Goal: Task Accomplishment & Management: Manage account settings

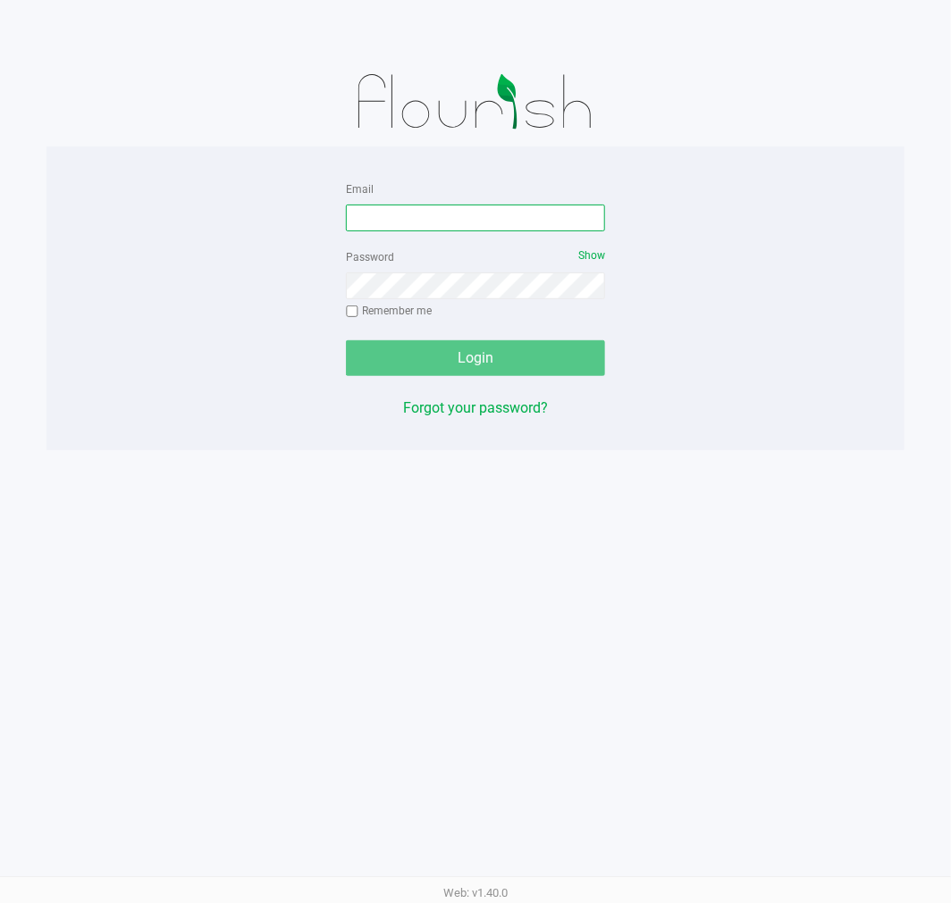
click at [506, 220] on input "Email" at bounding box center [475, 218] width 259 height 27
type input "[EMAIL_ADDRESS][DOMAIN_NAME]"
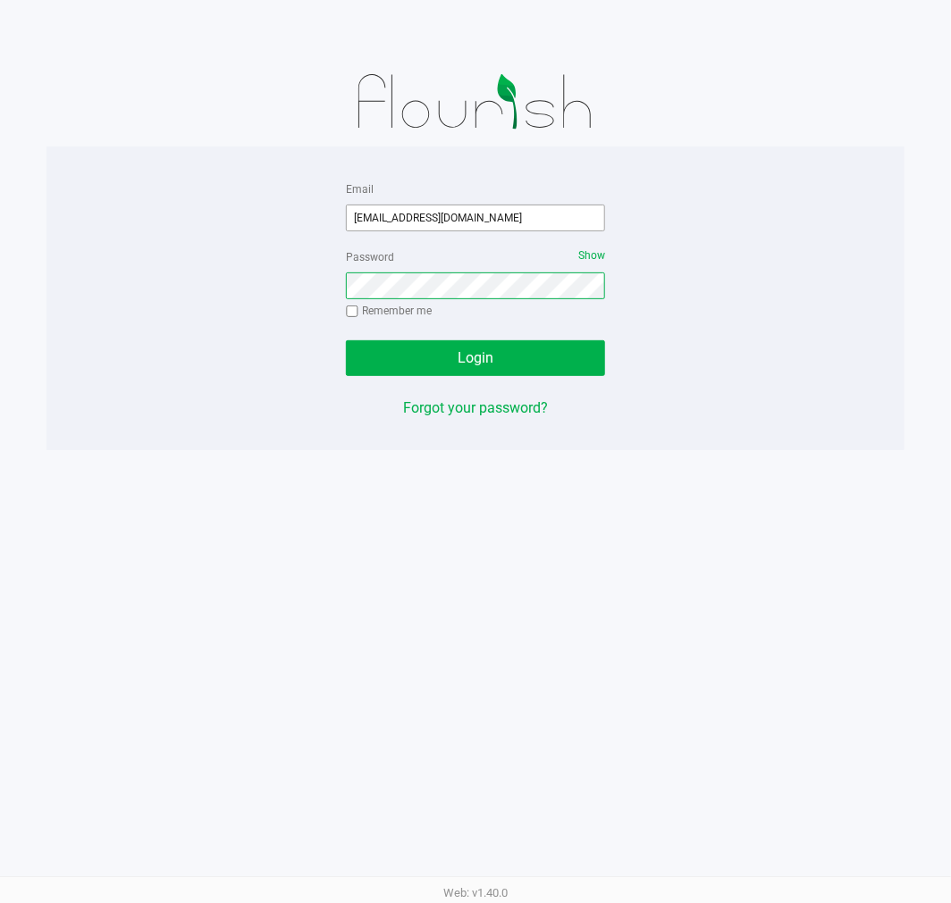
click at [346, 340] on button "Login" at bounding box center [475, 358] width 259 height 36
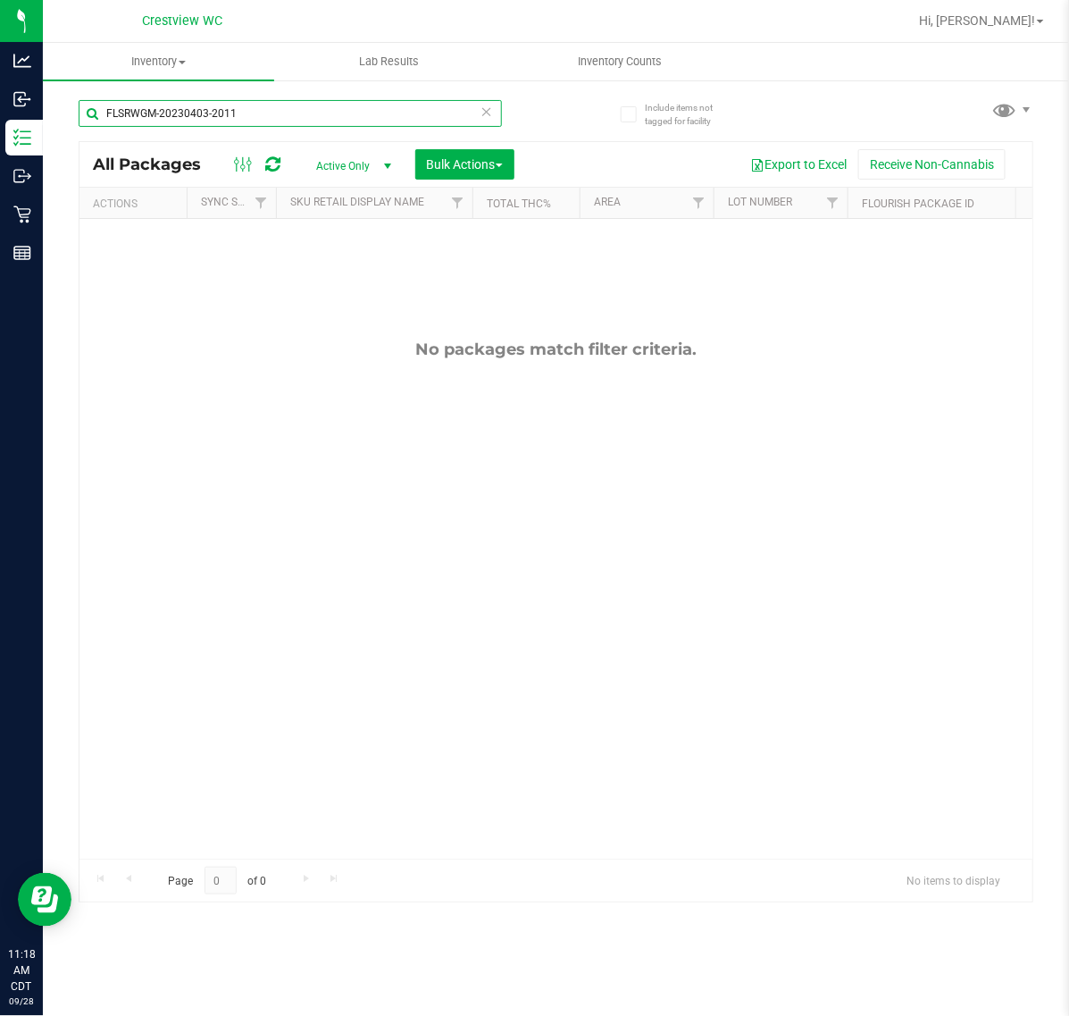
drag, startPoint x: 259, startPoint y: 113, endPoint x: -254, endPoint y: 130, distance: 513.1
click at [0, 130] on html "Analytics Inbound Inventory Outbound Retail Reports 11:18 AM CDT [DATE] 09/28 C…" at bounding box center [534, 508] width 1069 height 1016
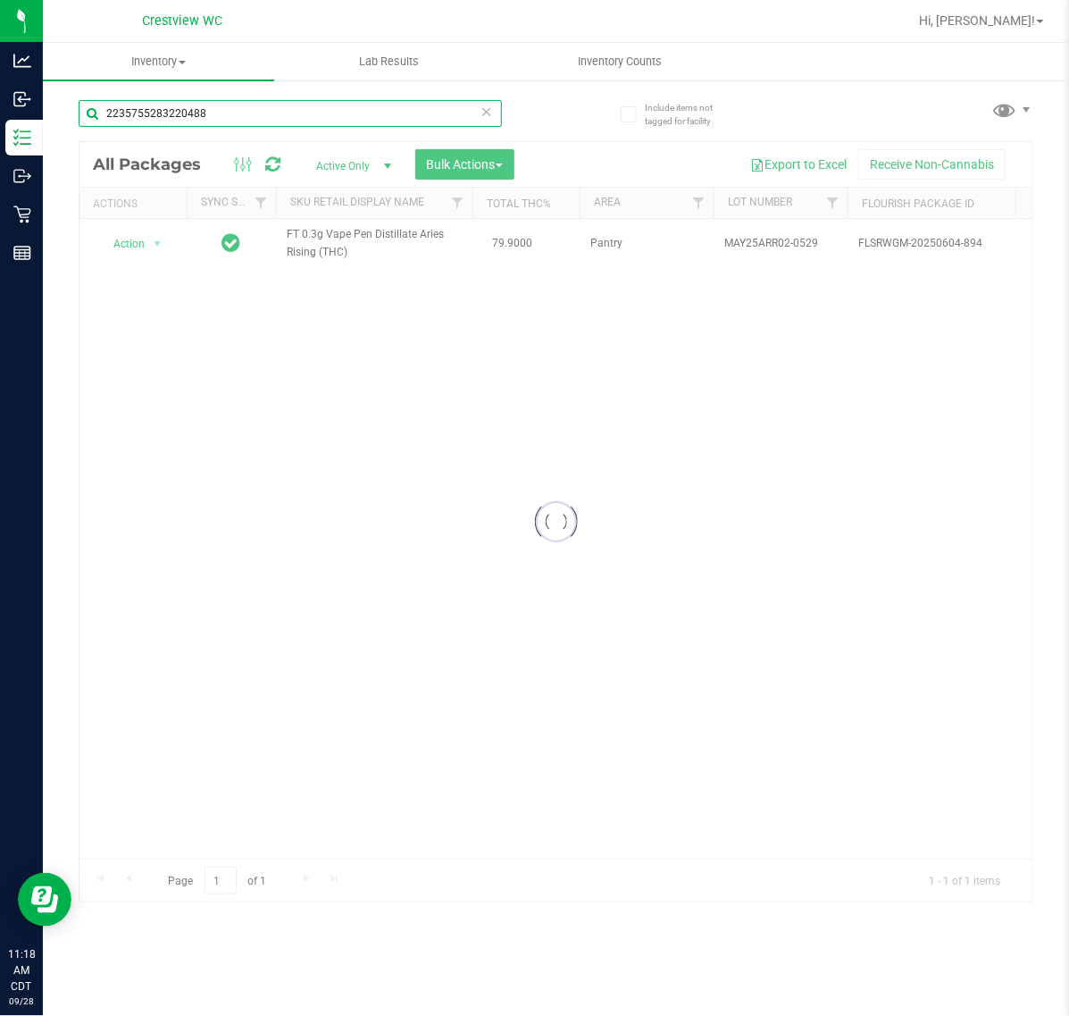
type input "2235755283220488"
click at [156, 269] on div at bounding box center [556, 521] width 953 height 759
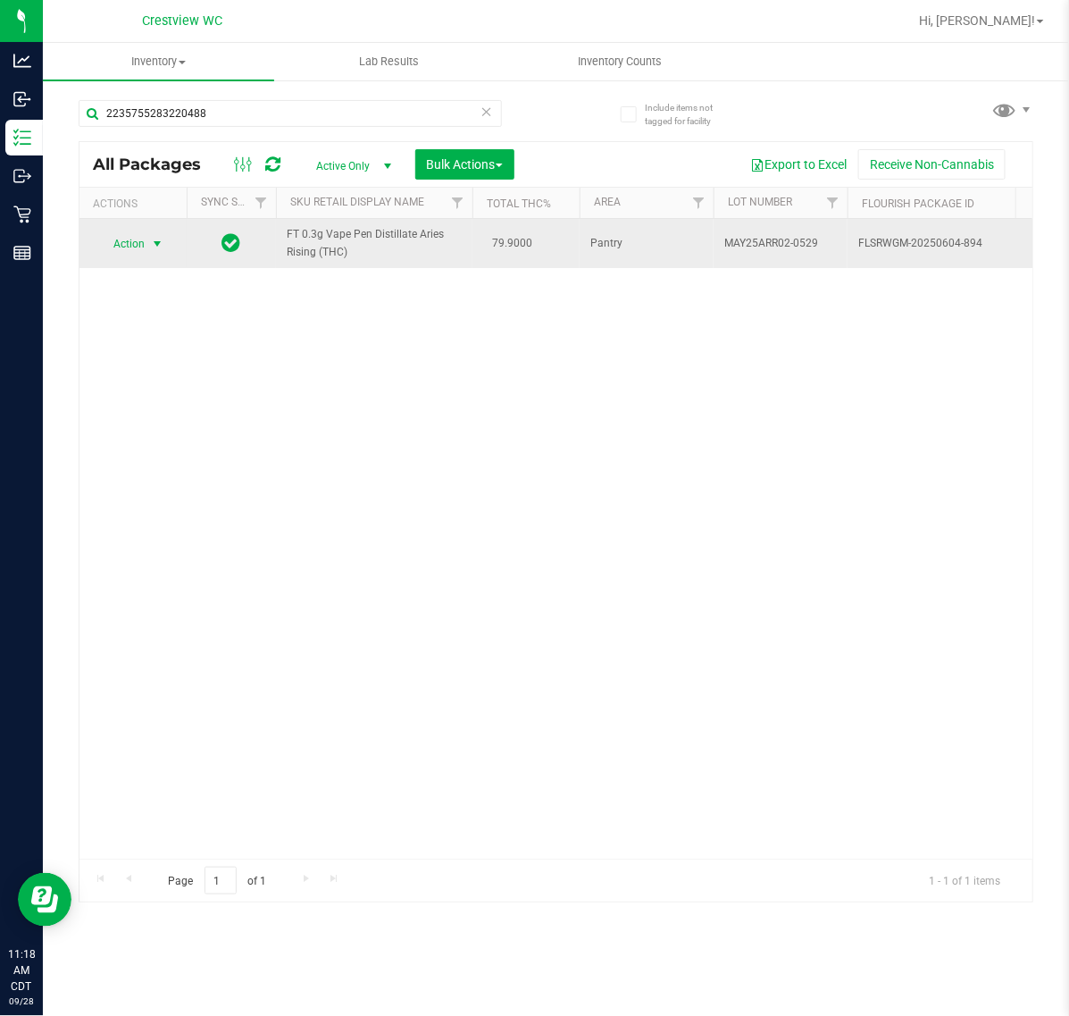
click at [157, 244] on span "select" at bounding box center [157, 244] width 14 height 14
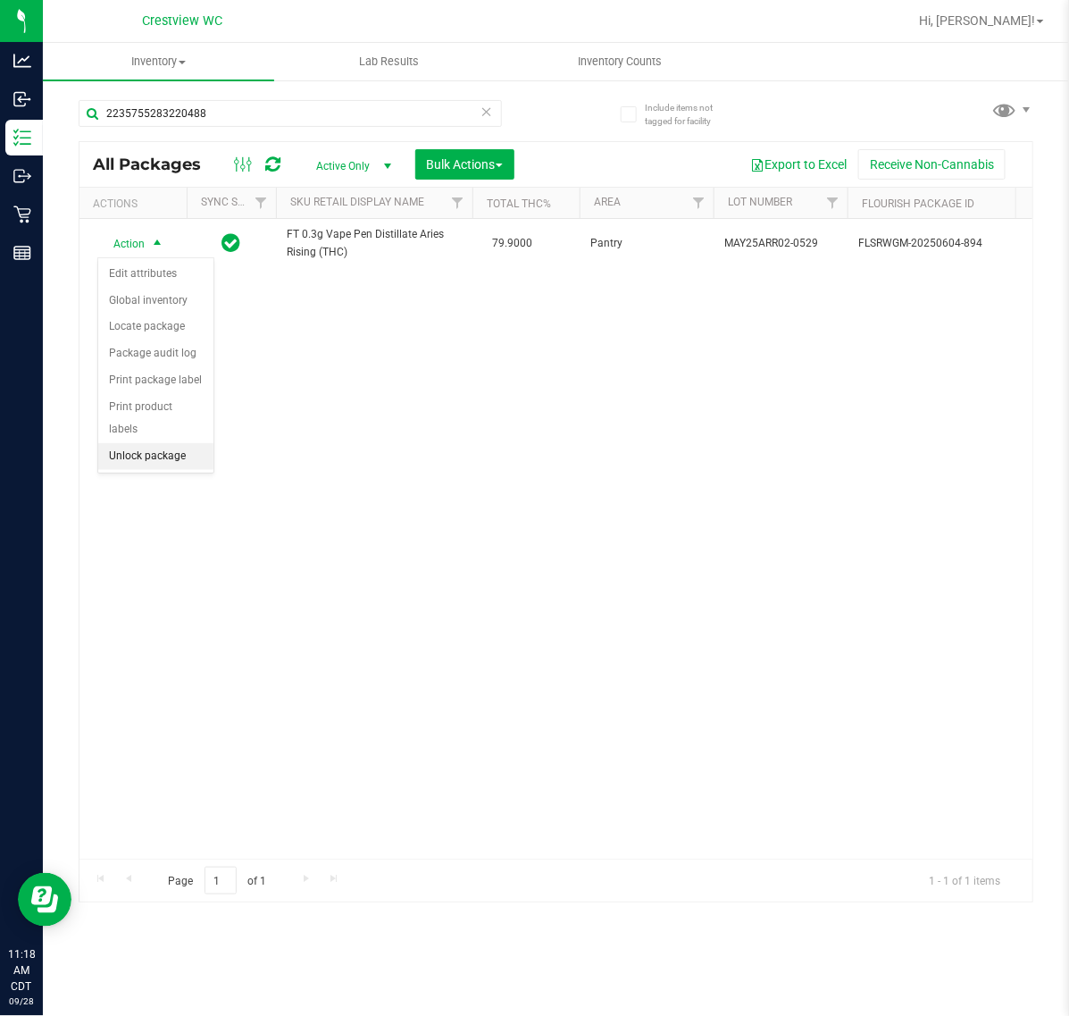
click at [158, 443] on li "Unlock package" at bounding box center [155, 456] width 115 height 27
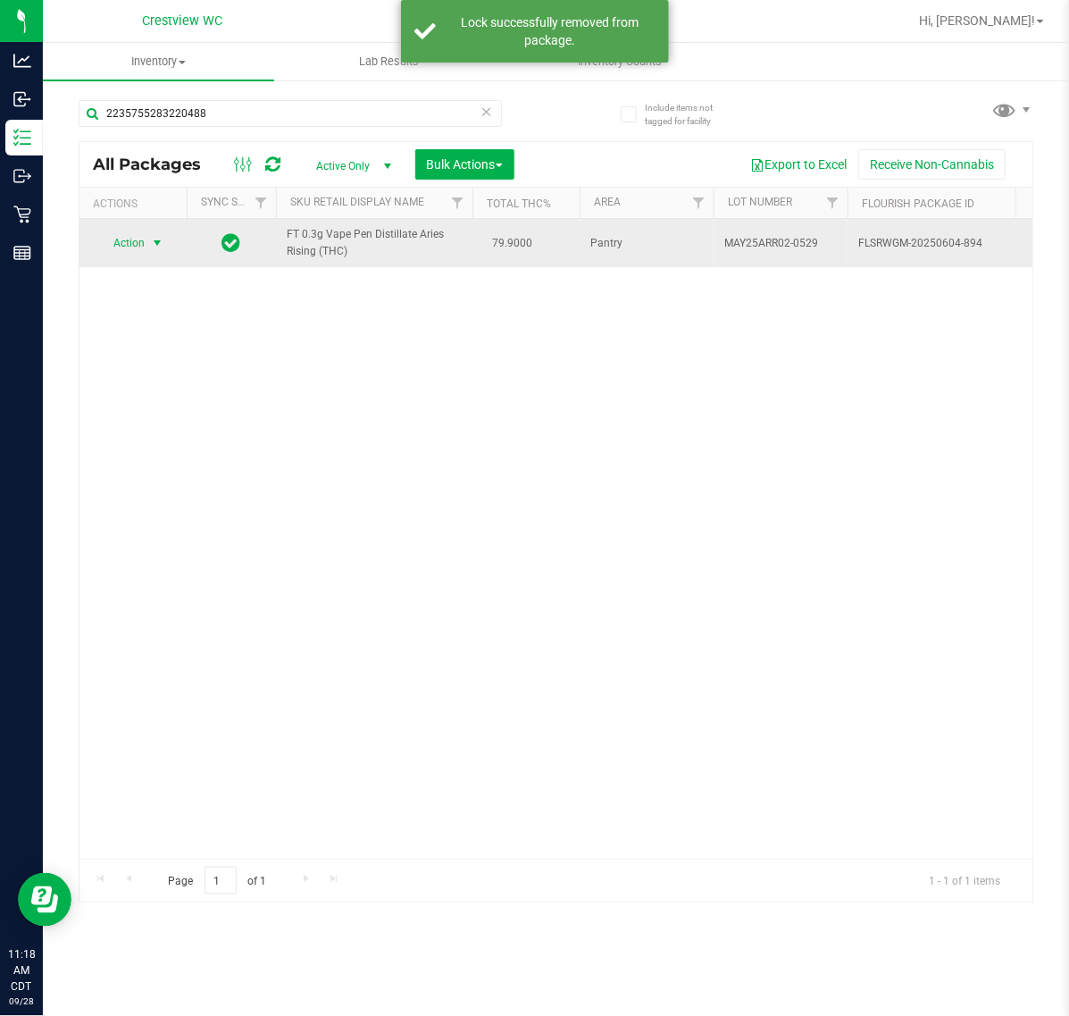
click at [152, 243] on span "select" at bounding box center [157, 243] width 14 height 14
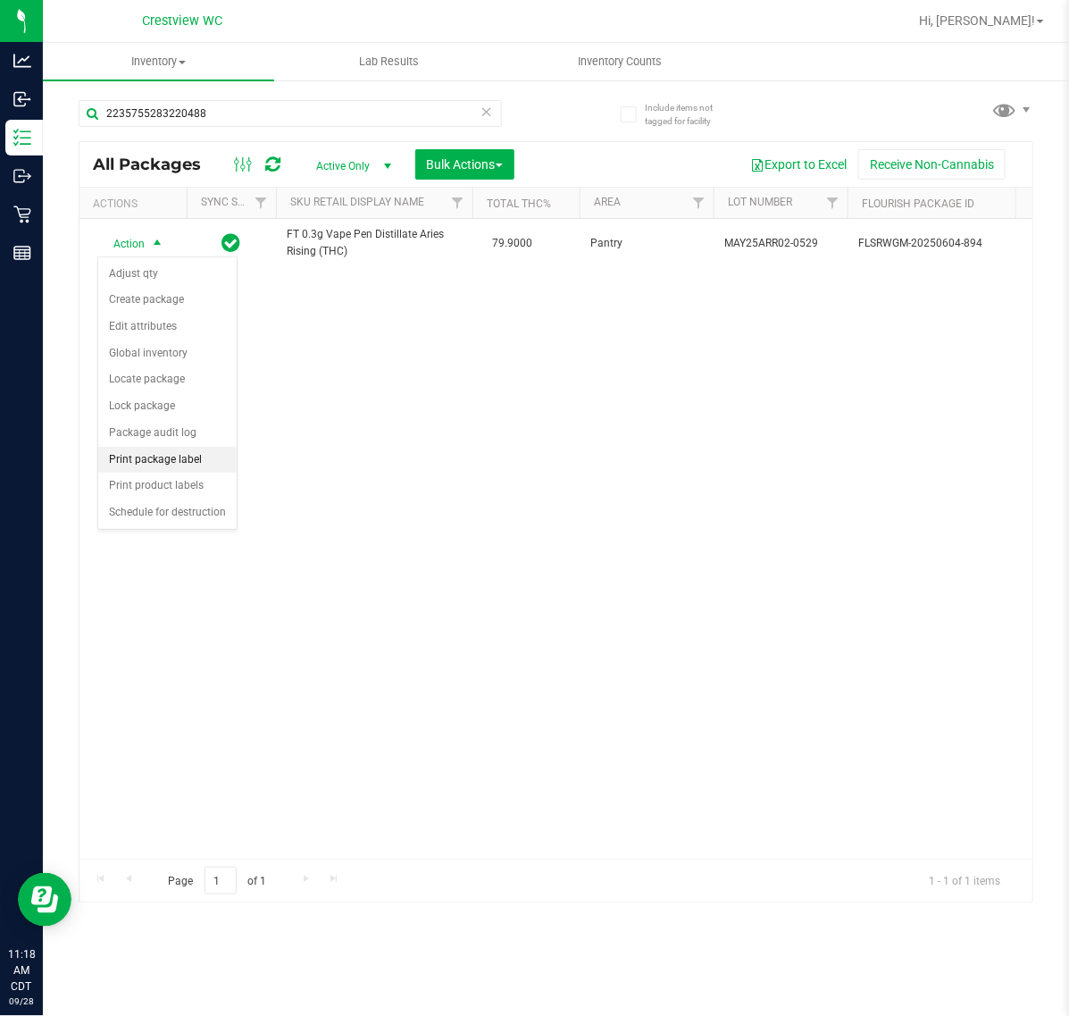
click at [185, 457] on li "Print package label" at bounding box center [167, 460] width 138 height 27
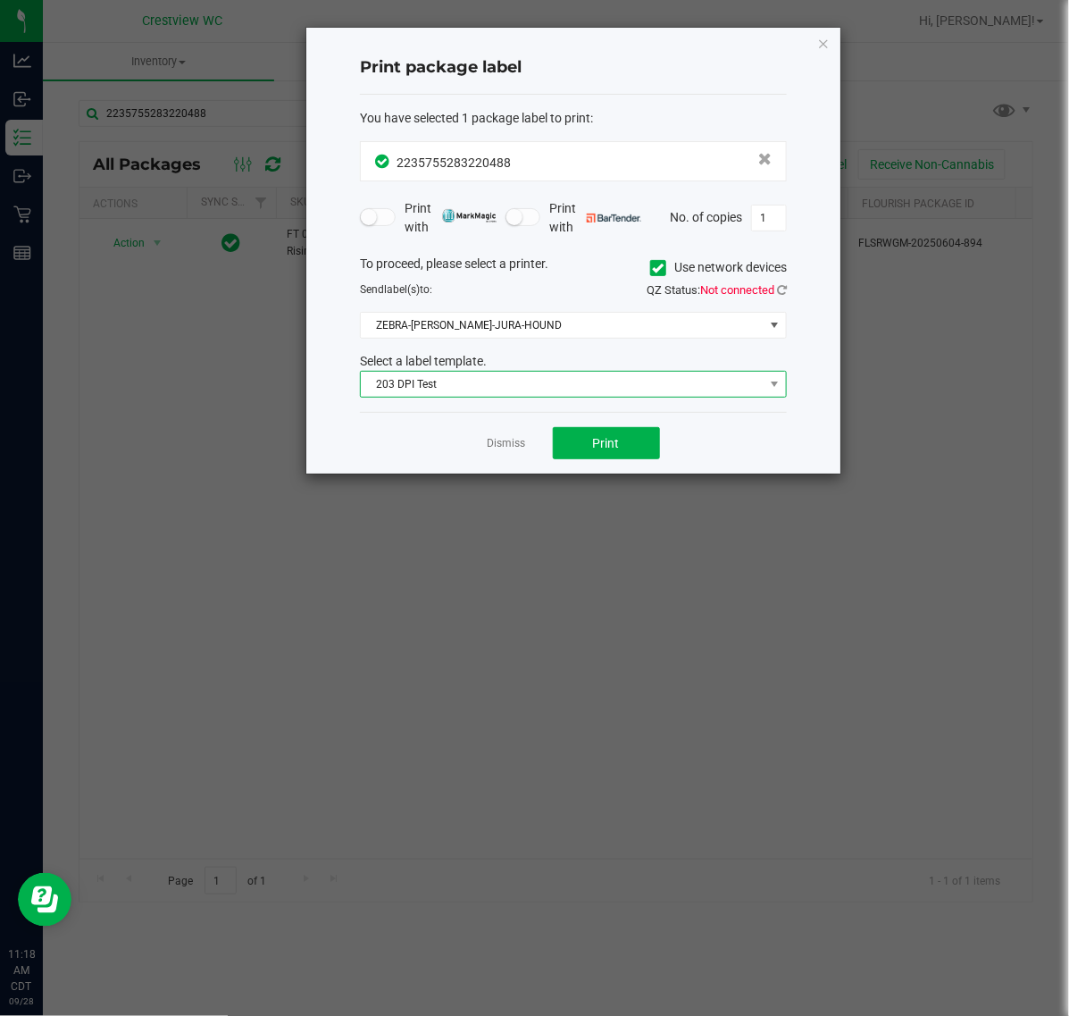
click at [511, 382] on span "203 DPI Test" at bounding box center [562, 384] width 403 height 25
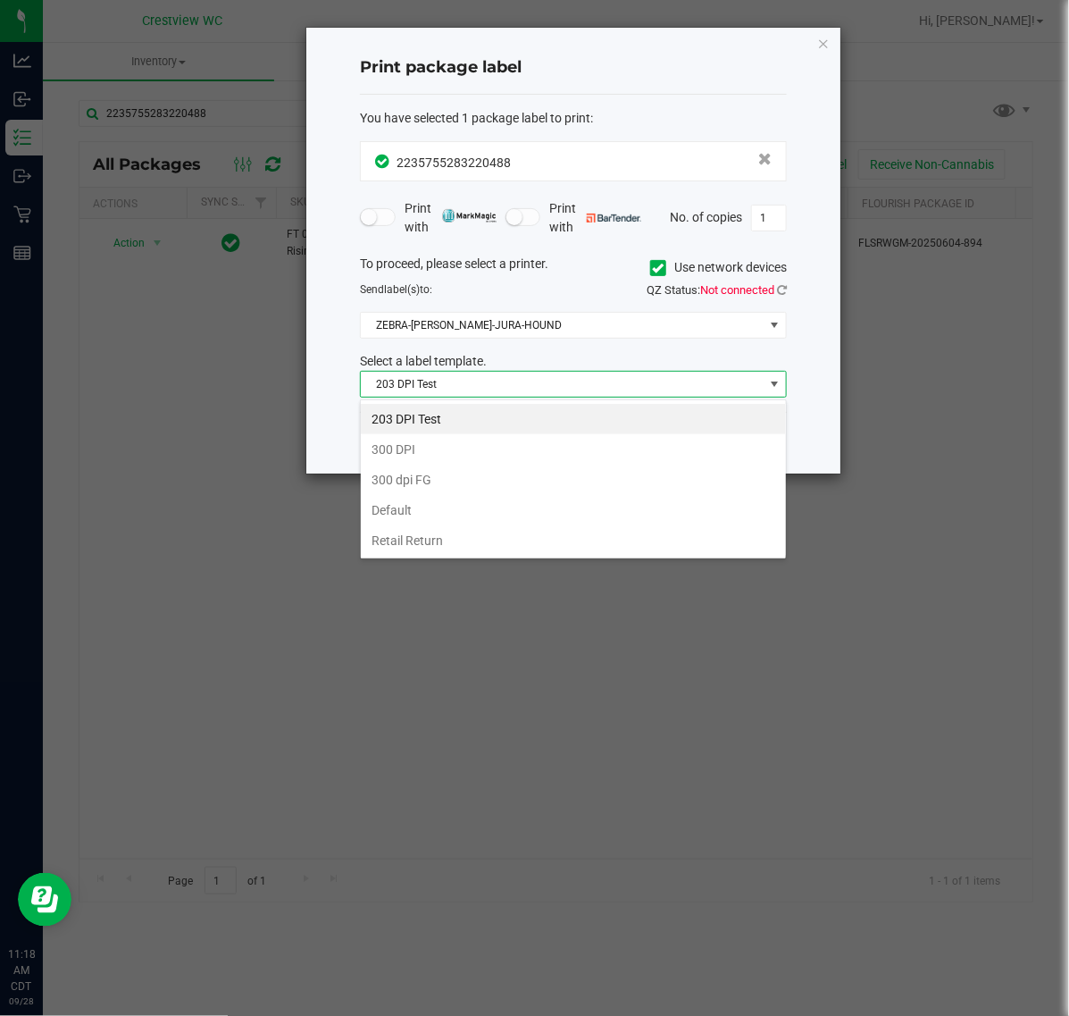
scroll to position [28, 426]
click at [435, 417] on li "203 DPI Test" at bounding box center [573, 419] width 425 height 30
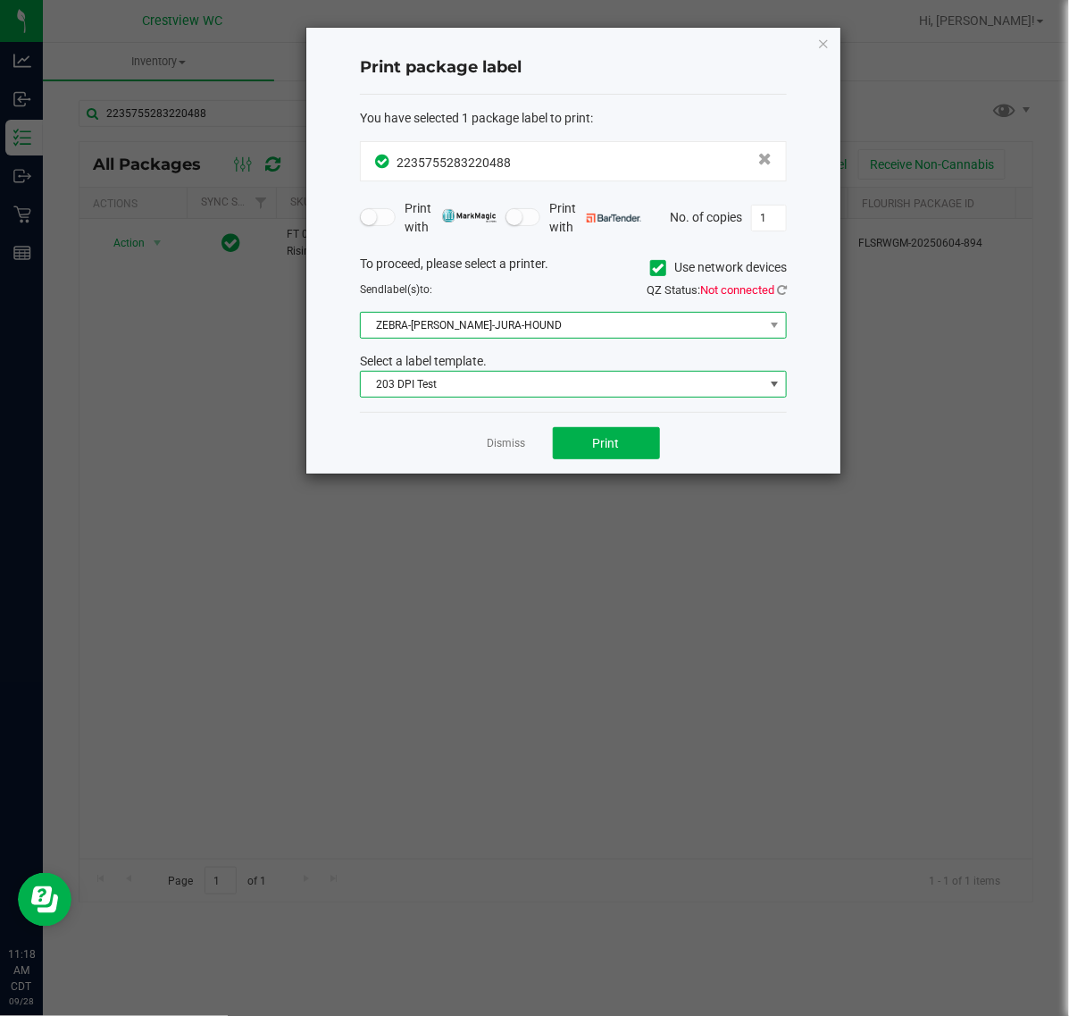
click at [525, 317] on span "ZEBRA-[PERSON_NAME]-JURA-HOUND" at bounding box center [562, 325] width 403 height 25
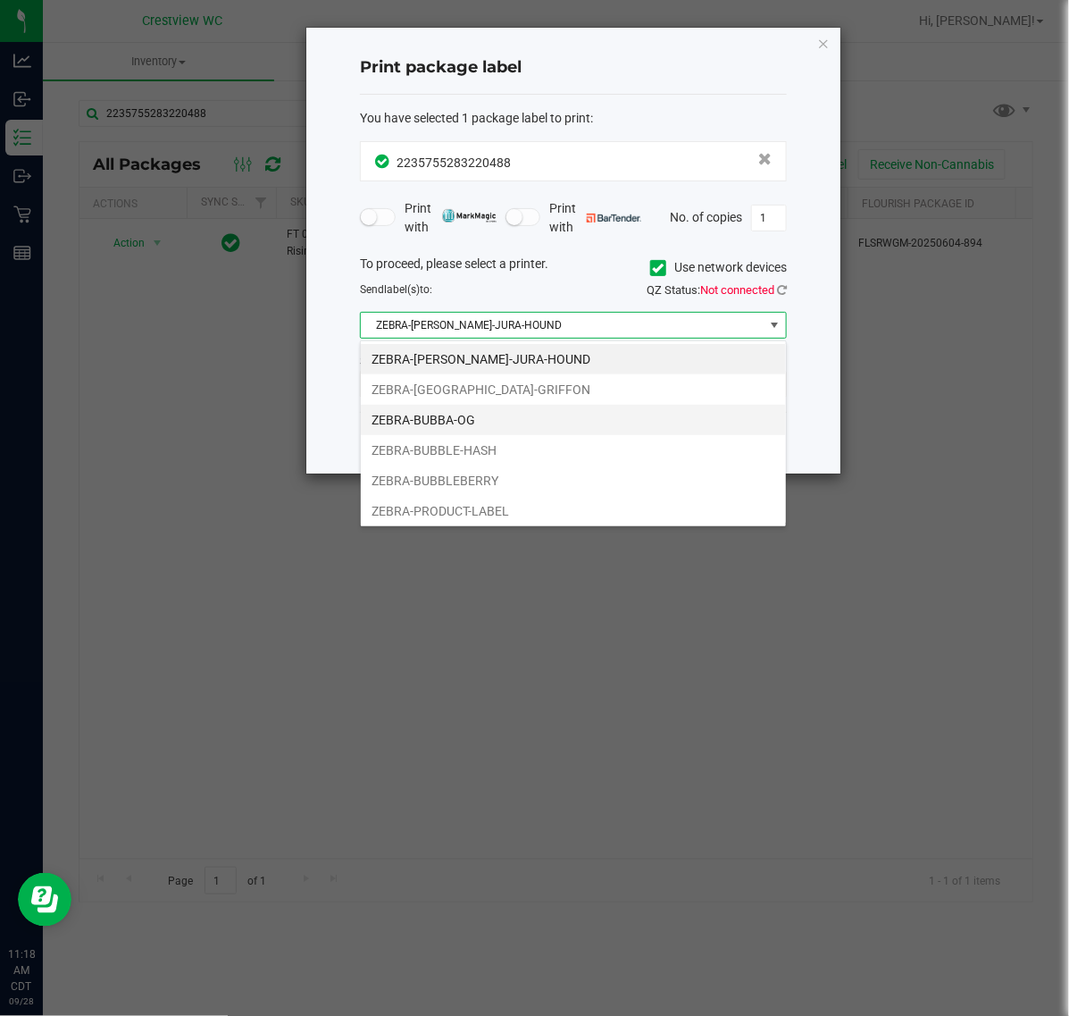
click at [471, 420] on li "ZEBRA-BUBBA-OG" at bounding box center [573, 420] width 425 height 30
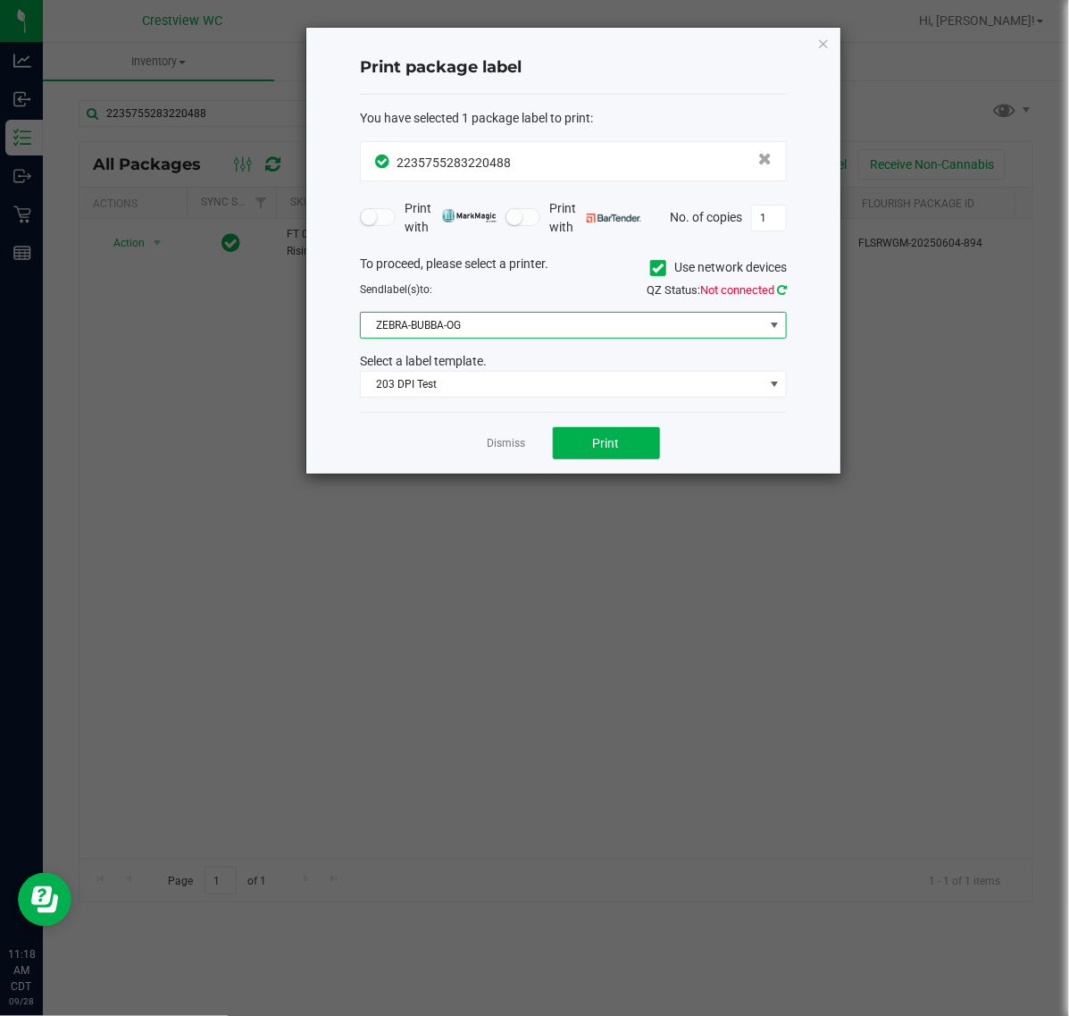
click at [777, 286] on icon at bounding box center [782, 290] width 10 height 12
click at [624, 432] on button "Print" at bounding box center [606, 443] width 107 height 32
click at [515, 445] on link "Dismiss" at bounding box center [507, 443] width 38 height 15
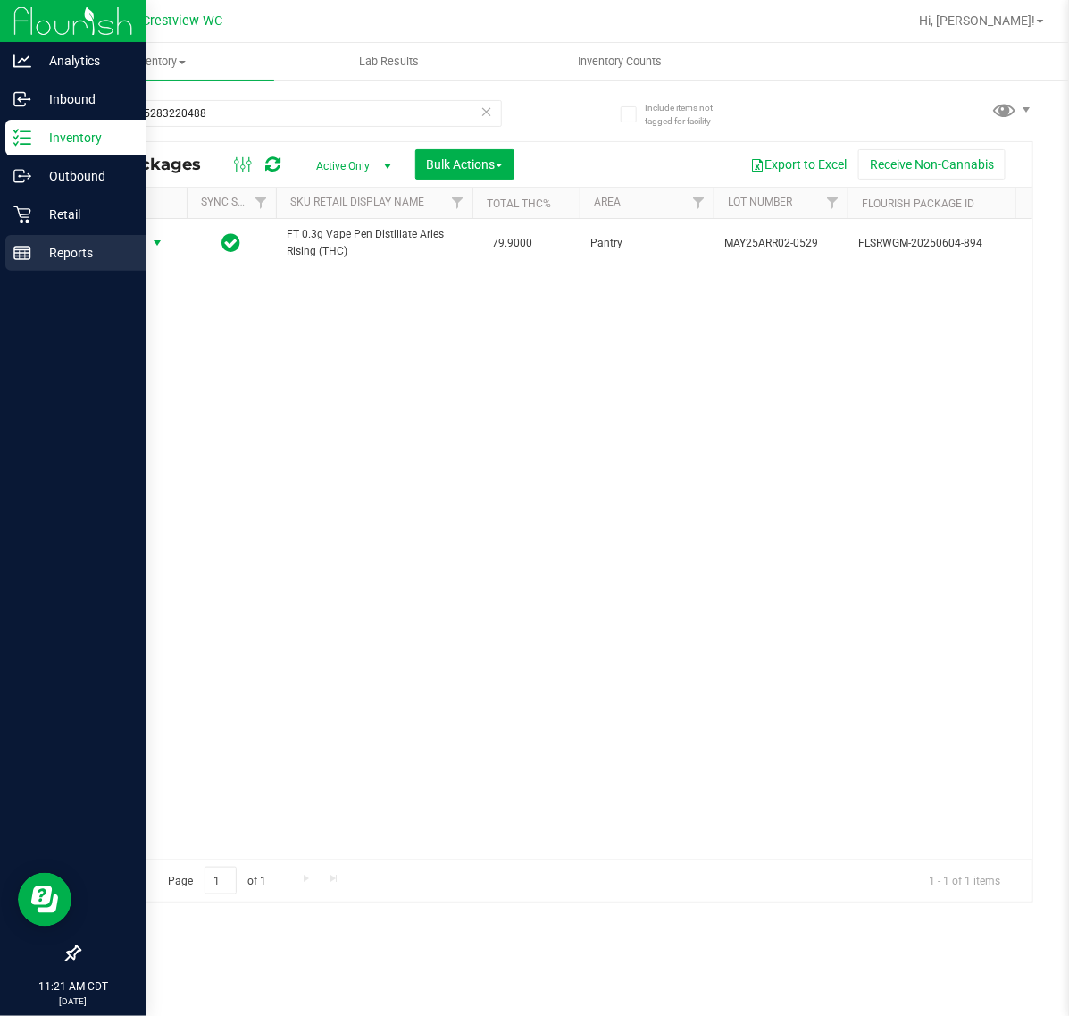
click at [22, 253] on line at bounding box center [22, 253] width 16 height 0
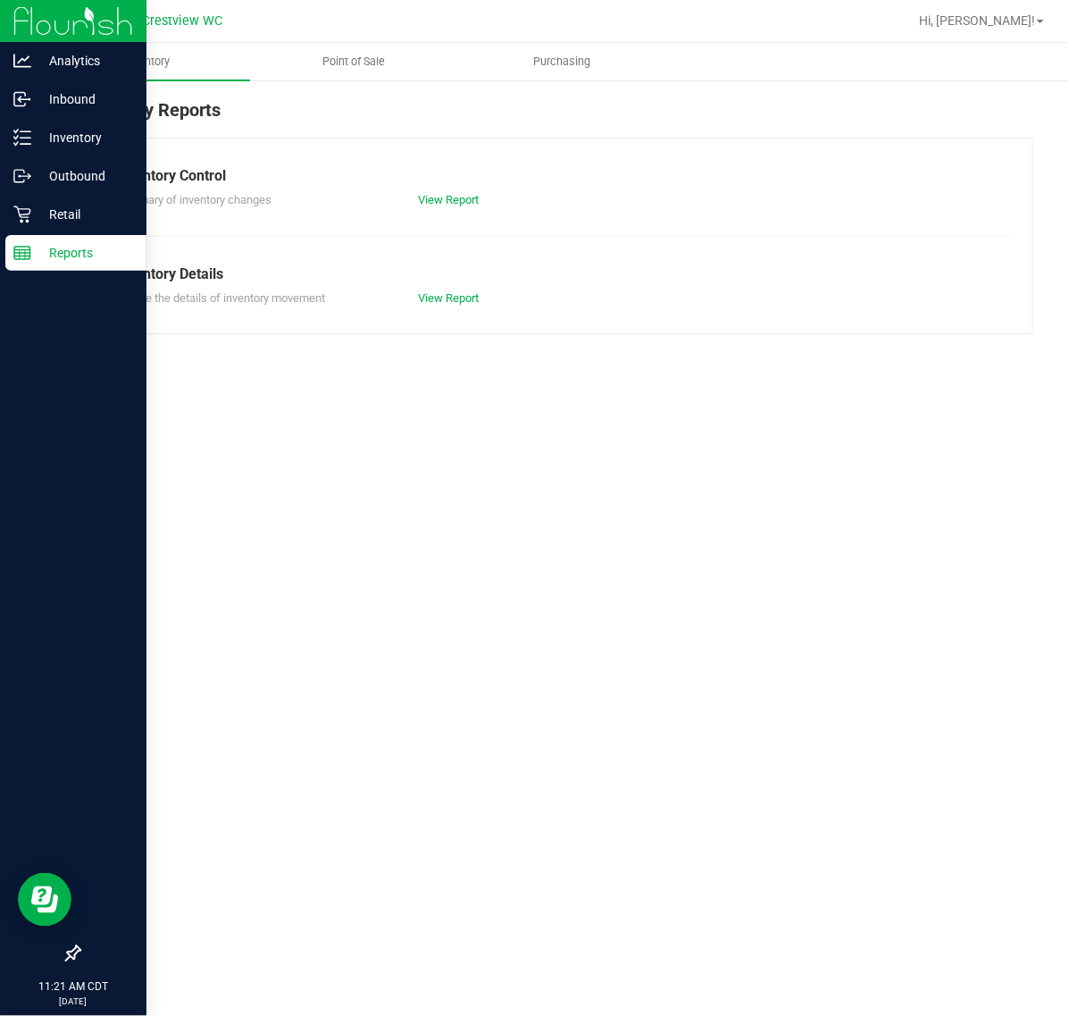
click at [350, 69] on span "Point of Sale" at bounding box center [354, 62] width 111 height 16
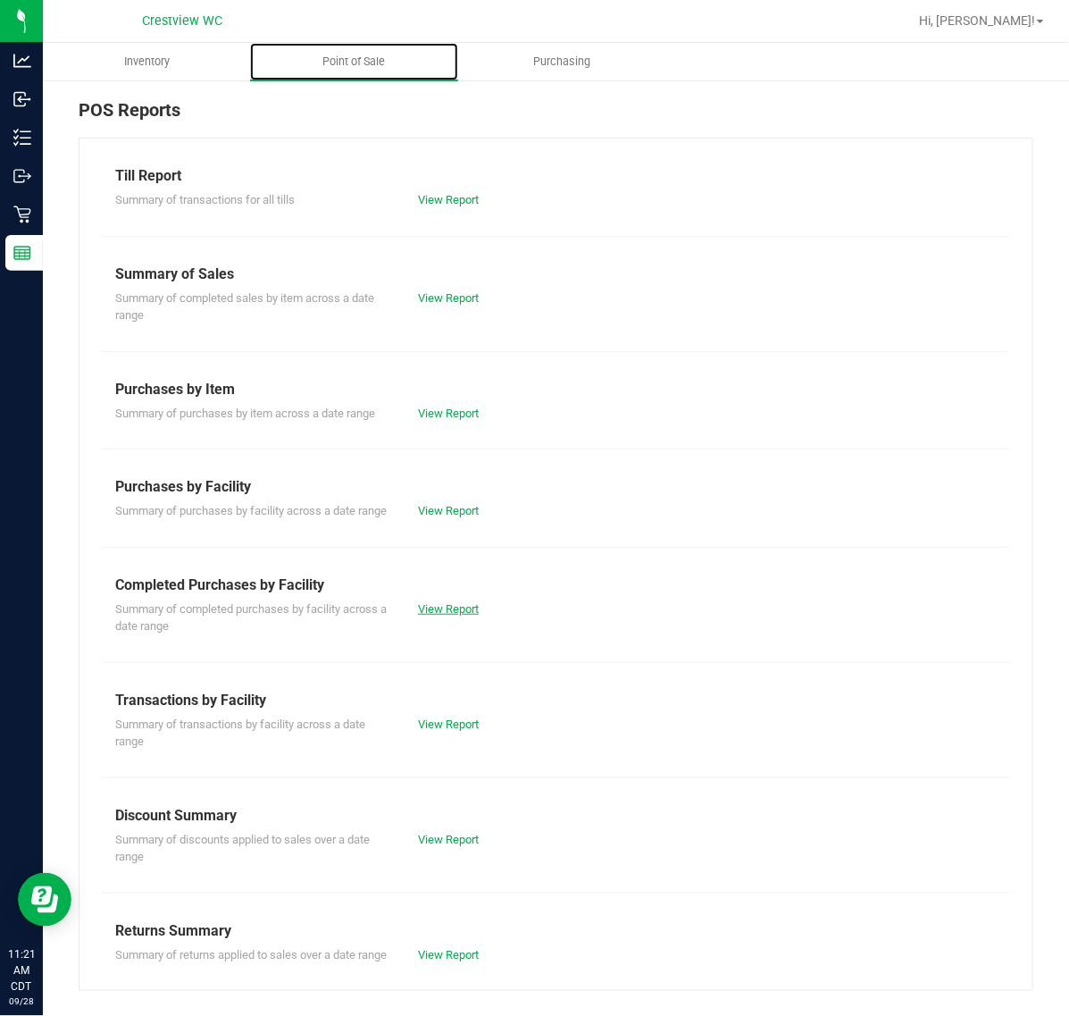
click at [431, 616] on link "View Report" at bounding box center [448, 608] width 61 height 13
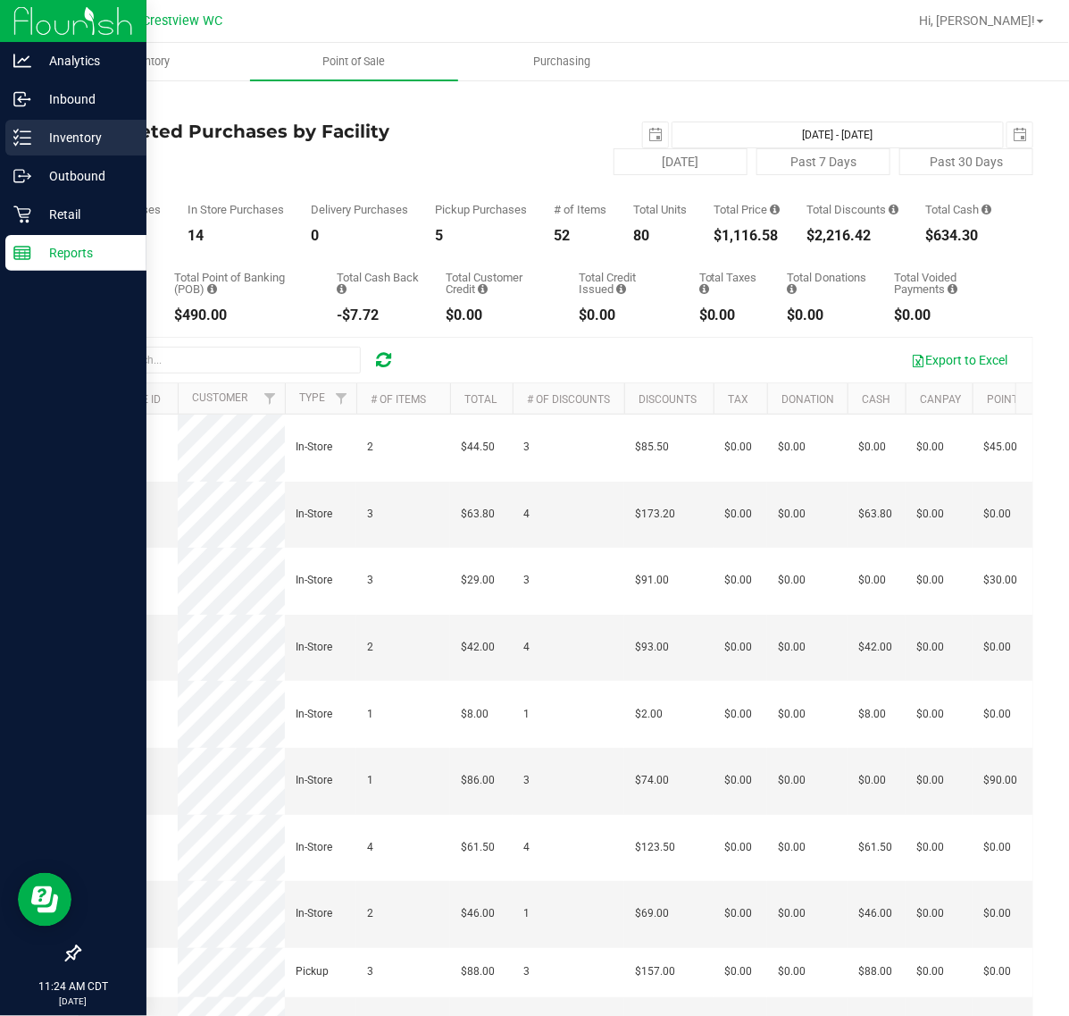
click at [40, 145] on p "Inventory" at bounding box center [84, 137] width 107 height 21
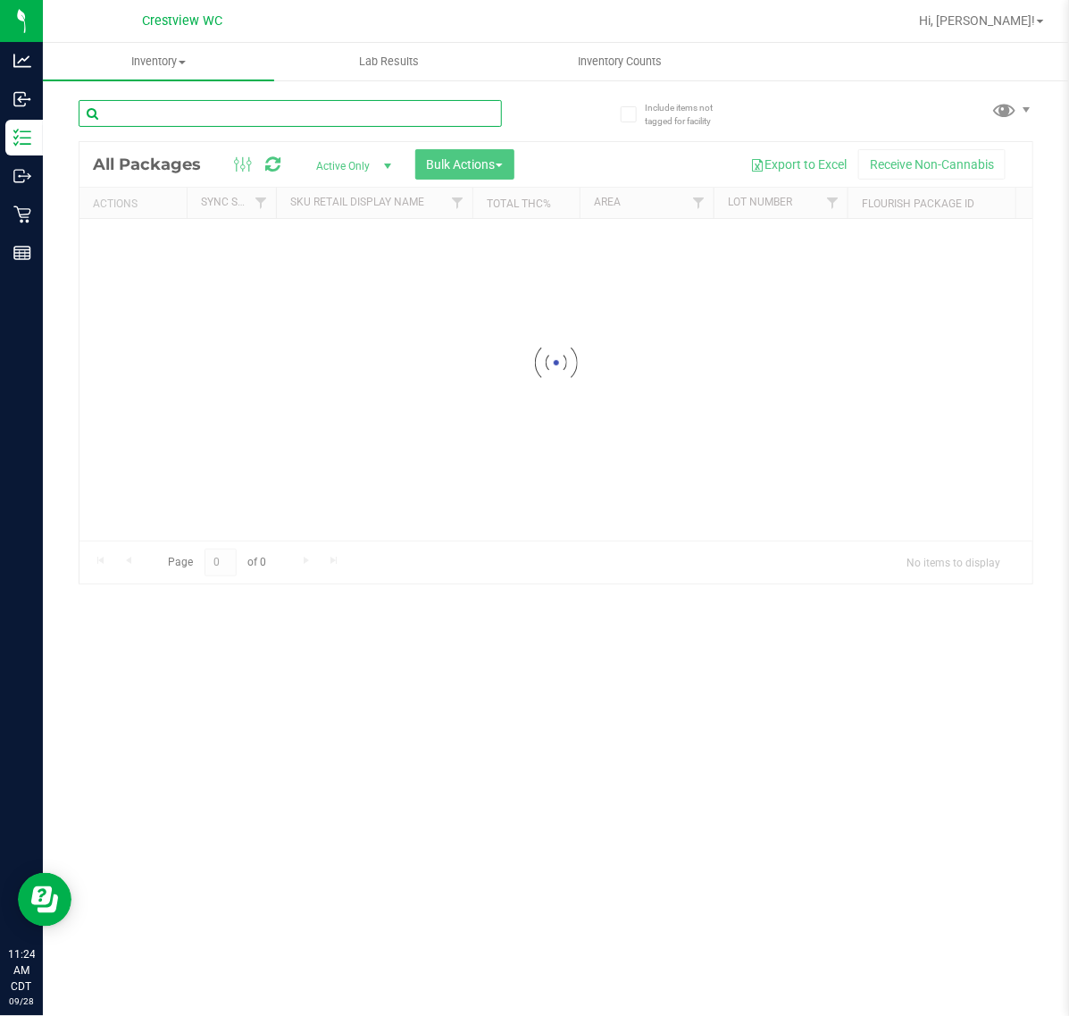
click at [150, 118] on div "Inventory All packages All inventory Waste log Create inventory Lab Results Inv…" at bounding box center [556, 529] width 1027 height 973
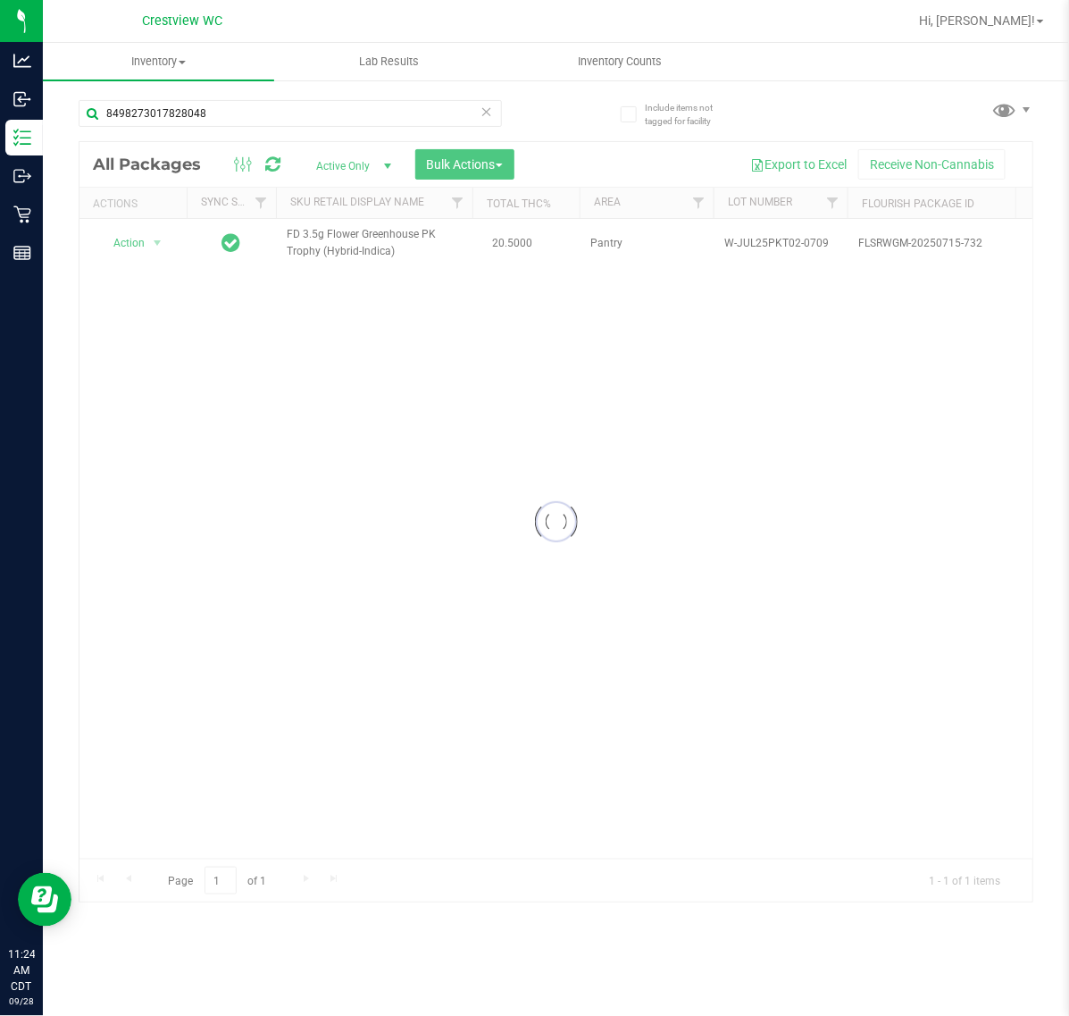
click at [122, 239] on div at bounding box center [556, 521] width 953 height 759
click at [141, 244] on div at bounding box center [556, 521] width 953 height 759
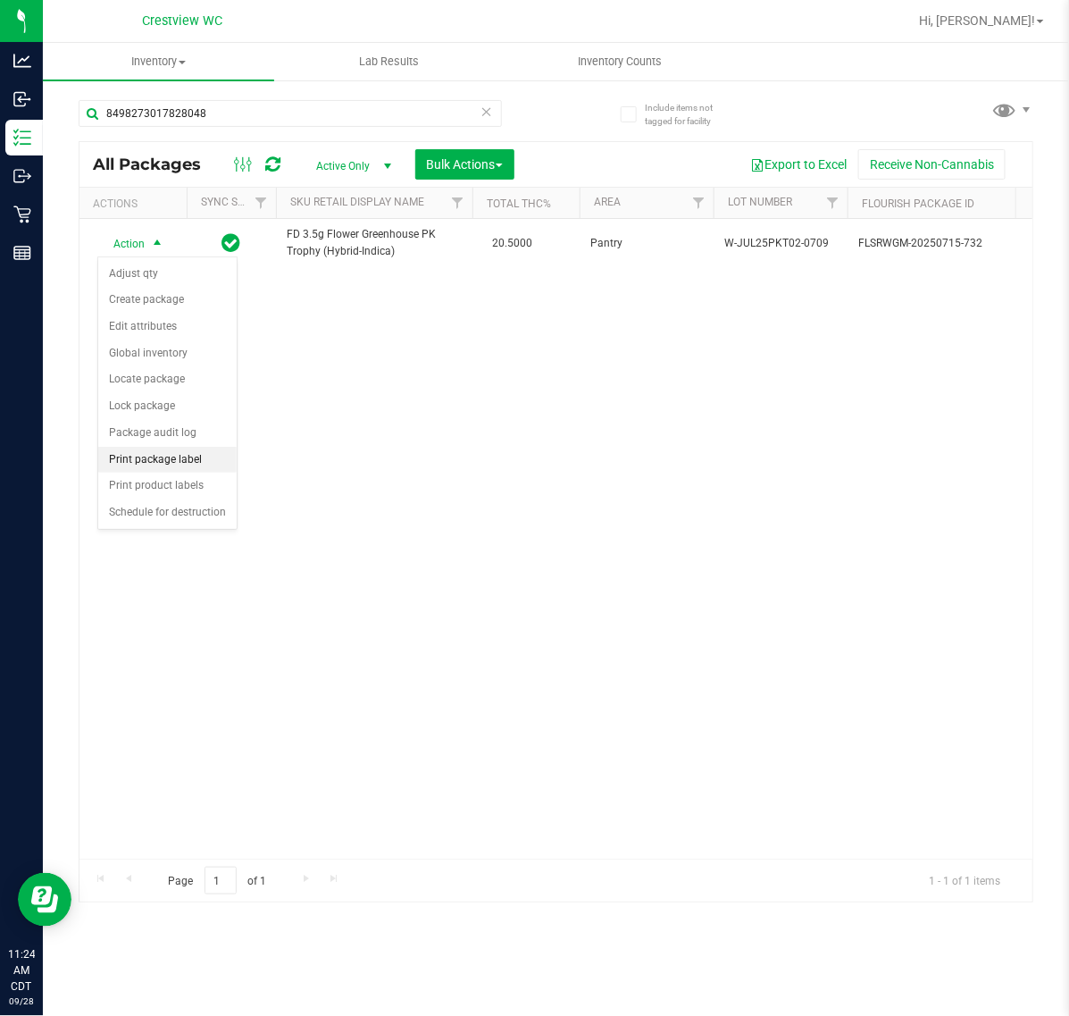
click at [197, 466] on li "Print package label" at bounding box center [167, 460] width 138 height 27
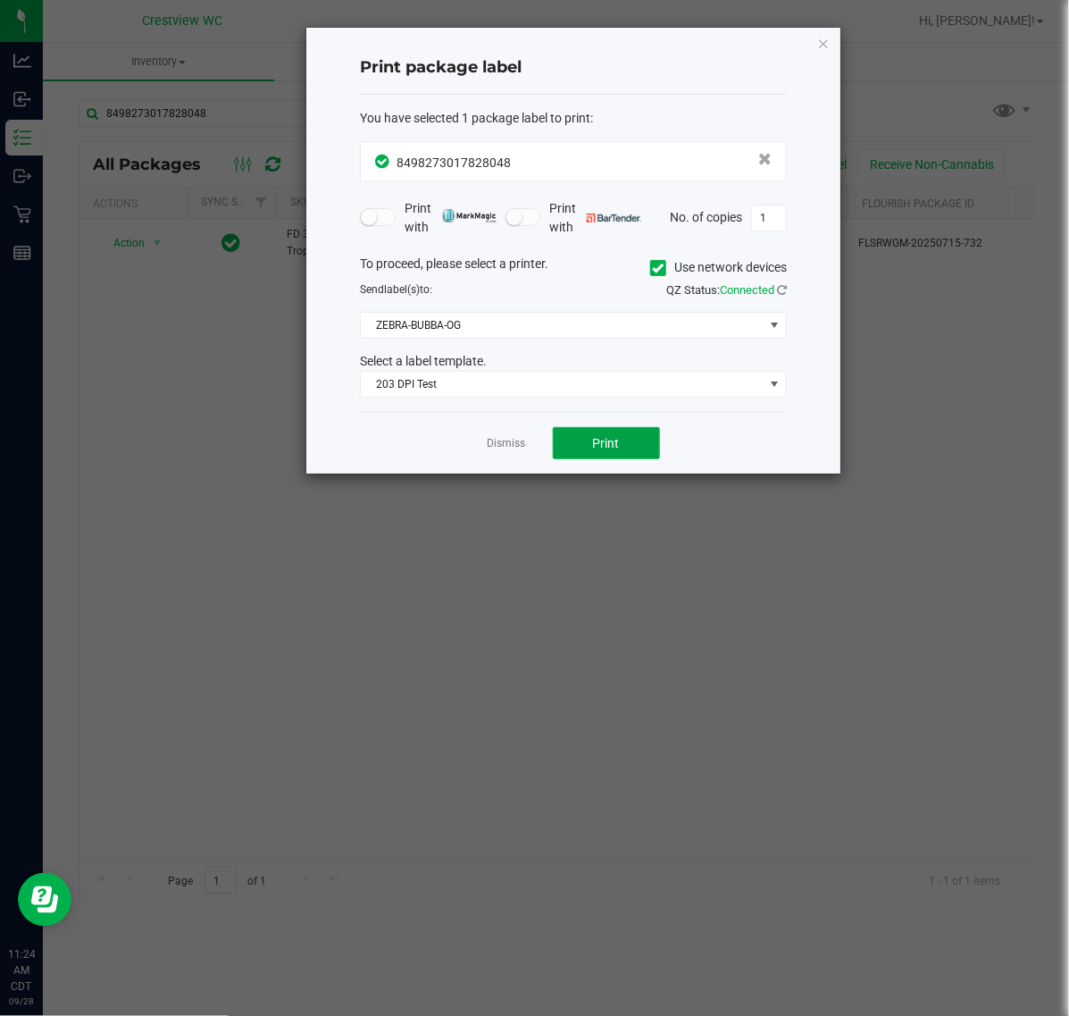
click at [634, 456] on button "Print" at bounding box center [606, 443] width 107 height 32
click at [501, 443] on link "Dismiss" at bounding box center [507, 443] width 38 height 15
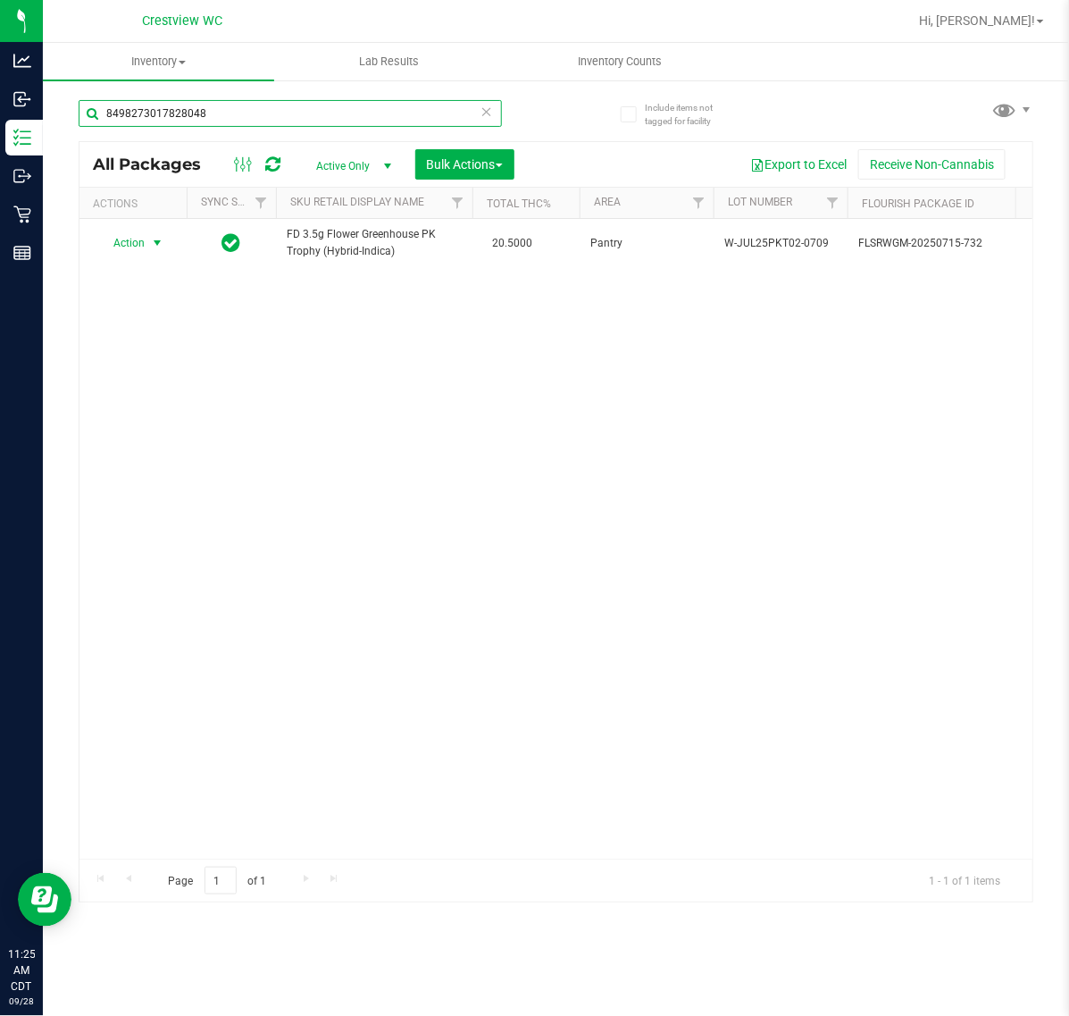
click at [256, 125] on input "8498273017828048" at bounding box center [290, 113] width 423 height 27
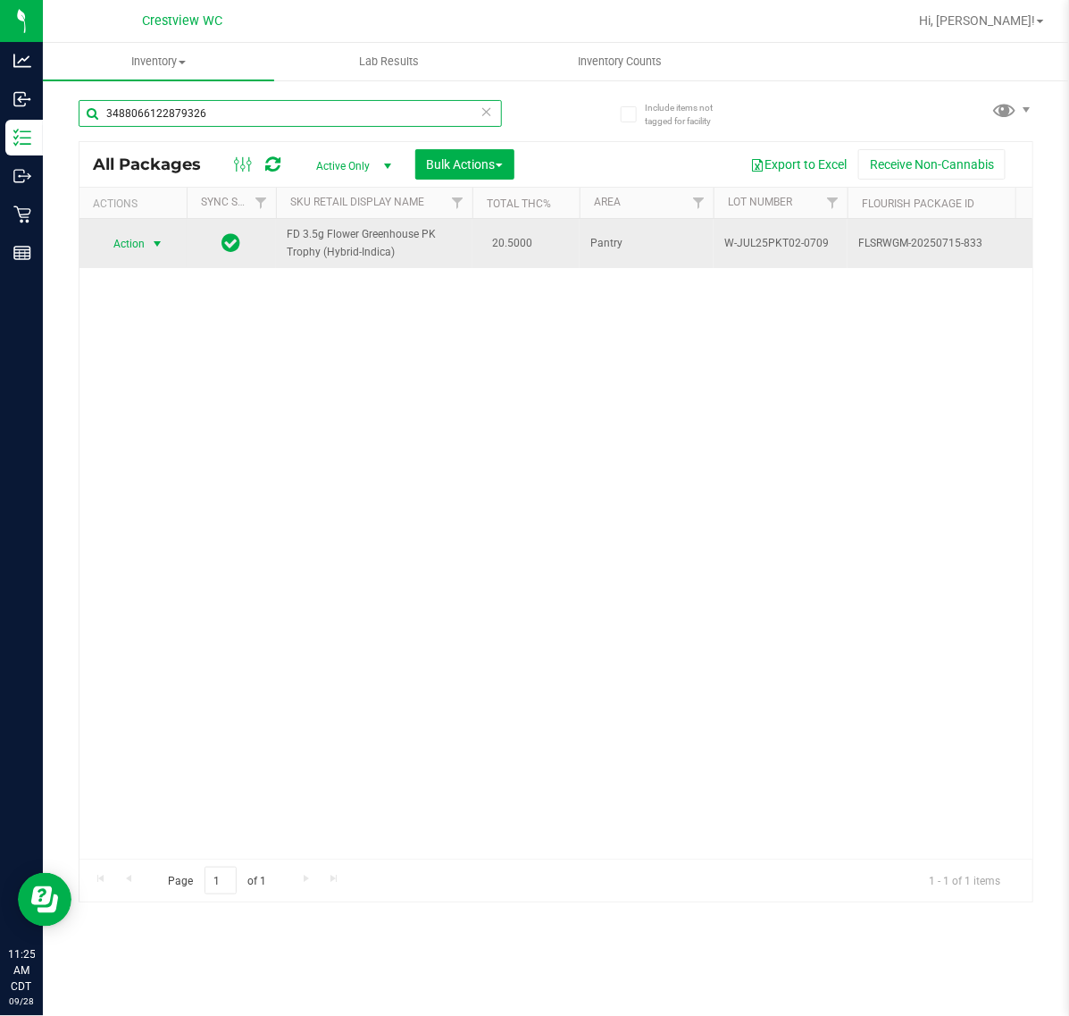
type input "3488066122879326"
click at [147, 242] on span "select" at bounding box center [158, 243] width 22 height 25
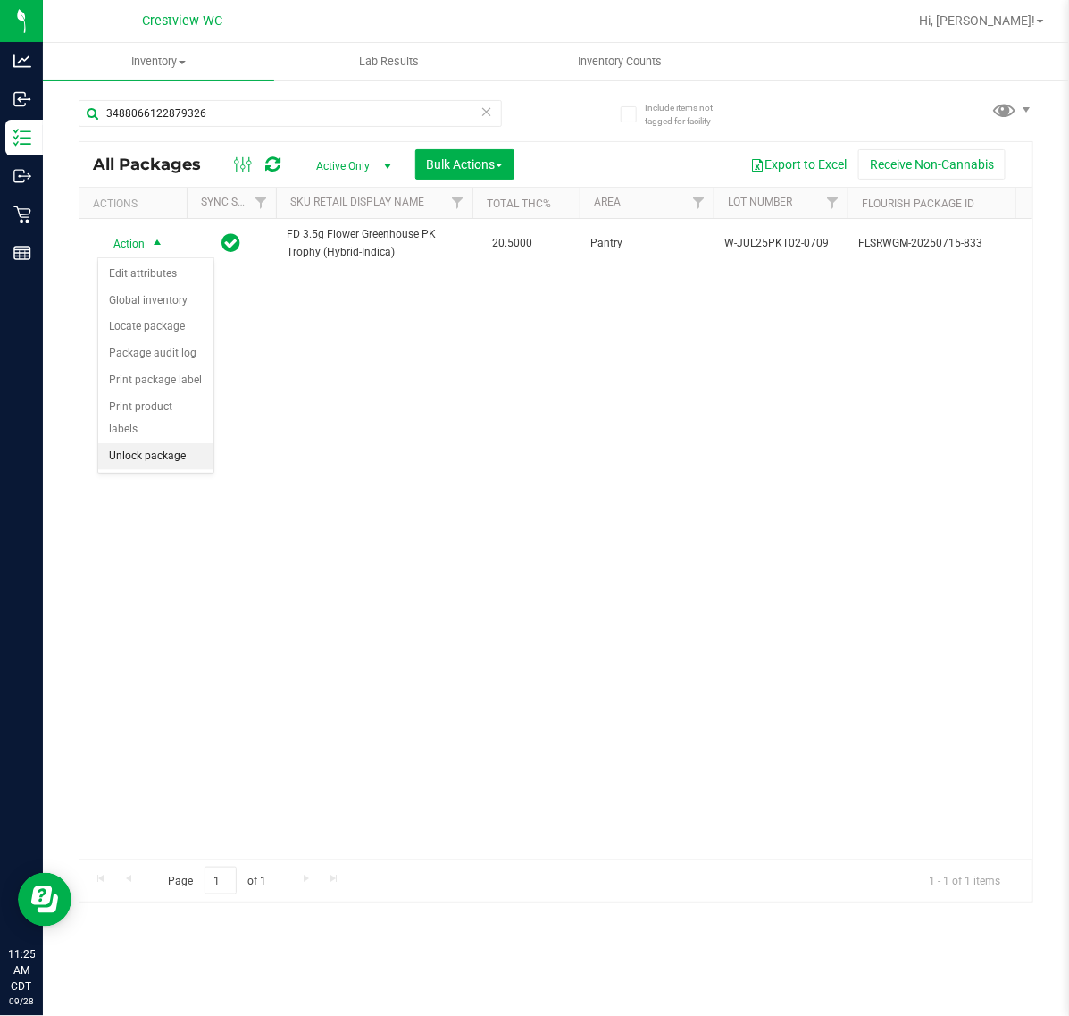
click at [172, 443] on li "Unlock package" at bounding box center [155, 456] width 115 height 27
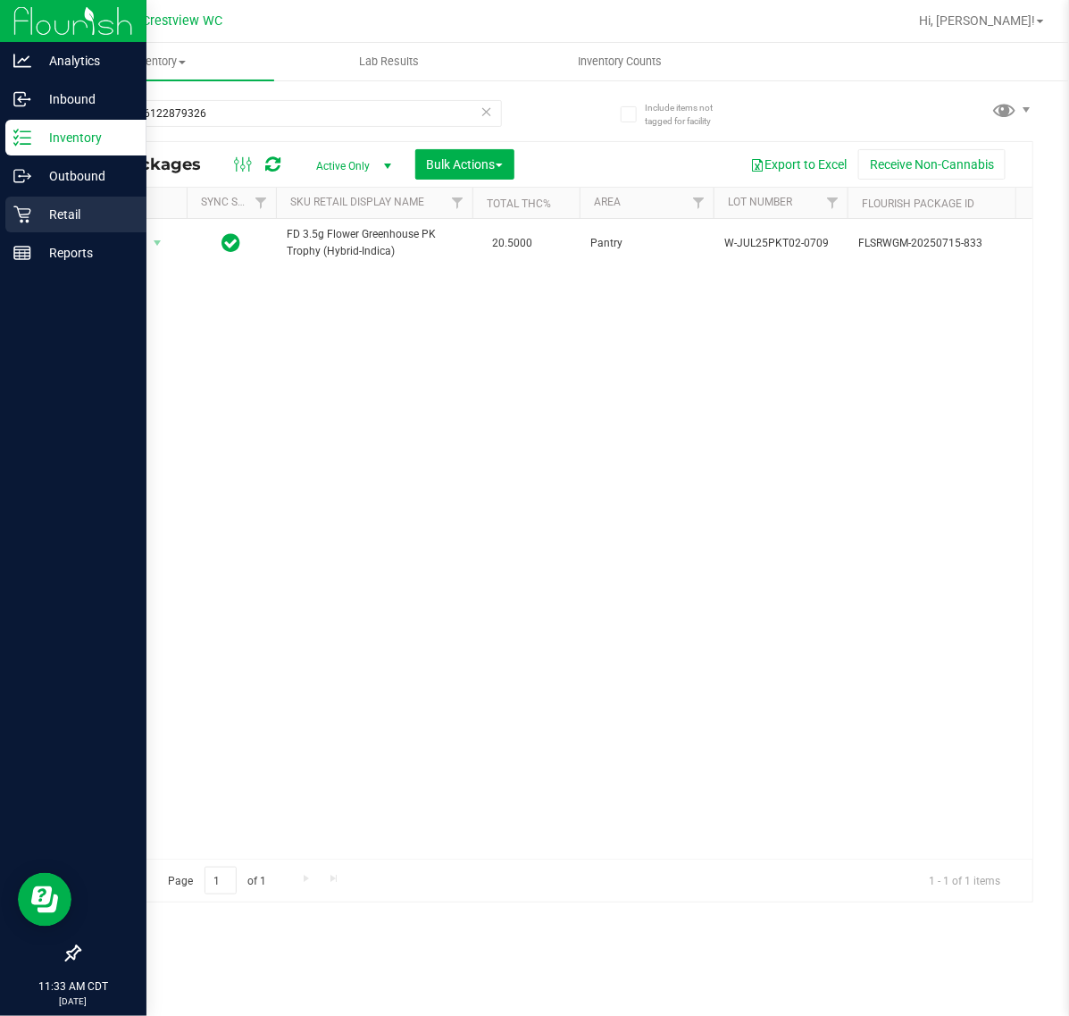
click at [37, 220] on p "Retail" at bounding box center [84, 214] width 107 height 21
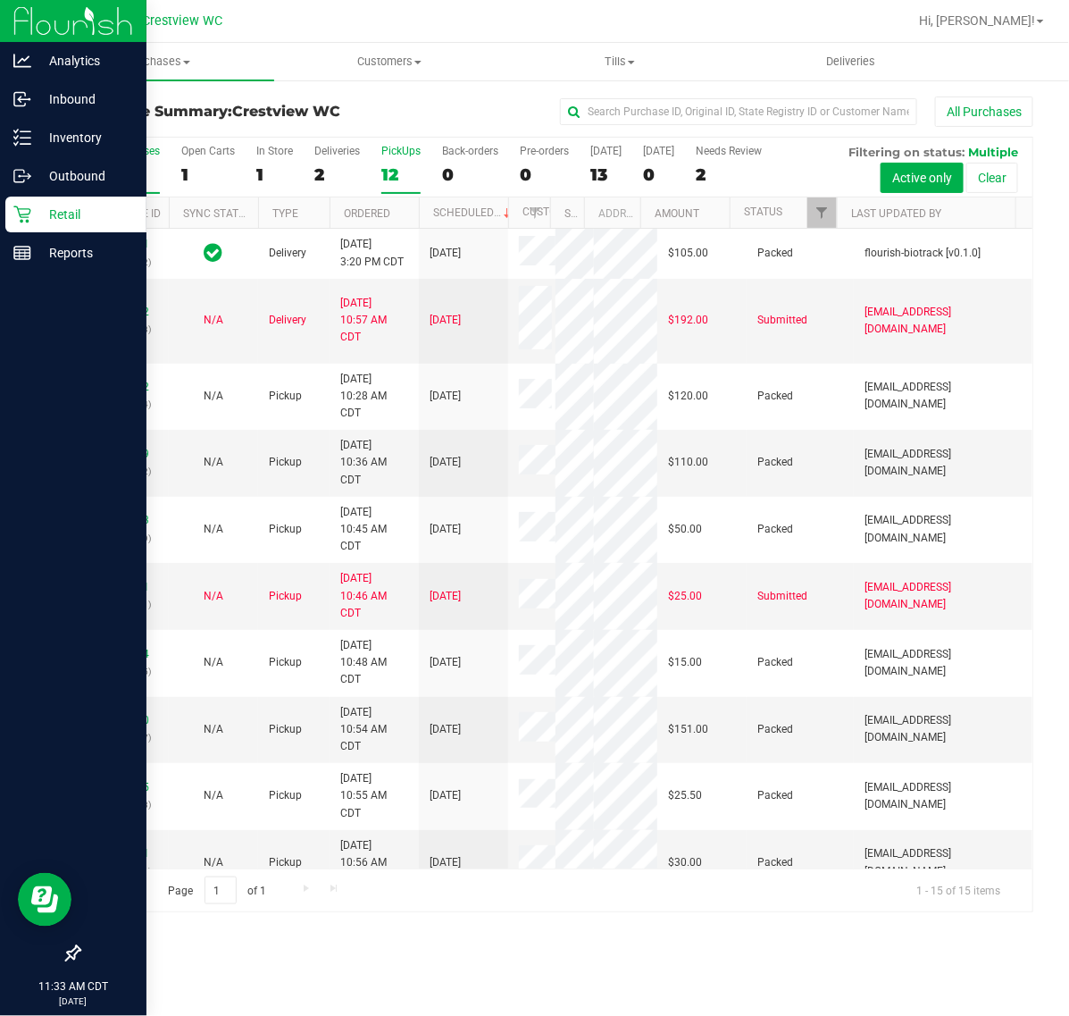
click at [398, 172] on div "12" at bounding box center [401, 174] width 39 height 21
click at [0, 0] on input "PickUps 12" at bounding box center [0, 0] width 0 height 0
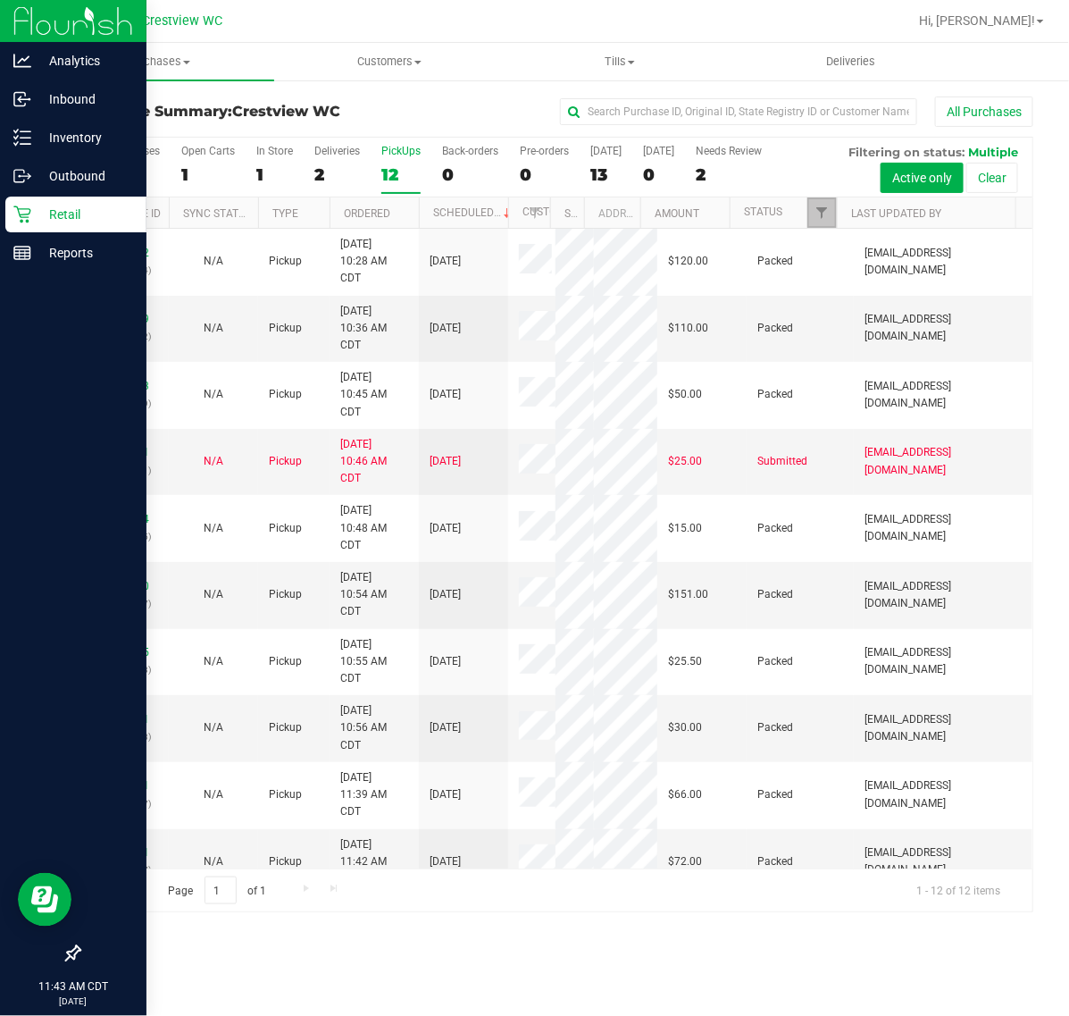
click at [810, 212] on link "Filter" at bounding box center [822, 212] width 29 height 30
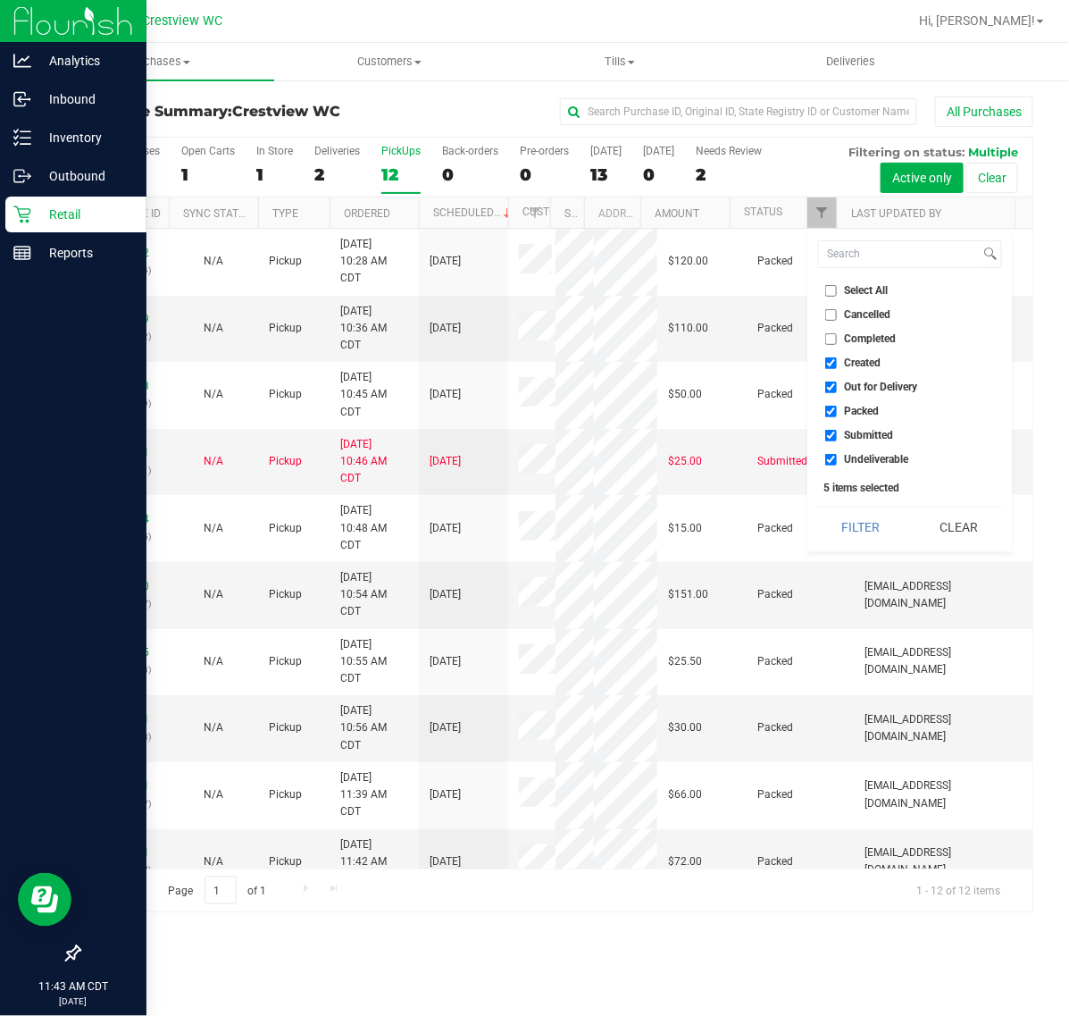
click at [835, 283] on li "Select All" at bounding box center [910, 290] width 184 height 19
click at [837, 288] on label "Select All" at bounding box center [857, 291] width 63 height 12
click at [837, 288] on input "Select All" at bounding box center [832, 291] width 12 height 12
checkbox input "true"
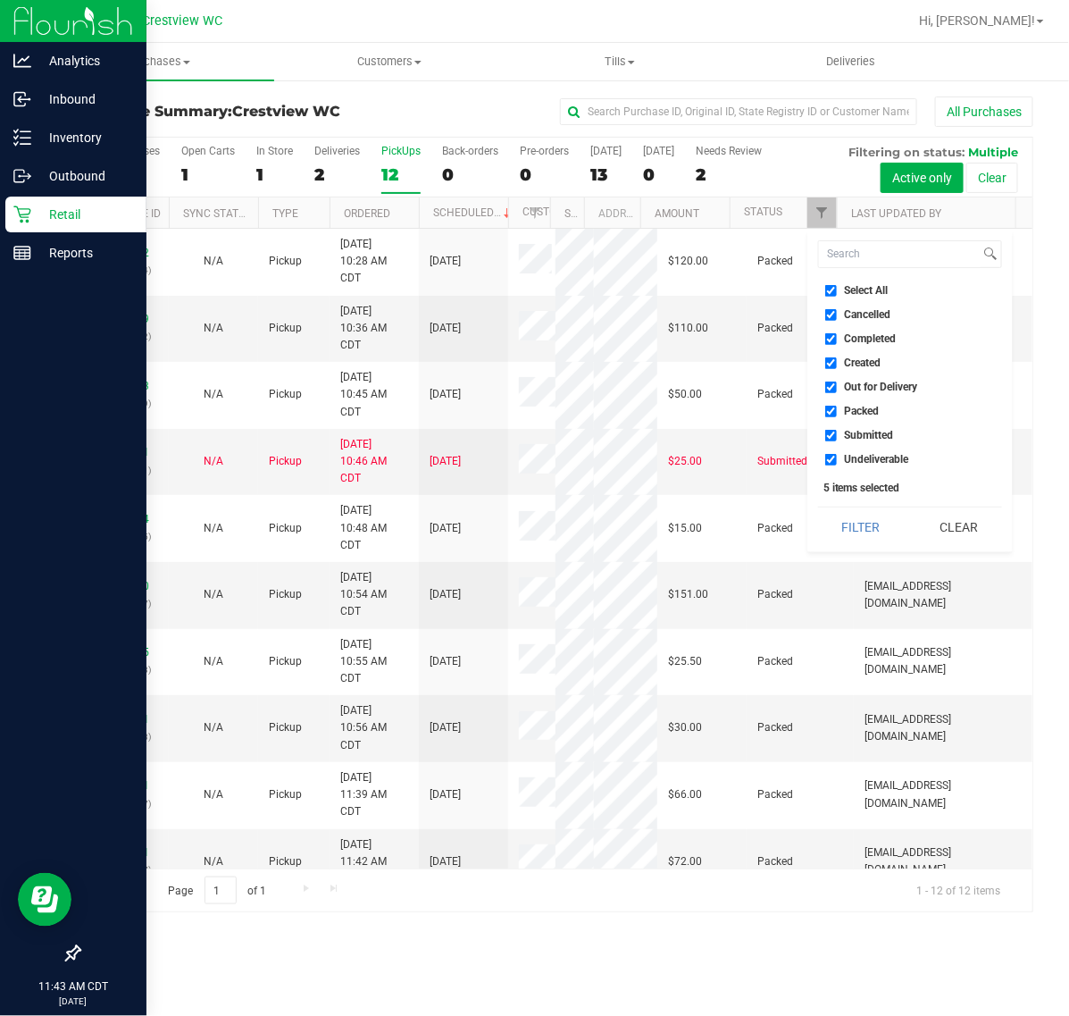
checkbox input "true"
click at [833, 289] on input "Select All" at bounding box center [832, 291] width 12 height 12
checkbox input "false"
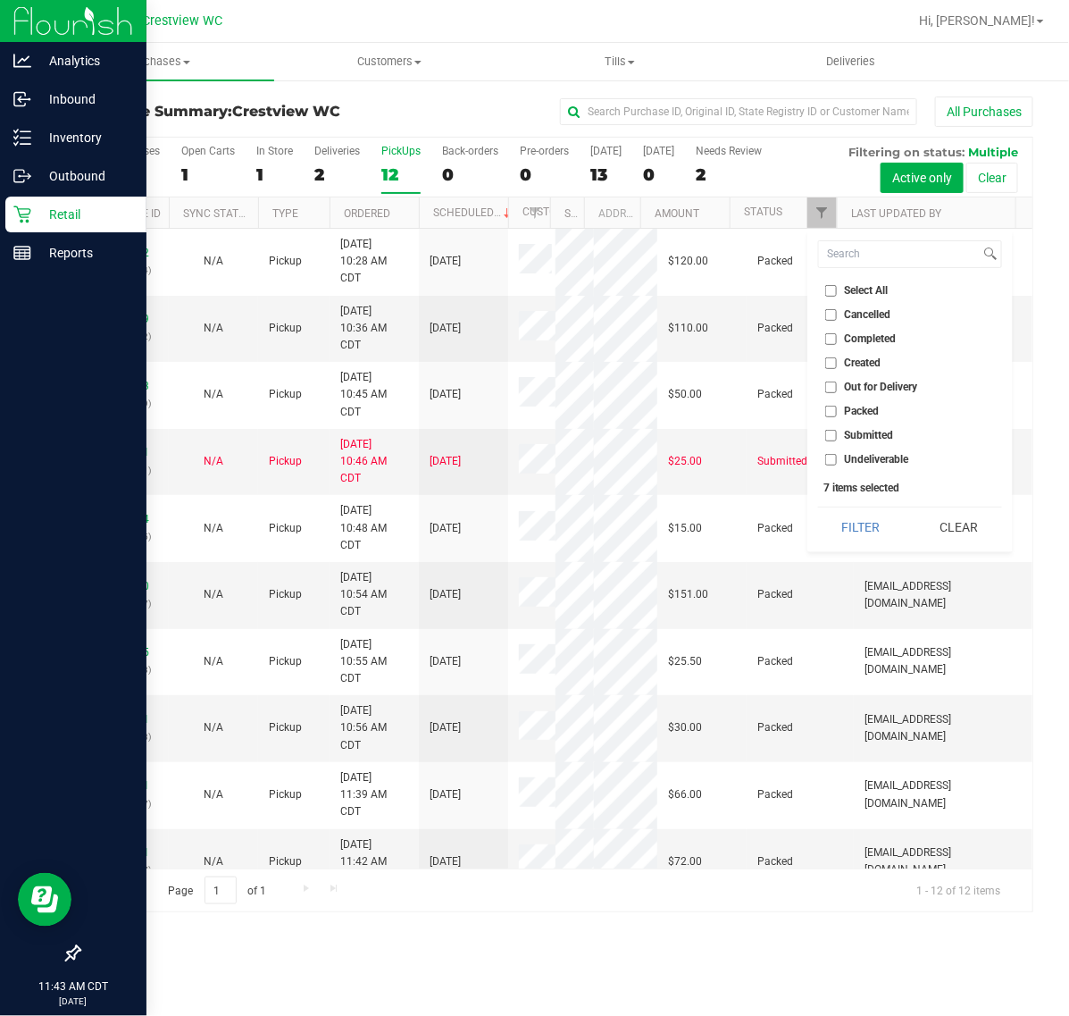
checkbox input "false"
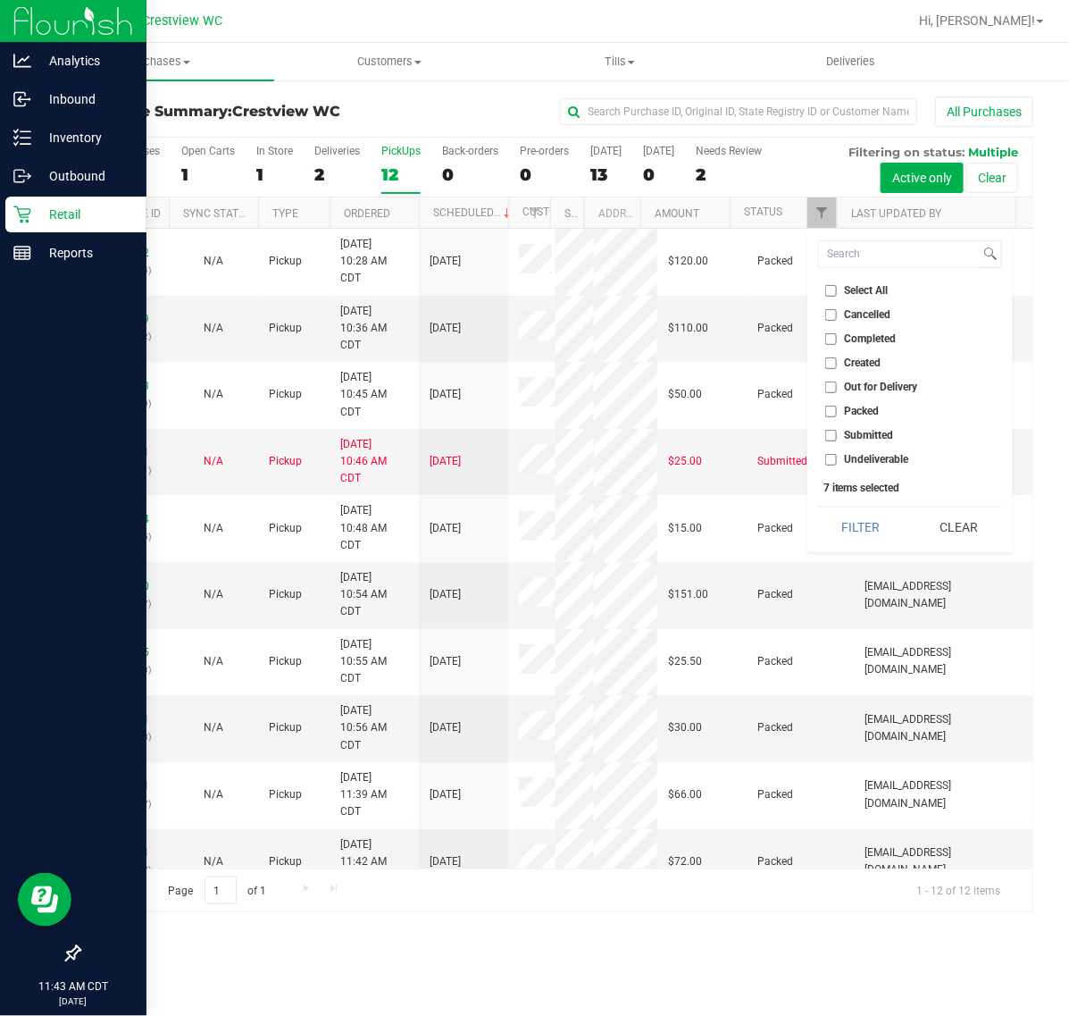
checkbox input "false"
click at [840, 438] on label "Submitted" at bounding box center [860, 436] width 69 height 12
click at [837, 438] on input "Submitted" at bounding box center [832, 436] width 12 height 12
checkbox input "true"
click at [860, 537] on button "Filter" at bounding box center [861, 526] width 86 height 39
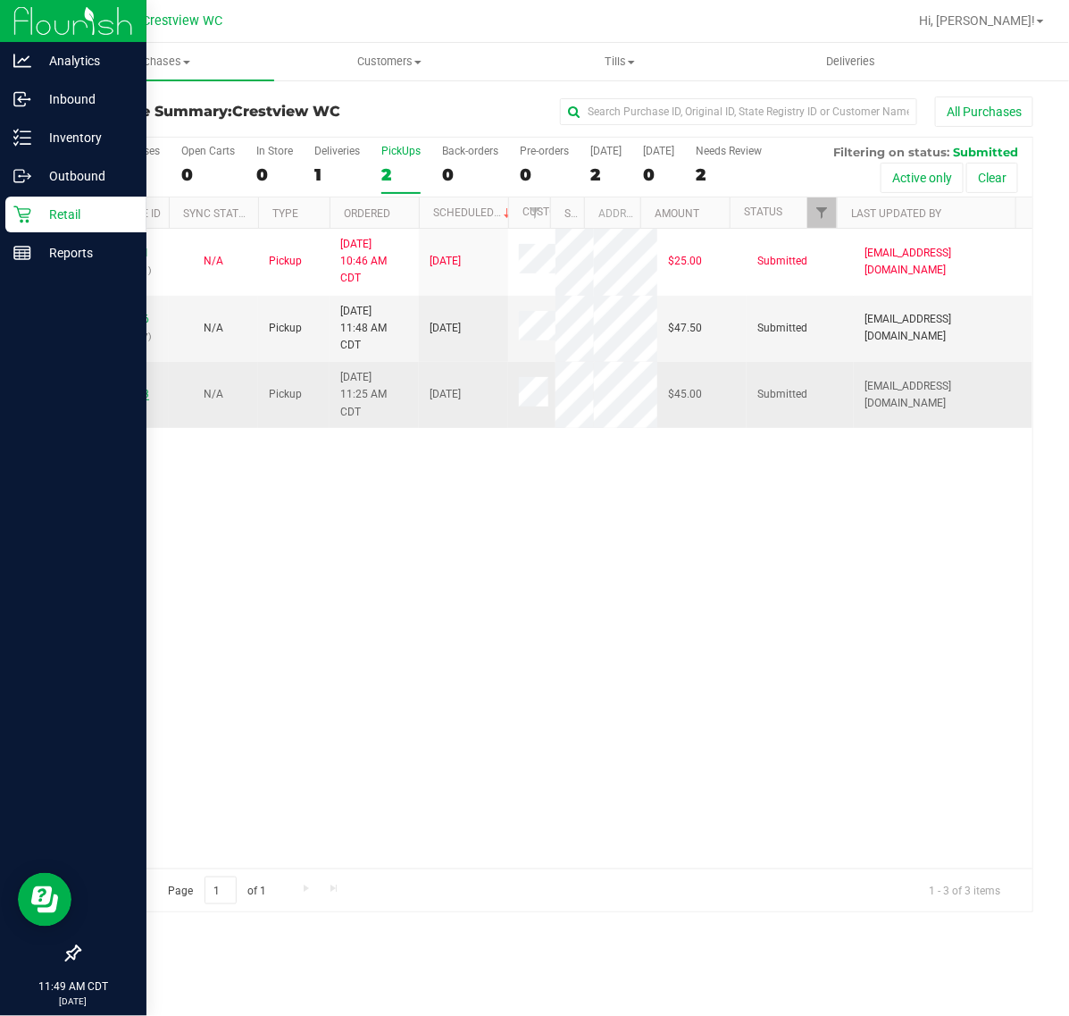
click at [147, 400] on link "12019843" at bounding box center [124, 394] width 50 height 13
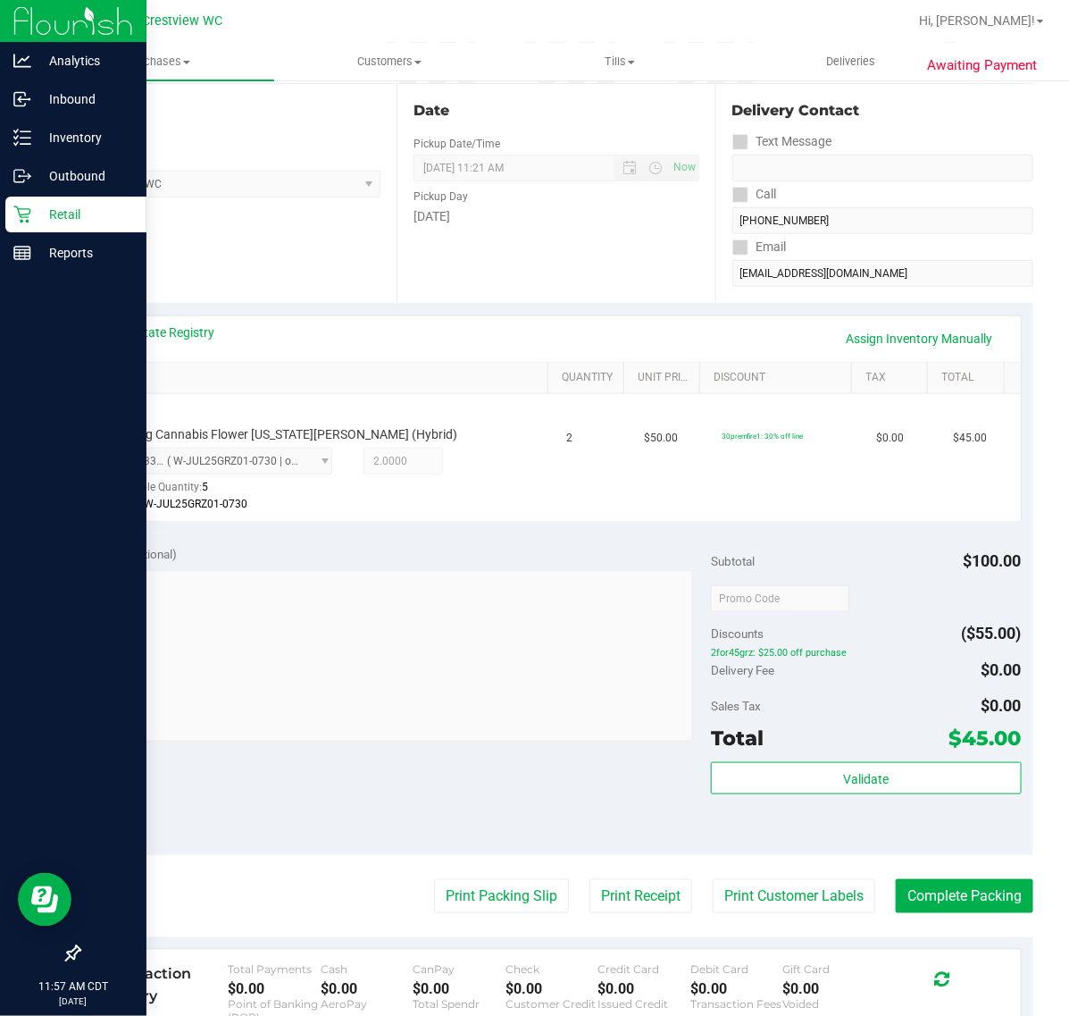
scroll to position [447, 0]
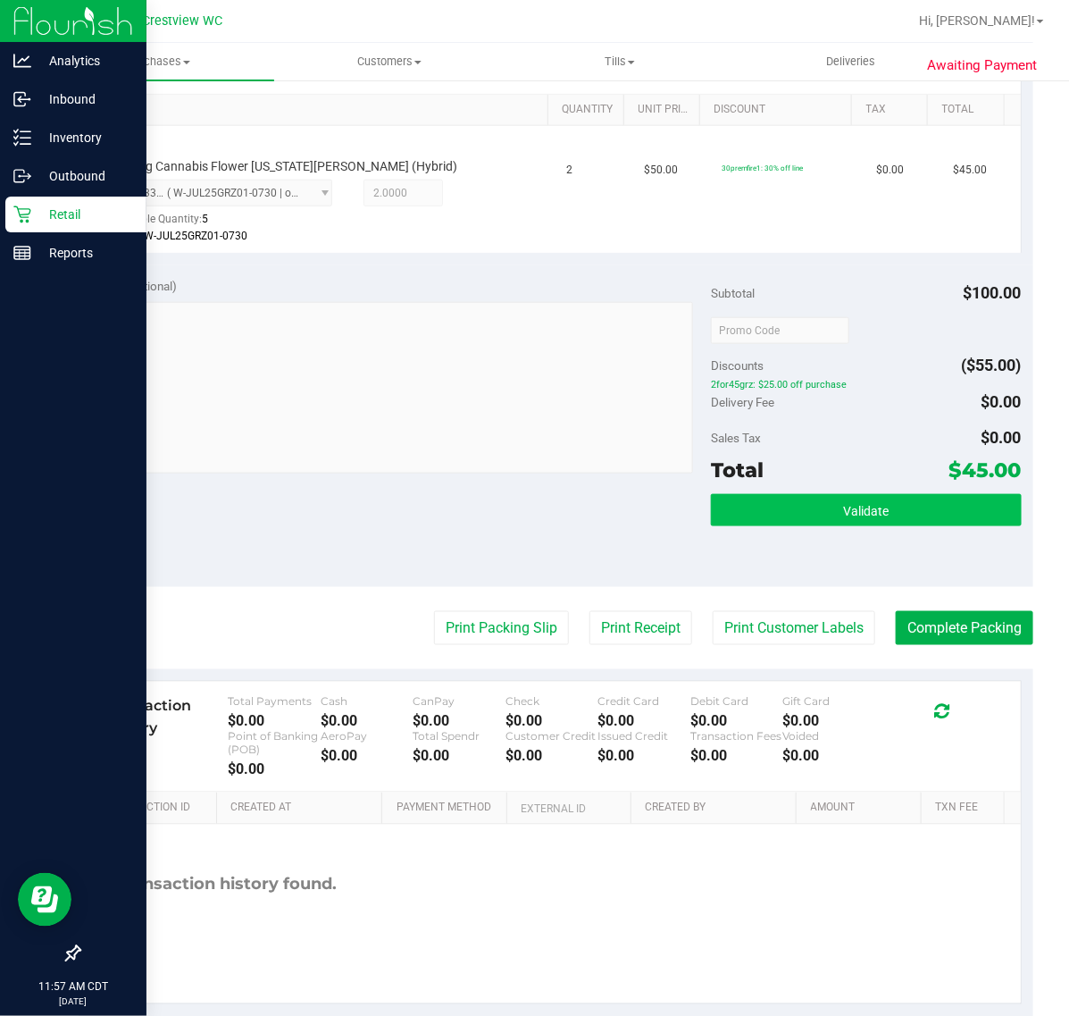
drag, startPoint x: 747, startPoint y: 492, endPoint x: 759, endPoint y: 502, distance: 15.9
click at [759, 502] on div "Subtotal $100.00 Discounts ($55.00) 2for45grz: $25.00 off purchase Delivery Fee…" at bounding box center [866, 426] width 310 height 298
click at [759, 502] on button "Validate" at bounding box center [866, 510] width 310 height 32
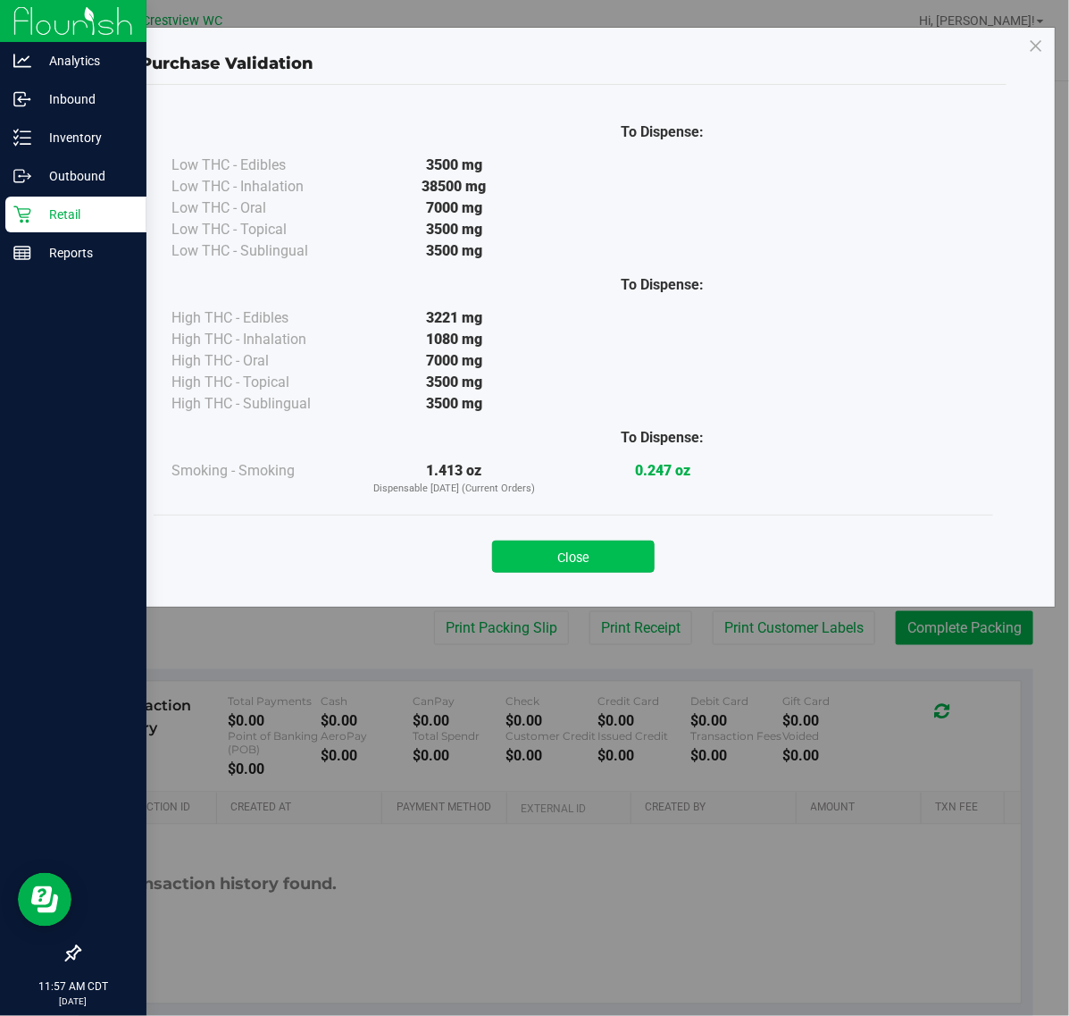
click at [574, 561] on button "Close" at bounding box center [573, 557] width 163 height 32
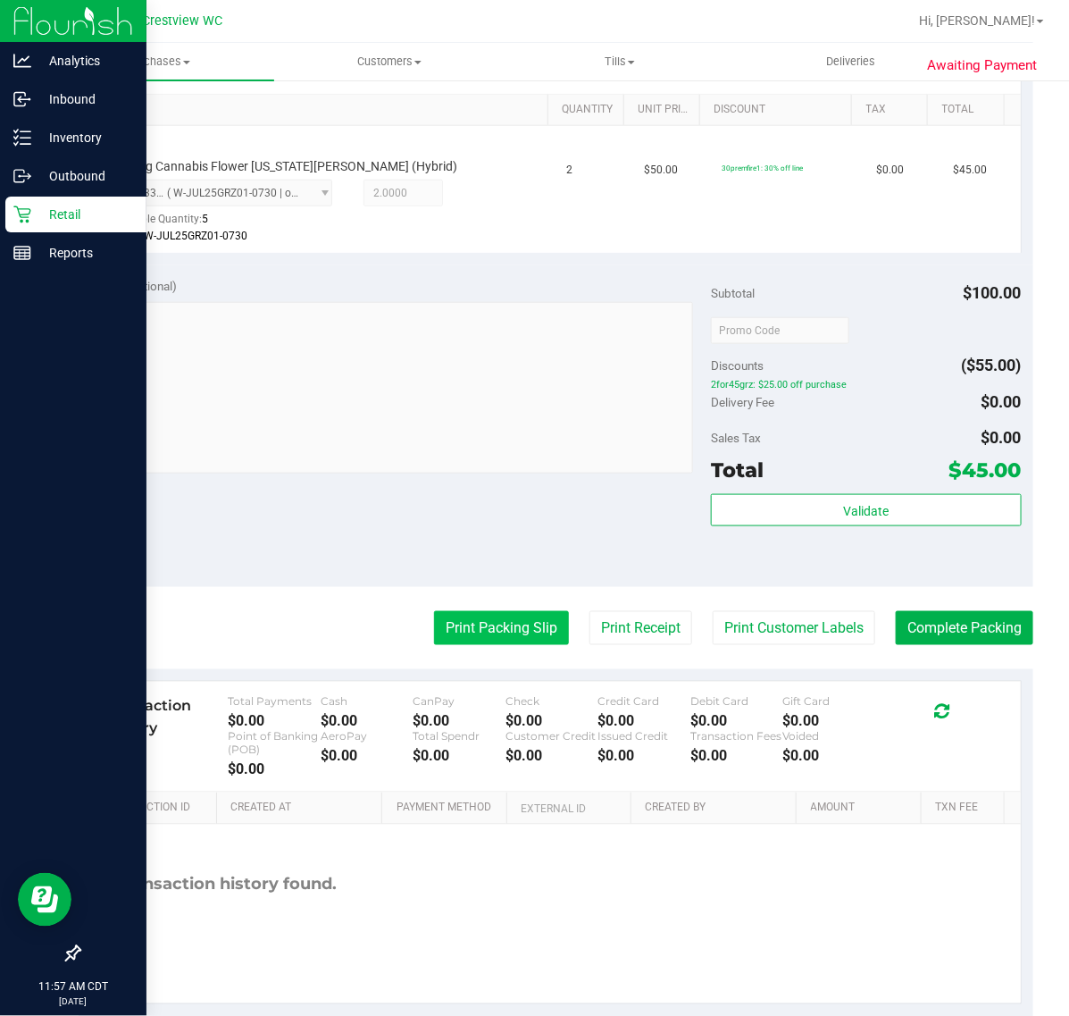
click at [489, 625] on button "Print Packing Slip" at bounding box center [501, 628] width 135 height 34
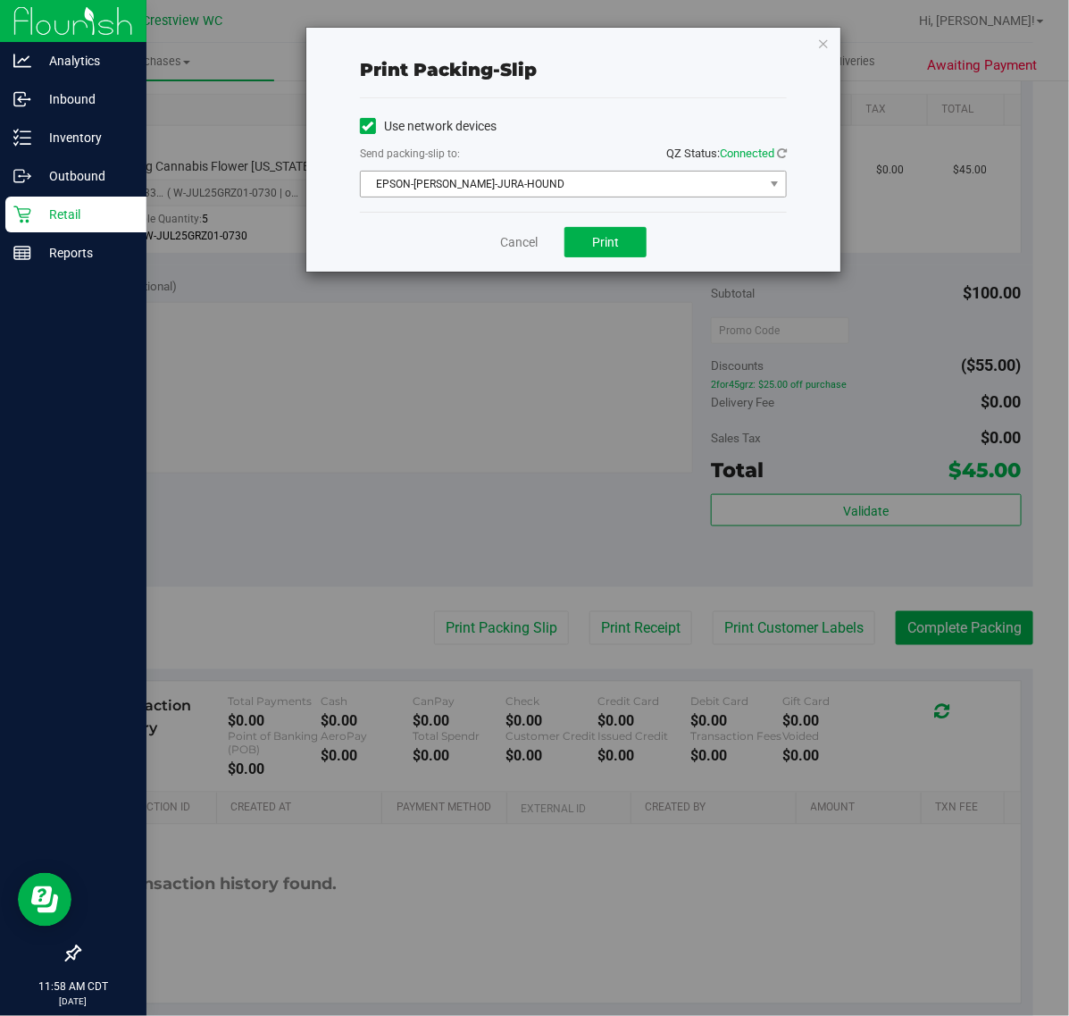
click at [489, 186] on span "EPSON-[PERSON_NAME]-JURA-HOUND" at bounding box center [562, 184] width 403 height 25
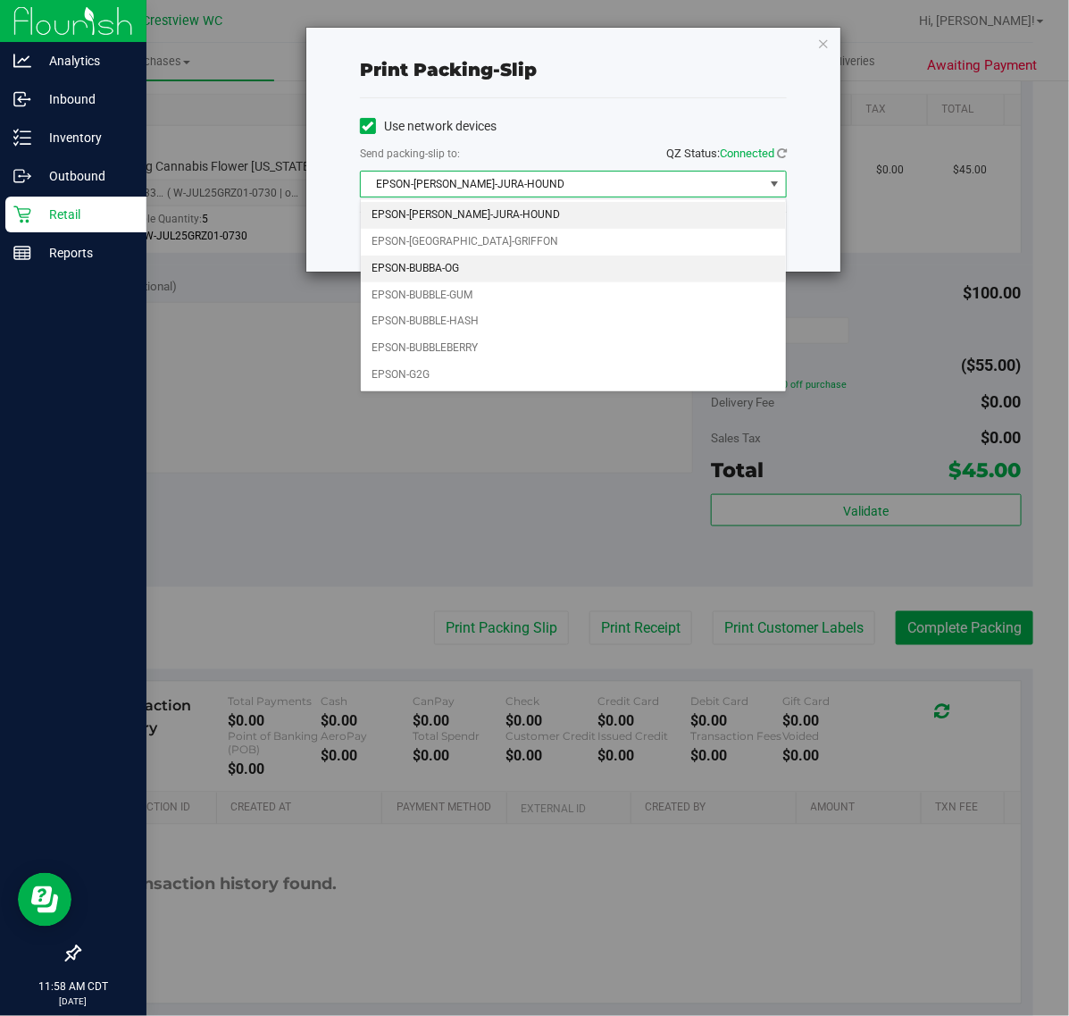
click at [449, 273] on li "EPSON-BUBBA-OG" at bounding box center [573, 269] width 425 height 27
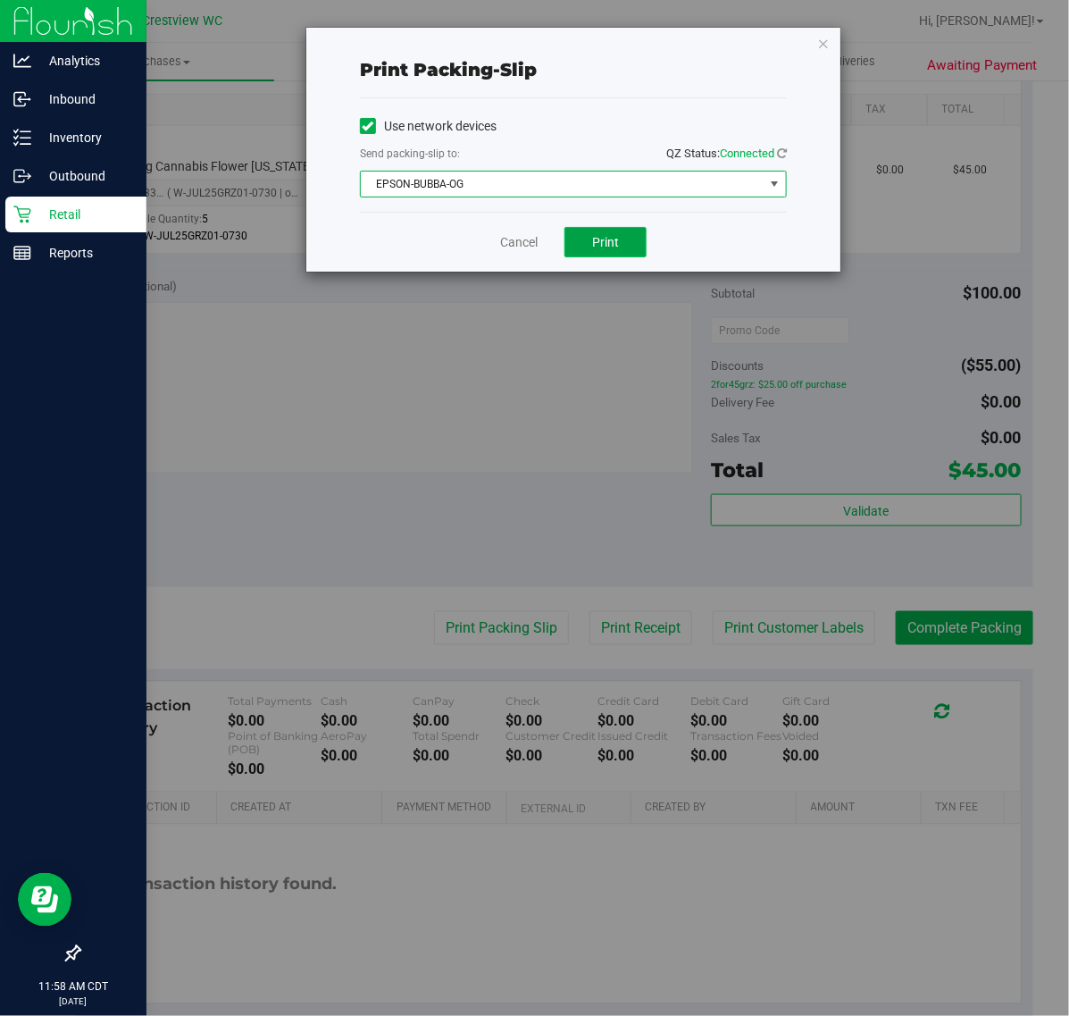
click at [615, 241] on span "Print" at bounding box center [605, 242] width 27 height 14
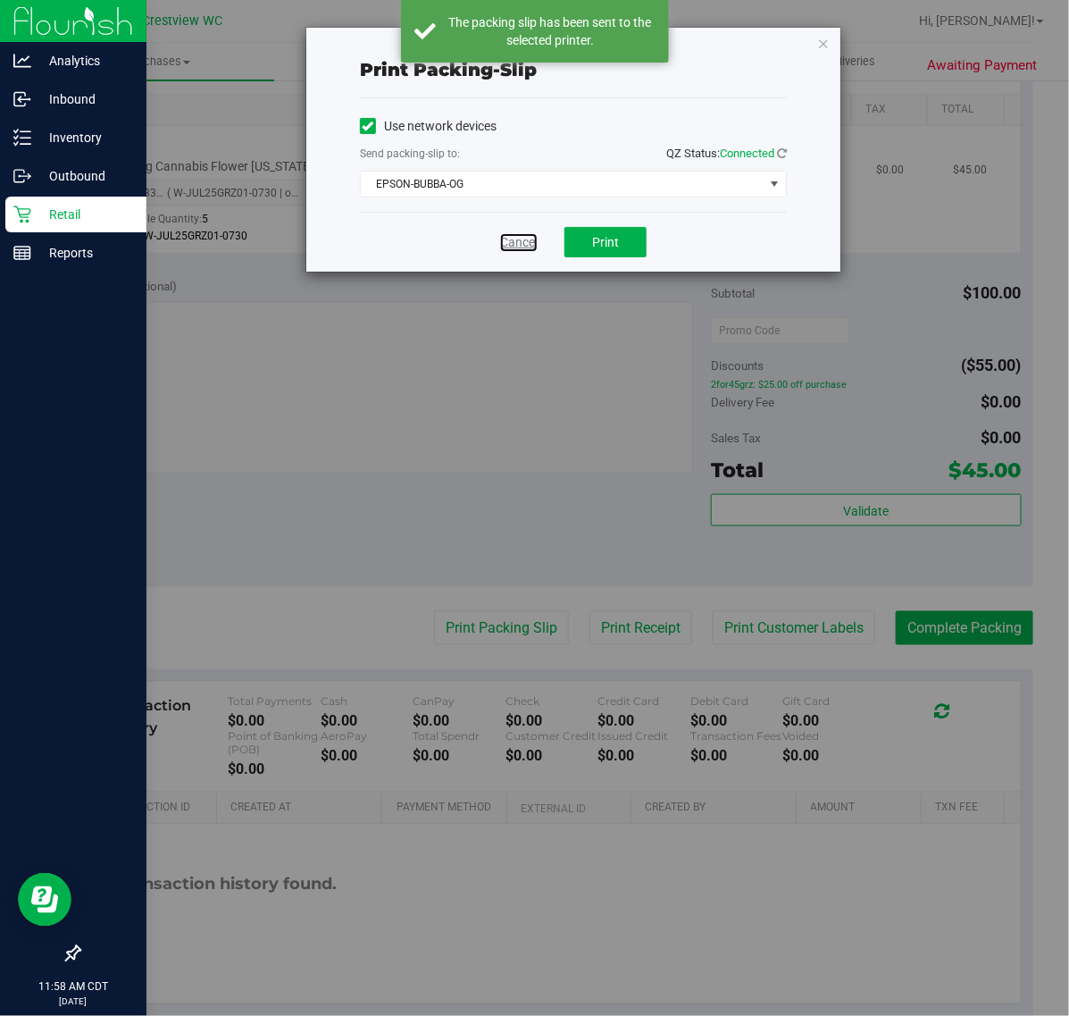
click at [520, 243] on link "Cancel" at bounding box center [519, 242] width 38 height 19
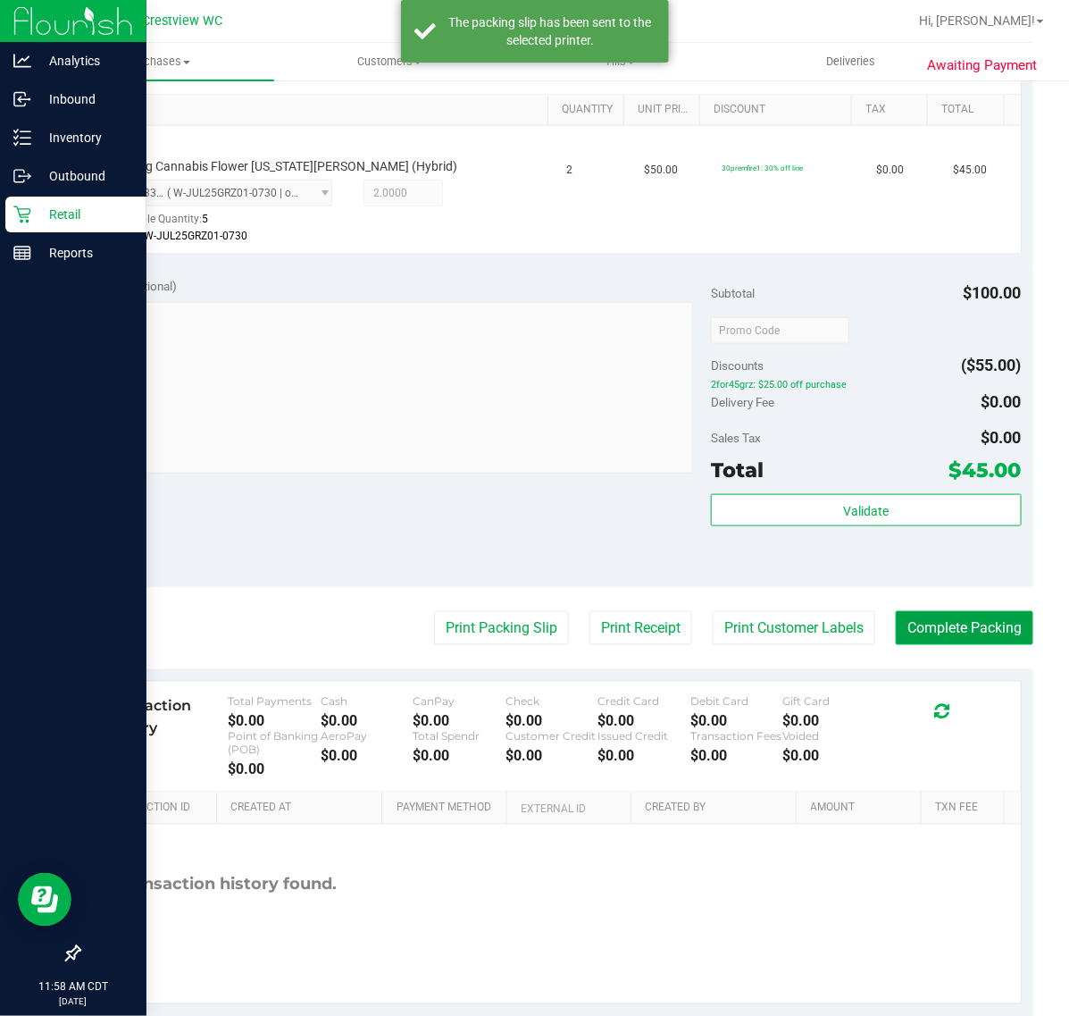
click at [940, 619] on button "Complete Packing" at bounding box center [965, 628] width 138 height 34
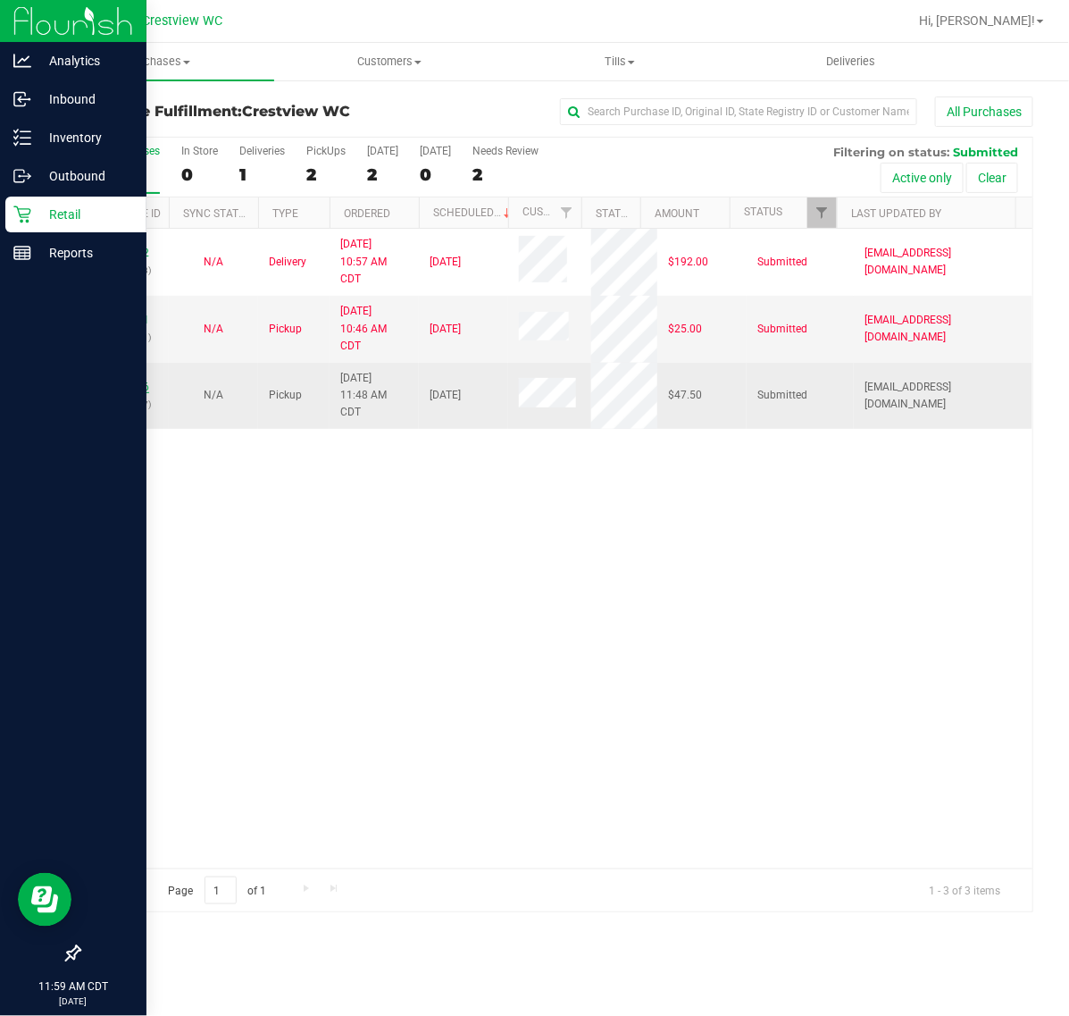
click at [132, 390] on link "12020076" at bounding box center [124, 387] width 50 height 13
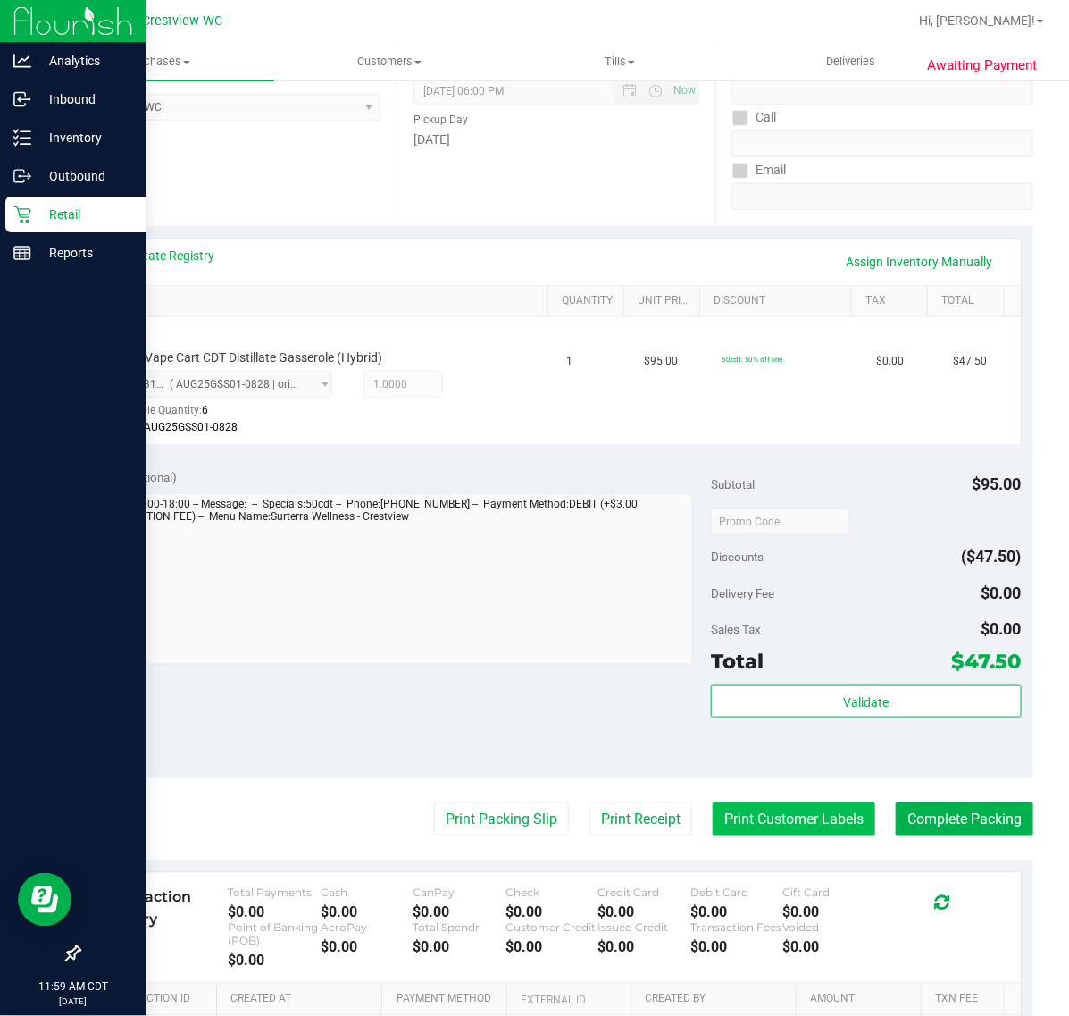
scroll to position [479, 0]
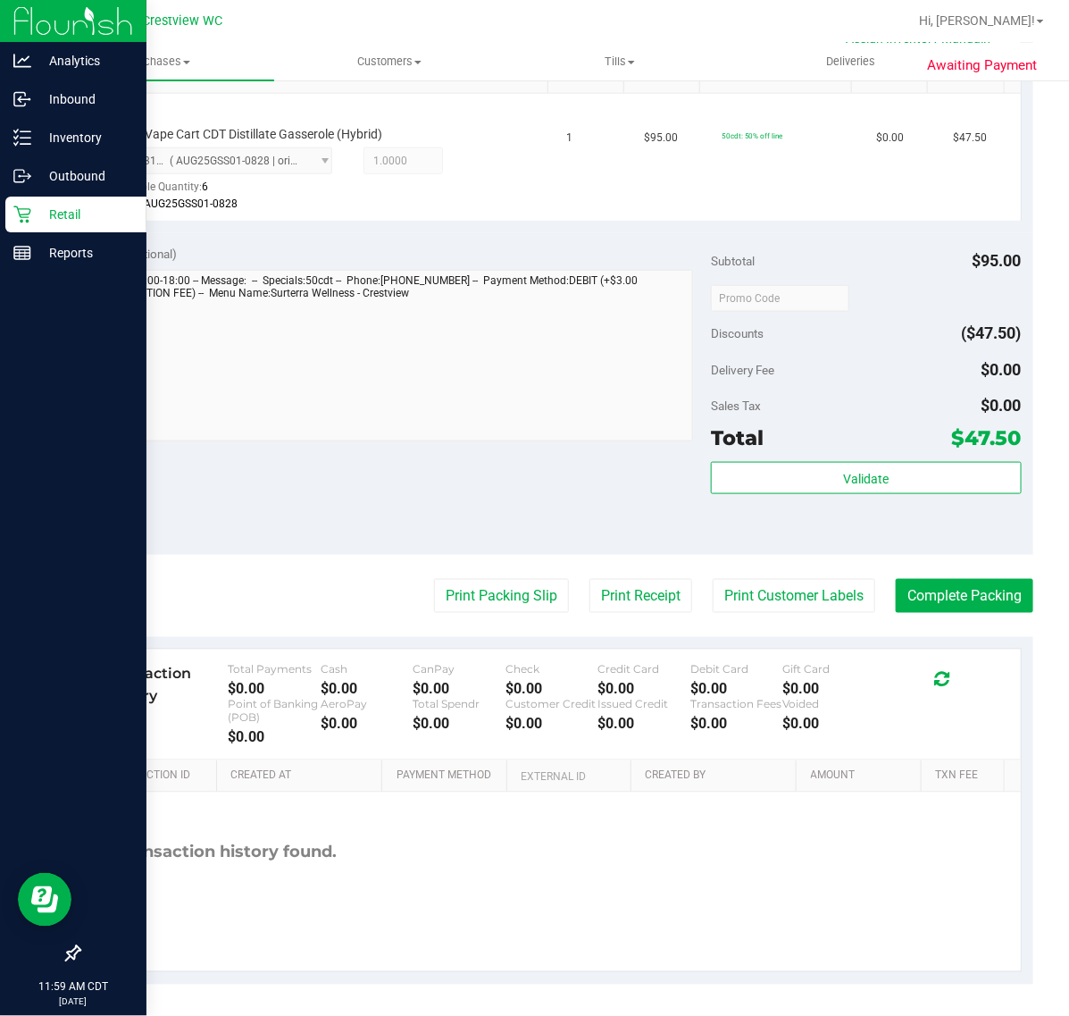
click at [793, 493] on div "Validate" at bounding box center [866, 479] width 310 height 34
click at [793, 490] on button "Validate" at bounding box center [866, 478] width 310 height 32
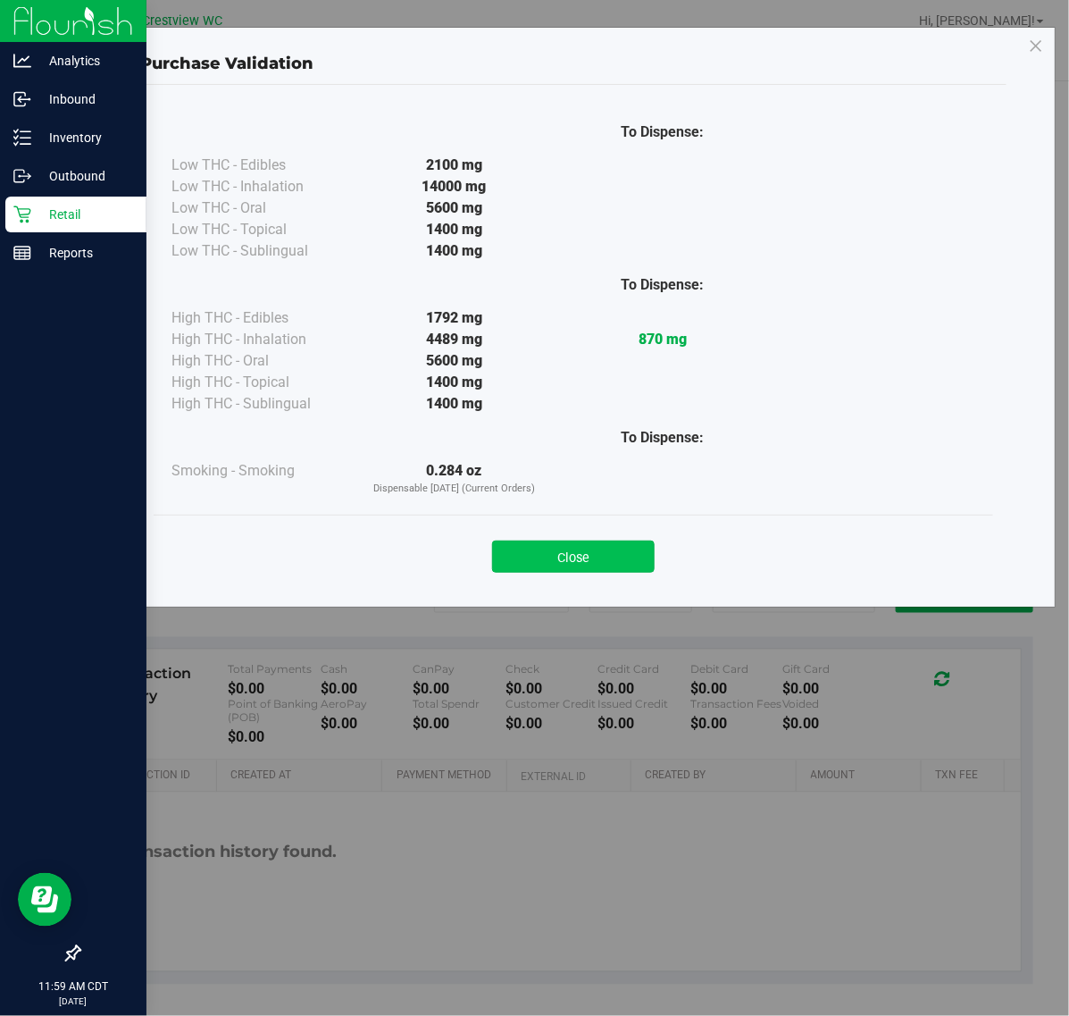
click at [545, 569] on button "Close" at bounding box center [573, 557] width 163 height 32
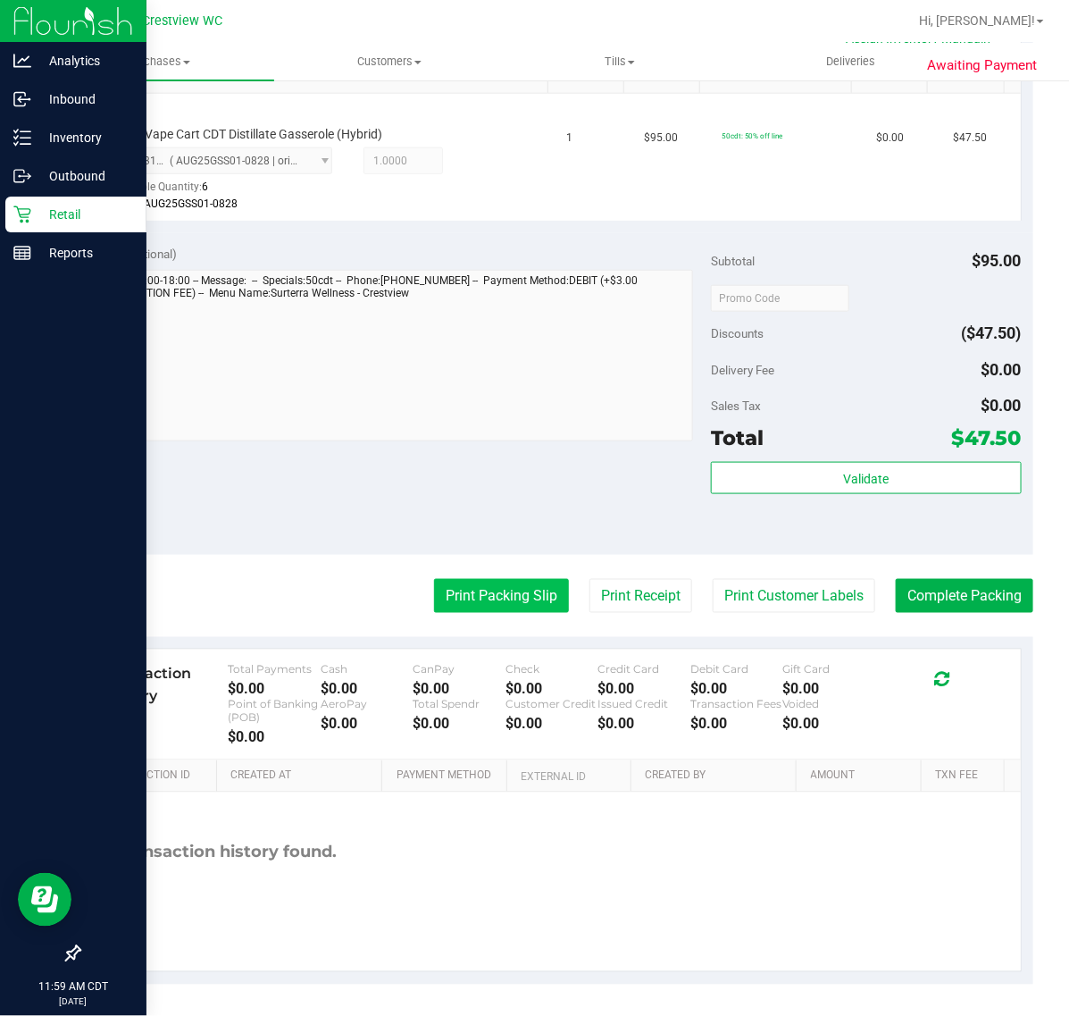
click at [439, 591] on button "Print Packing Slip" at bounding box center [501, 596] width 135 height 34
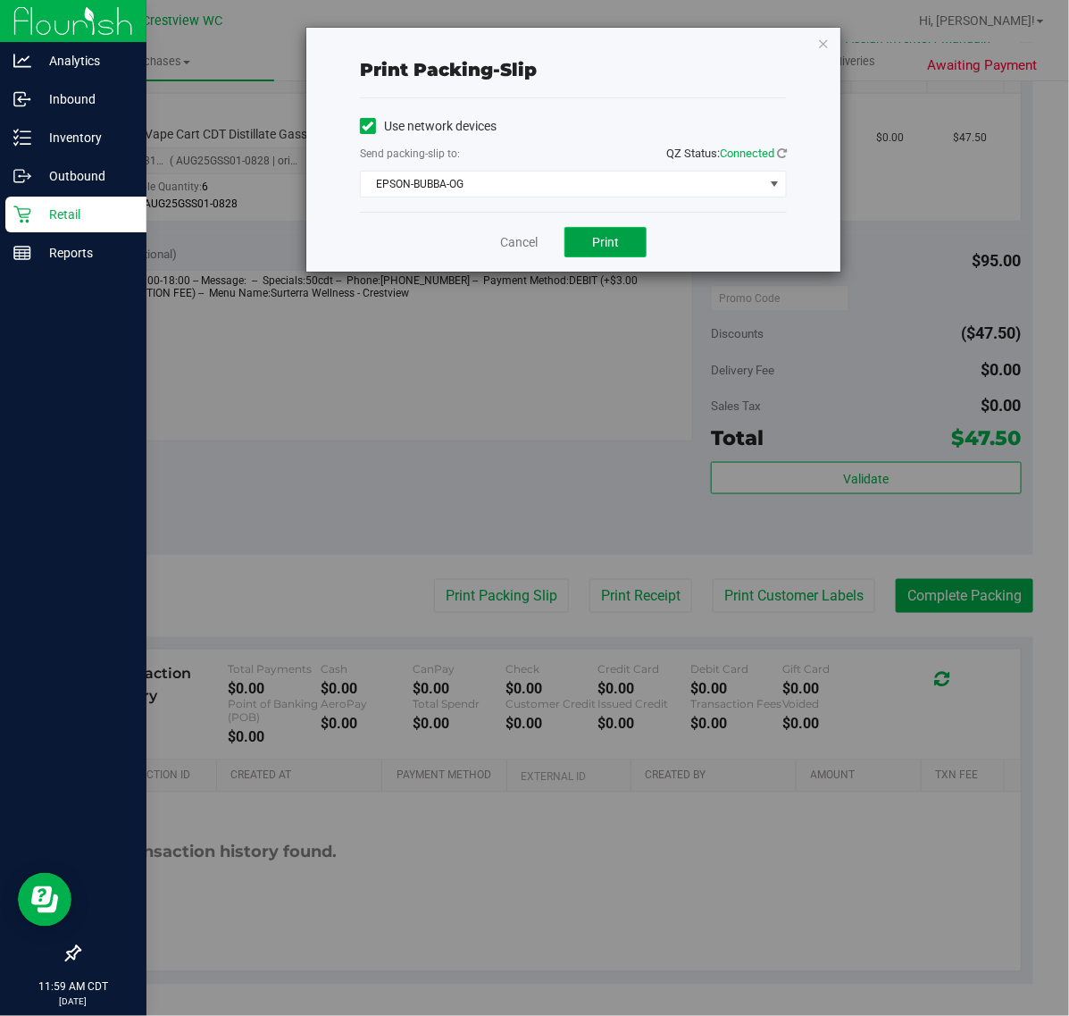
click at [609, 246] on span "Print" at bounding box center [605, 242] width 27 height 14
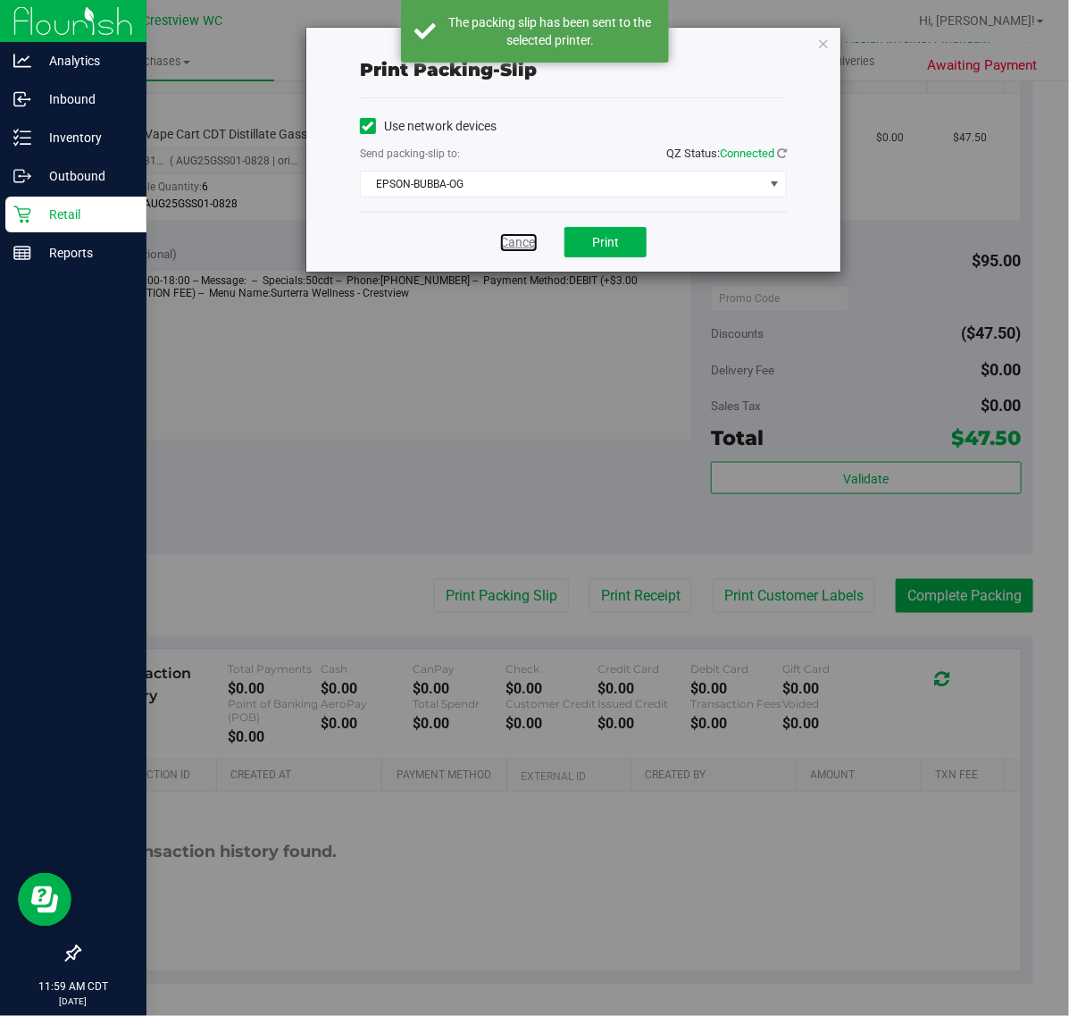
drag, startPoint x: 514, startPoint y: 246, endPoint x: 591, endPoint y: 271, distance: 81.7
click at [515, 244] on link "Cancel" at bounding box center [519, 242] width 38 height 19
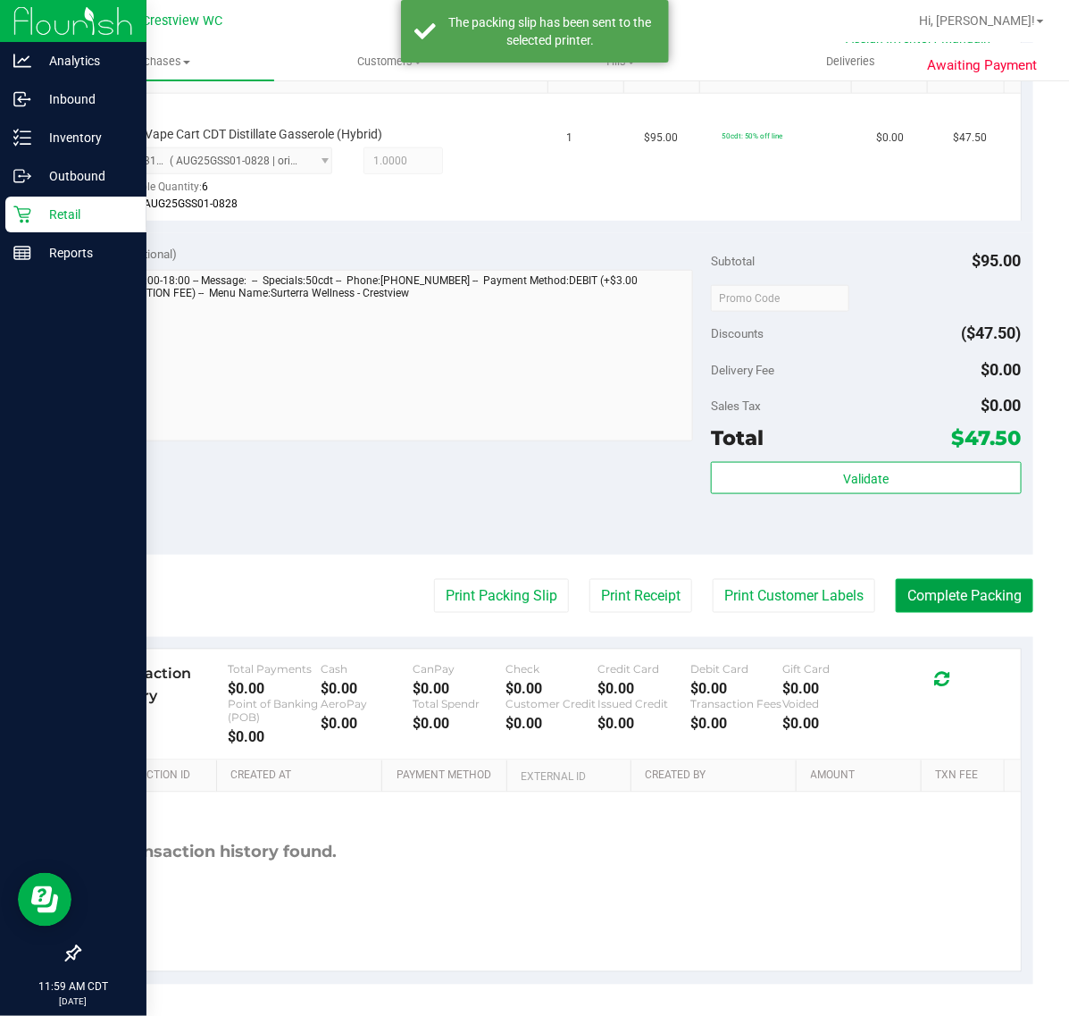
click at [920, 579] on button "Complete Packing" at bounding box center [965, 596] width 138 height 34
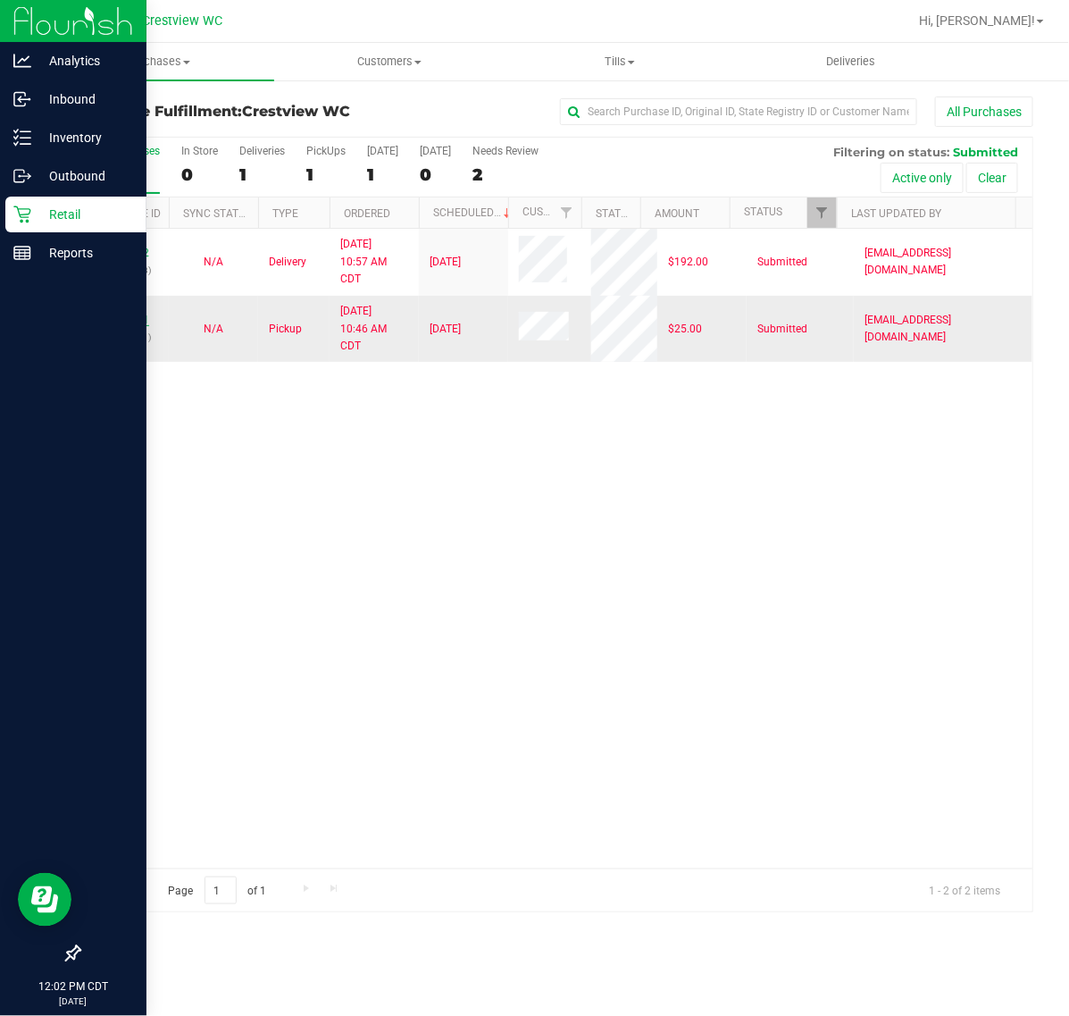
click at [126, 317] on link "12018991" at bounding box center [124, 320] width 50 height 13
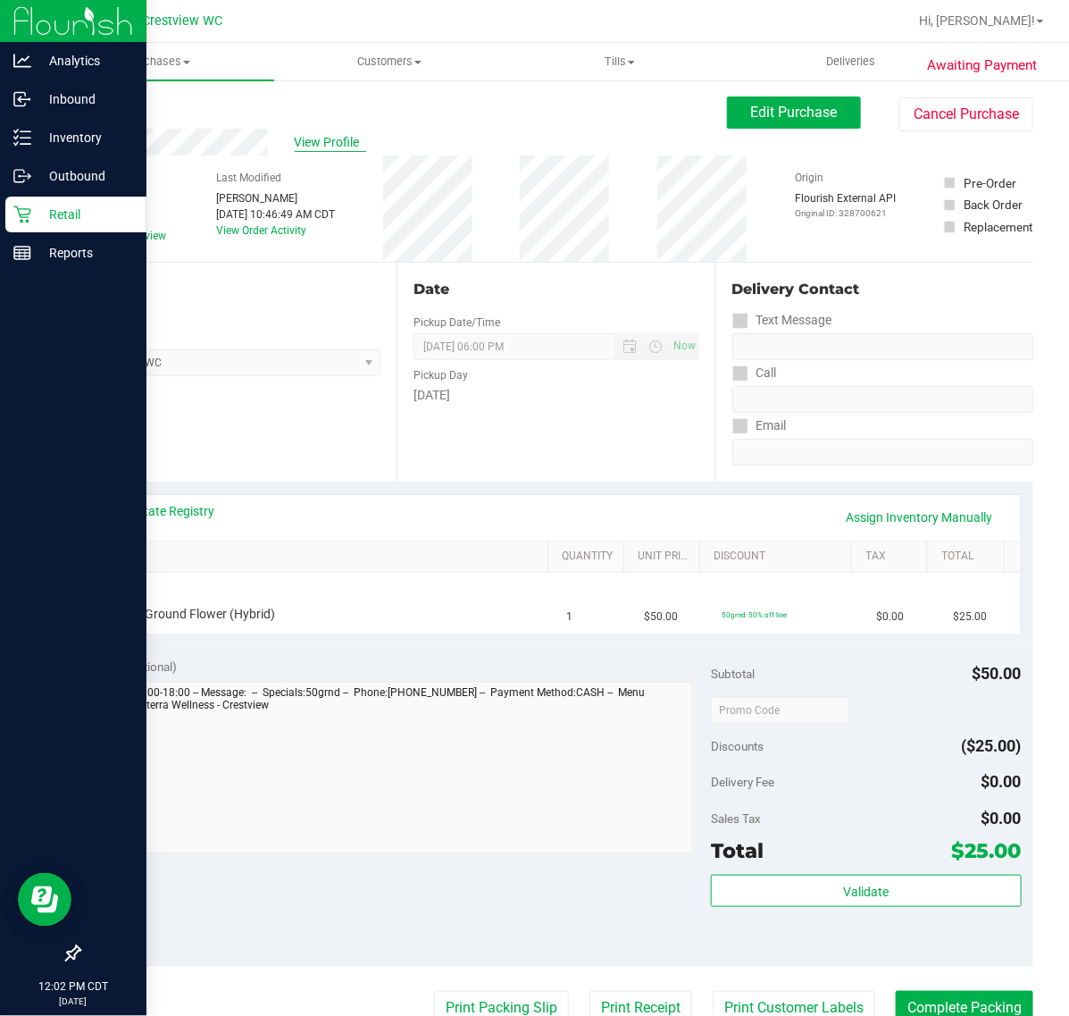
click at [318, 145] on span "View Profile" at bounding box center [330, 142] width 71 height 19
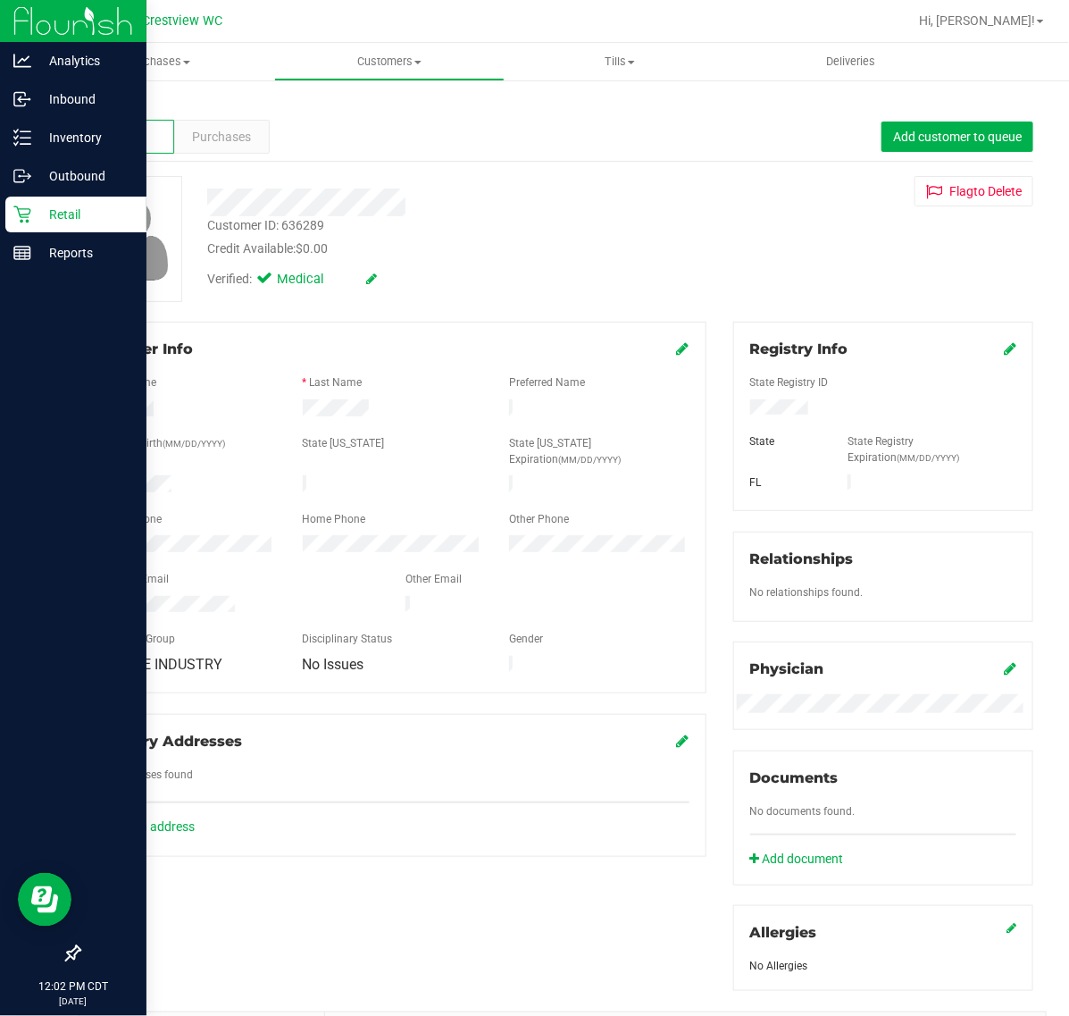
click at [239, 165] on div "Back Profile Purchases Add customer to queue Customer ID: 636289 Credit Availab…" at bounding box center [556, 674] width 955 height 1156
click at [226, 134] on span "Purchases" at bounding box center [221, 137] width 59 height 19
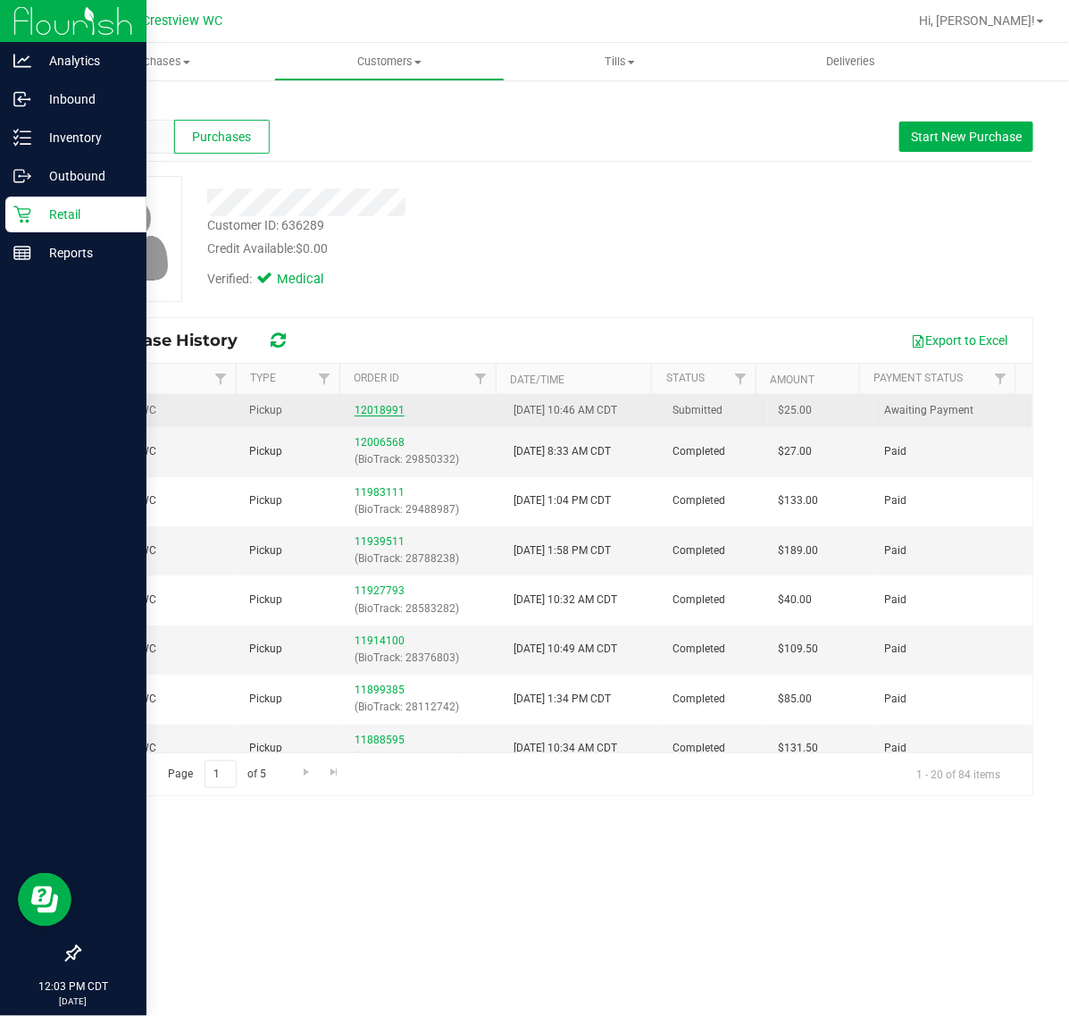
click at [362, 413] on link "12018991" at bounding box center [380, 410] width 50 height 13
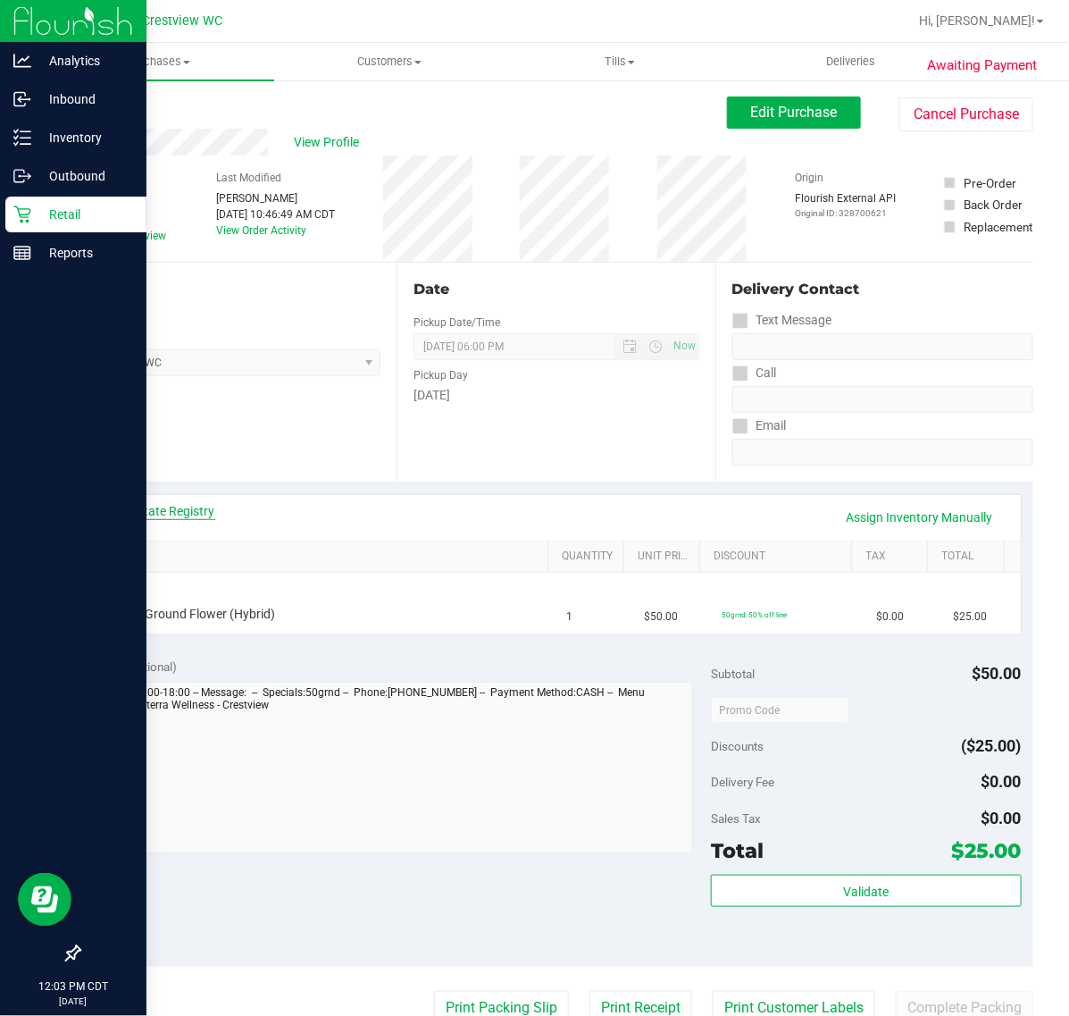
click at [183, 507] on link "View State Registry" at bounding box center [161, 511] width 107 height 18
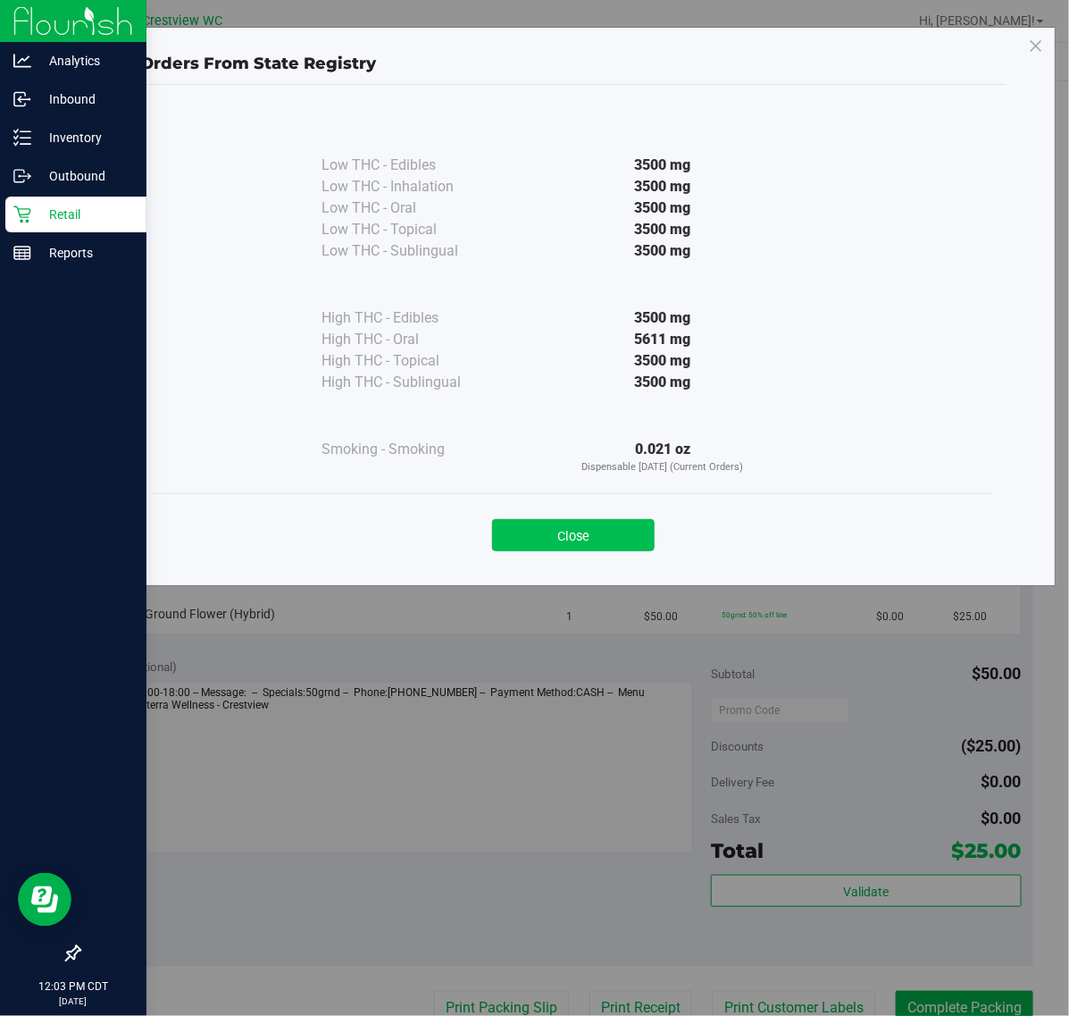
click at [613, 539] on button "Close" at bounding box center [573, 535] width 163 height 32
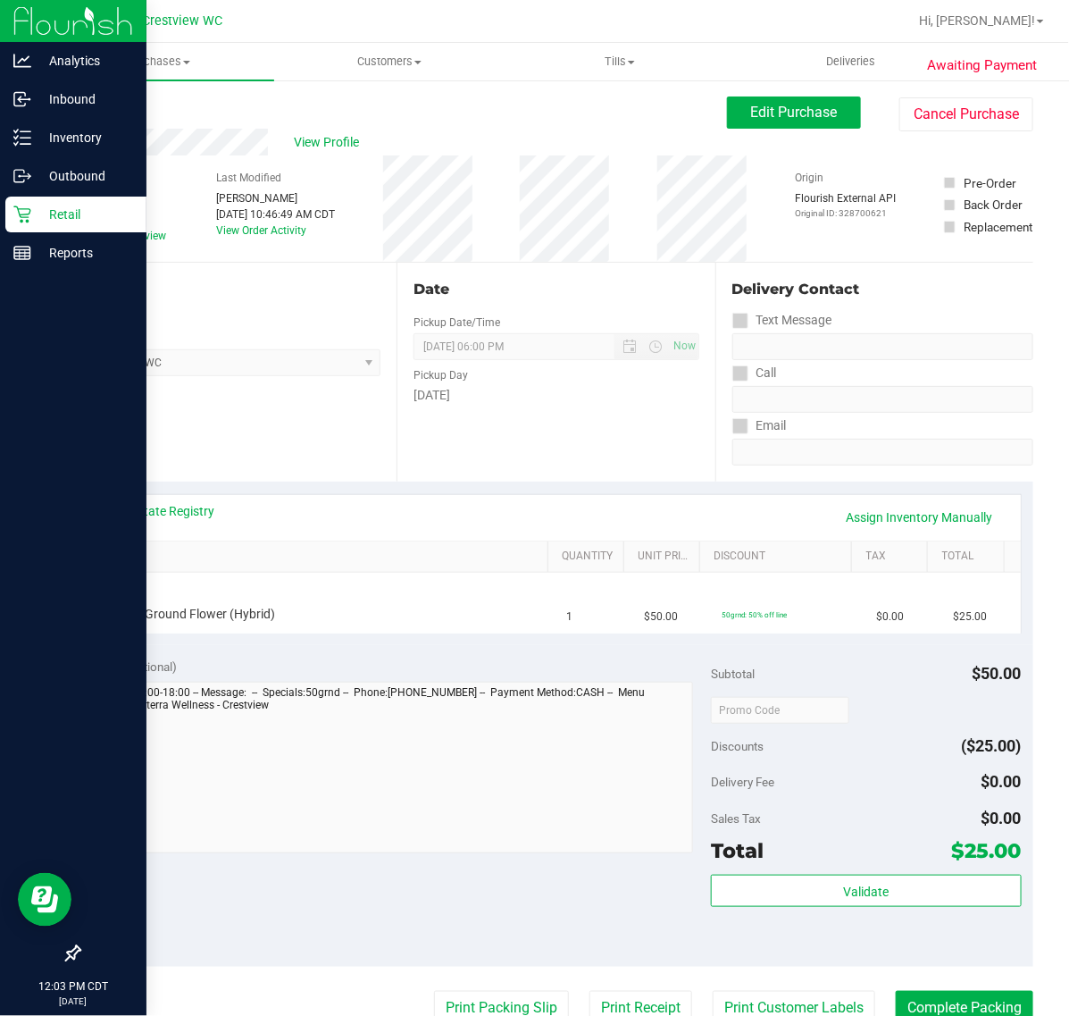
click at [1020, 113] on div "Awaiting Payment Back Edit Purchase Cancel Purchase View Profile # 12018991 Bio…" at bounding box center [556, 756] width 1027 height 1354
click at [1006, 114] on button "Cancel Purchase" at bounding box center [967, 114] width 134 height 34
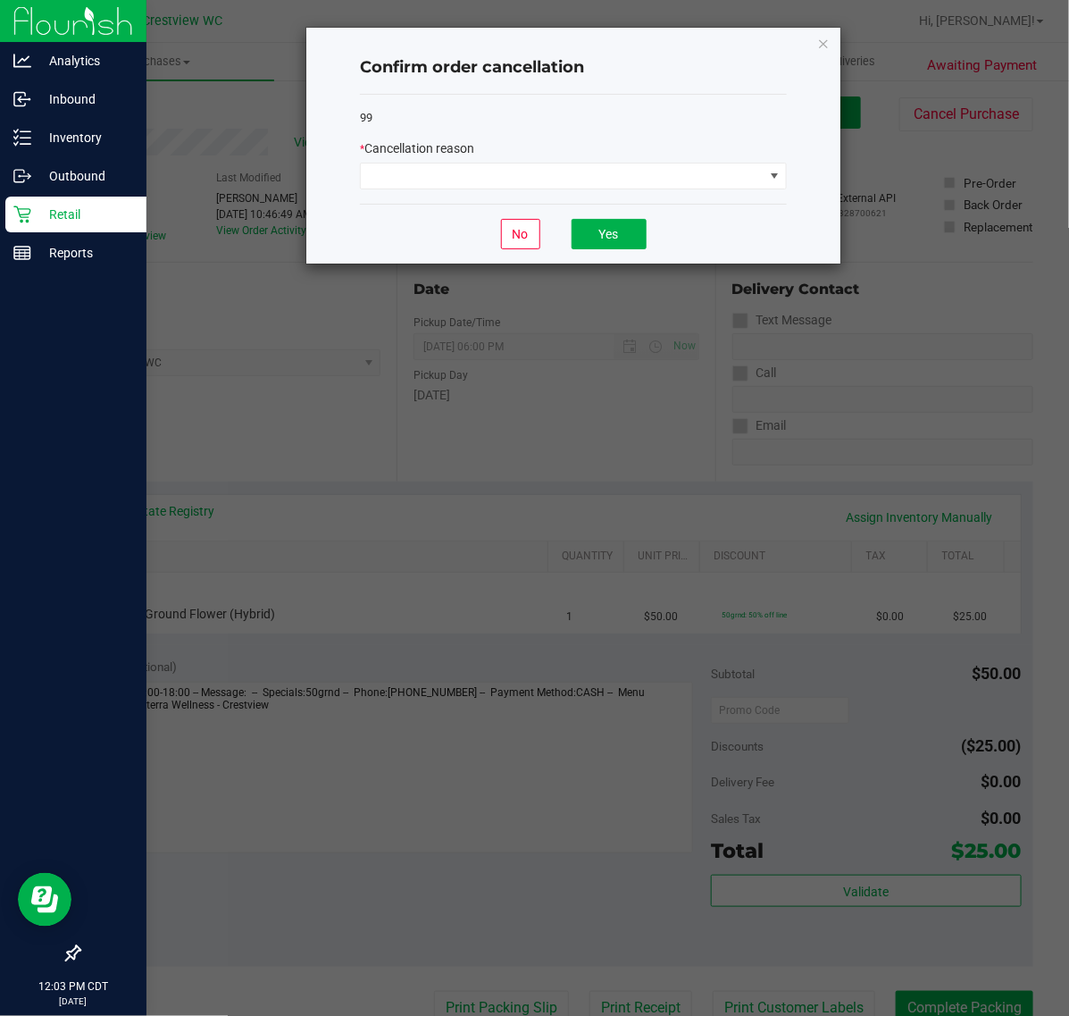
drag, startPoint x: 484, startPoint y: 149, endPoint x: 502, endPoint y: 194, distance: 48.1
click at [484, 152] on div "* Cancellation reason" at bounding box center [573, 148] width 427 height 19
click at [503, 195] on div "99 * Cancellation reason" at bounding box center [573, 150] width 427 height 110
click at [491, 190] on div "99 * Cancellation reason" at bounding box center [573, 150] width 427 height 110
click at [491, 189] on span at bounding box center [562, 176] width 403 height 25
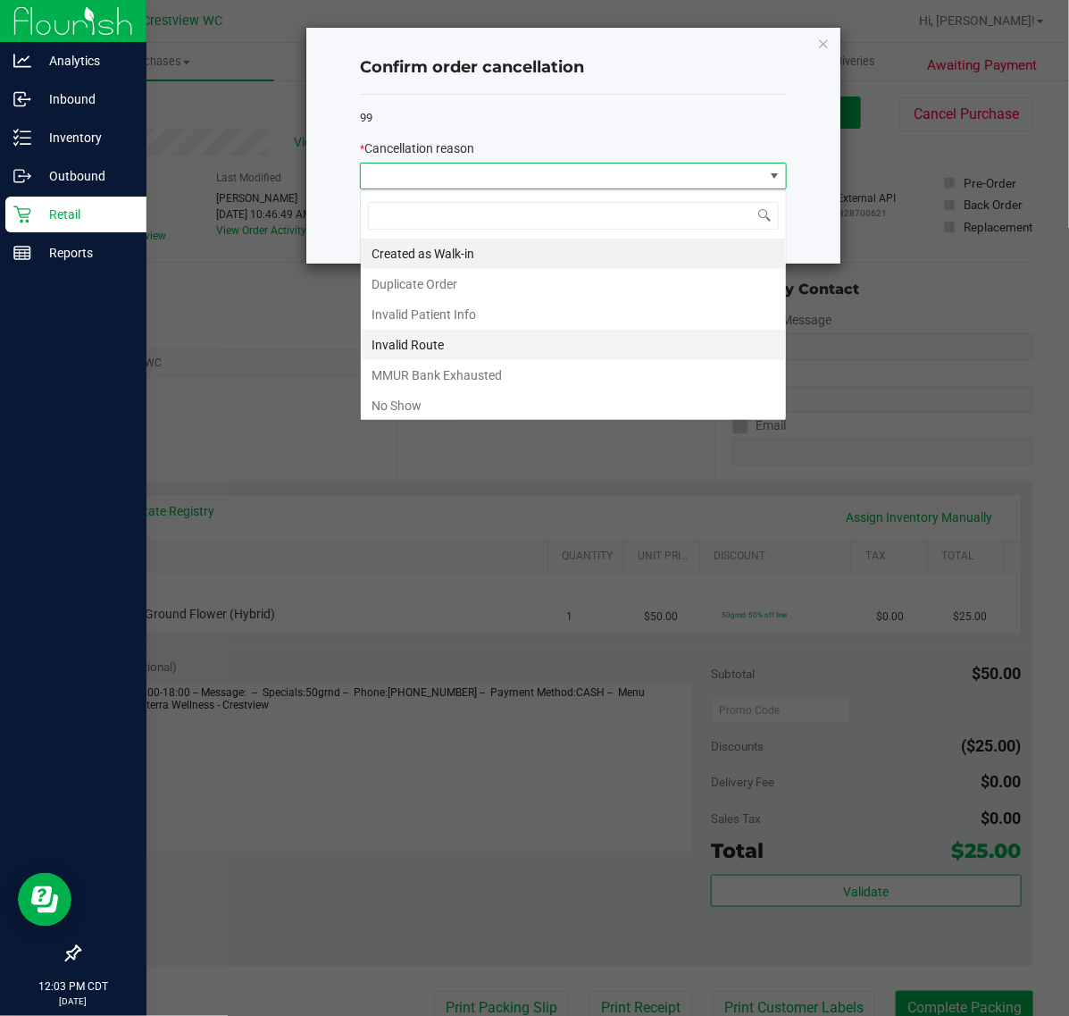
scroll to position [28, 426]
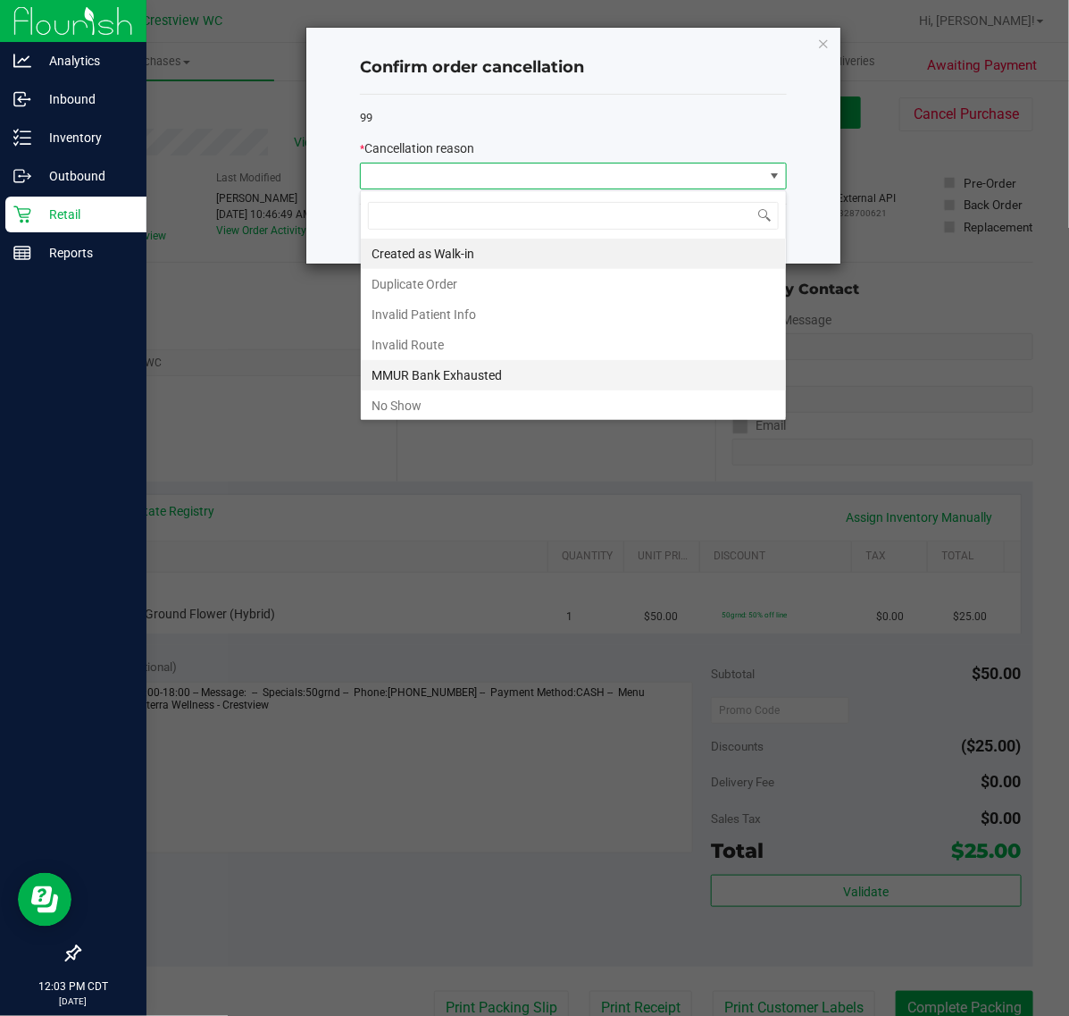
click at [457, 373] on li "MMUR Bank Exhausted" at bounding box center [573, 375] width 425 height 30
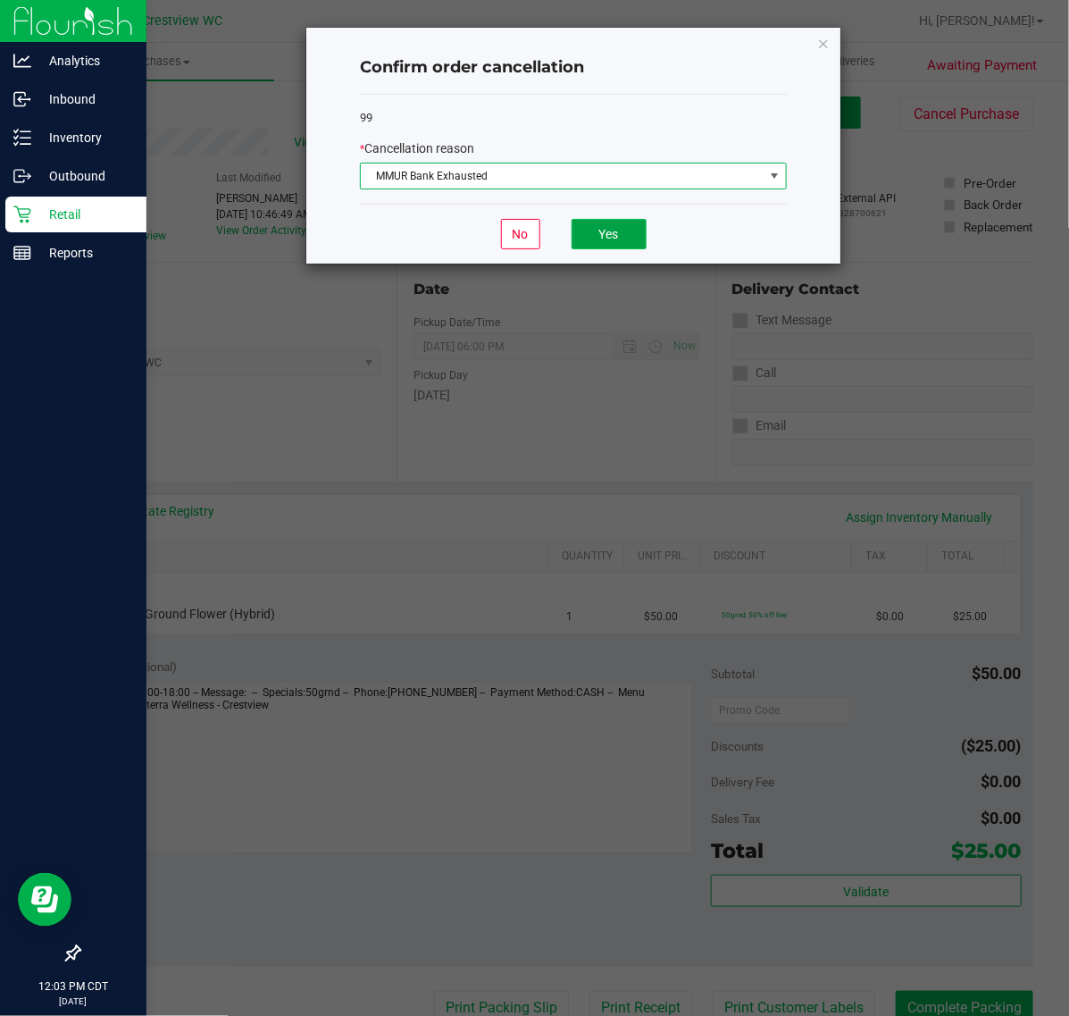
click at [619, 233] on button "Yes" at bounding box center [609, 234] width 75 height 30
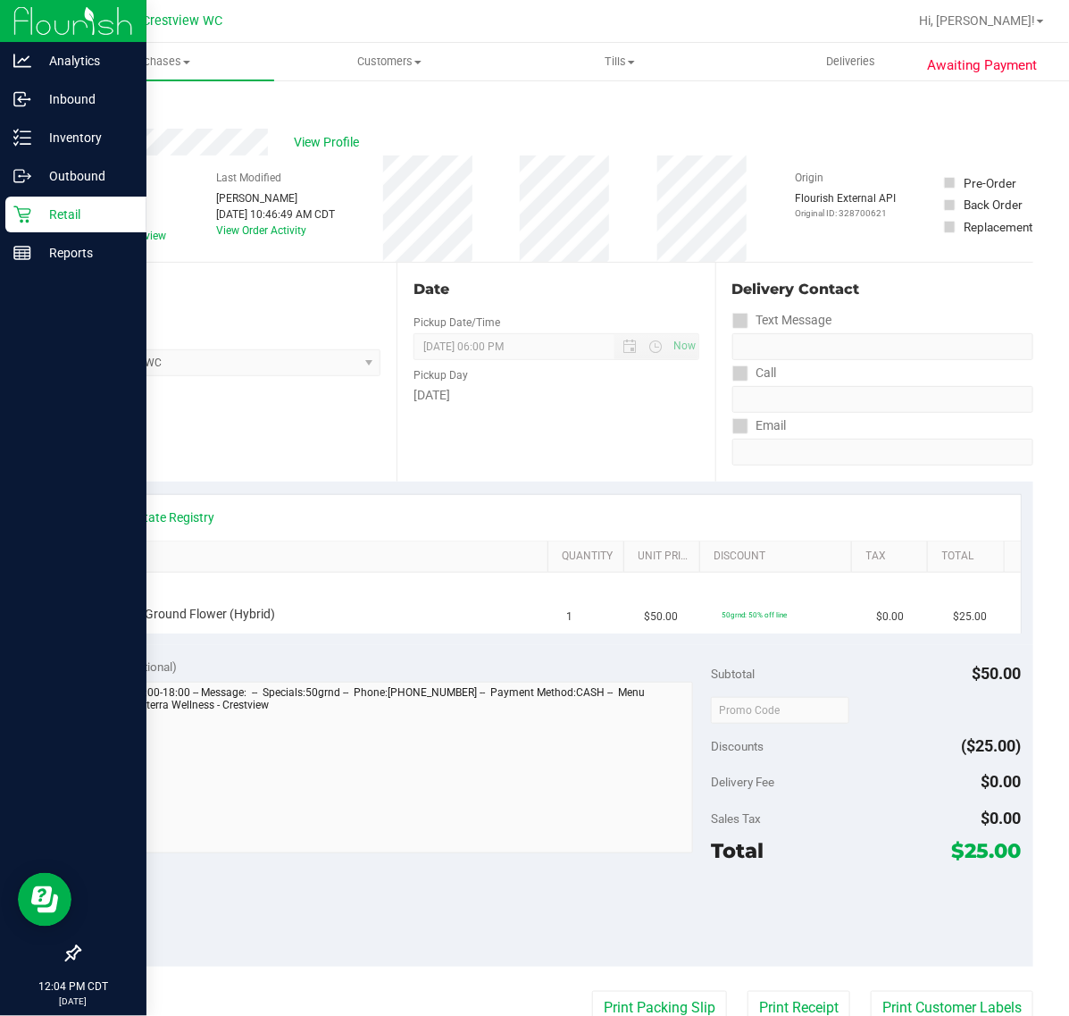
click at [45, 213] on p "Retail" at bounding box center [84, 214] width 107 height 21
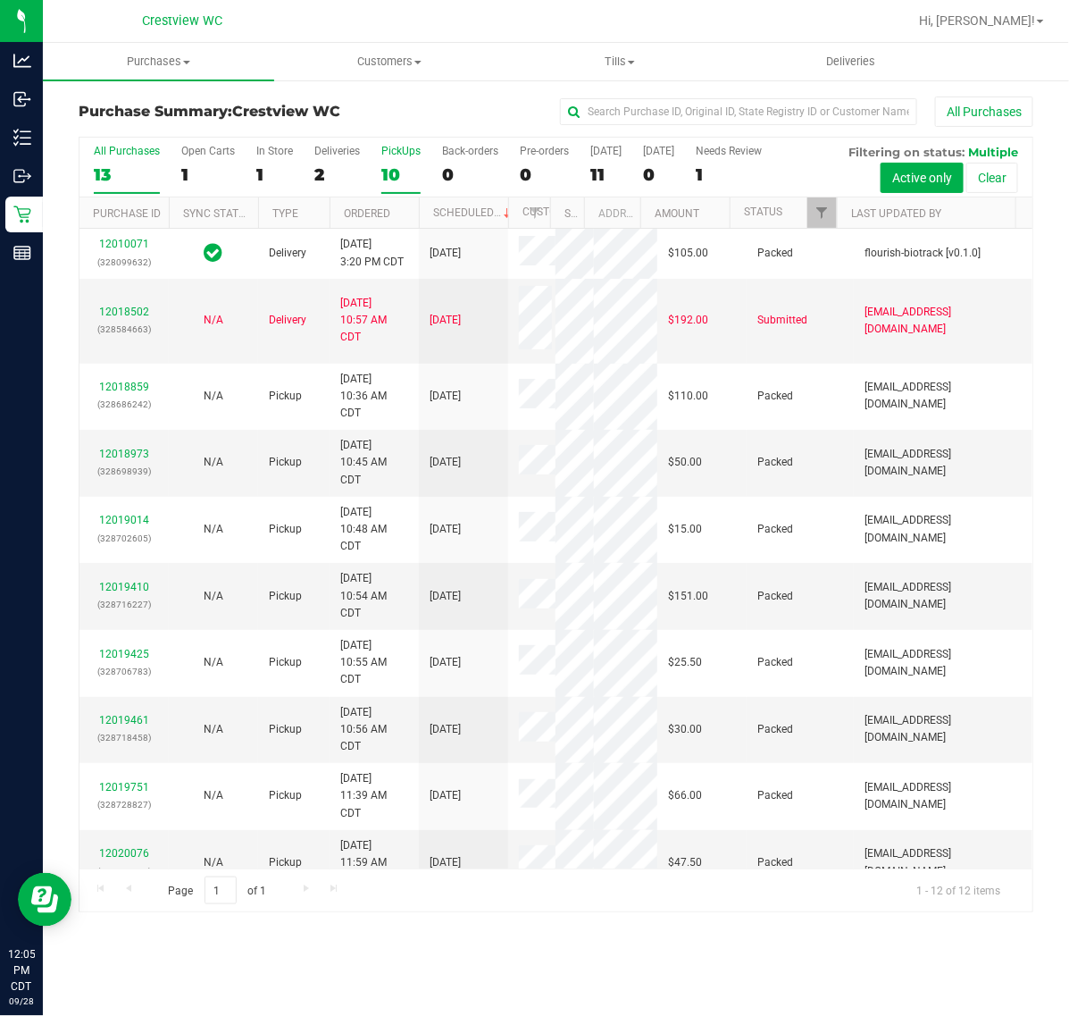
click at [393, 174] on div "10" at bounding box center [401, 174] width 39 height 21
click at [0, 0] on input "PickUps 10" at bounding box center [0, 0] width 0 height 0
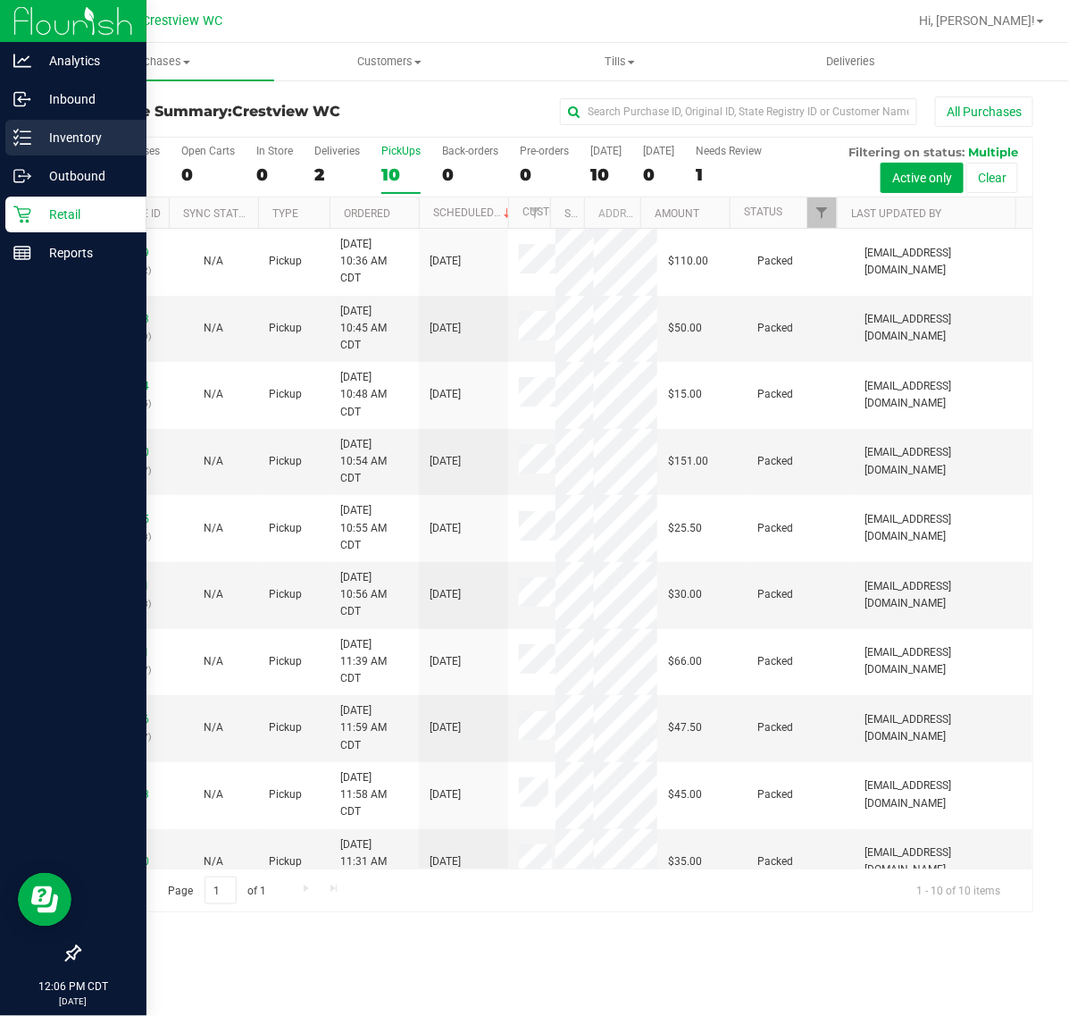
click at [24, 153] on div "Inventory" at bounding box center [75, 138] width 141 height 36
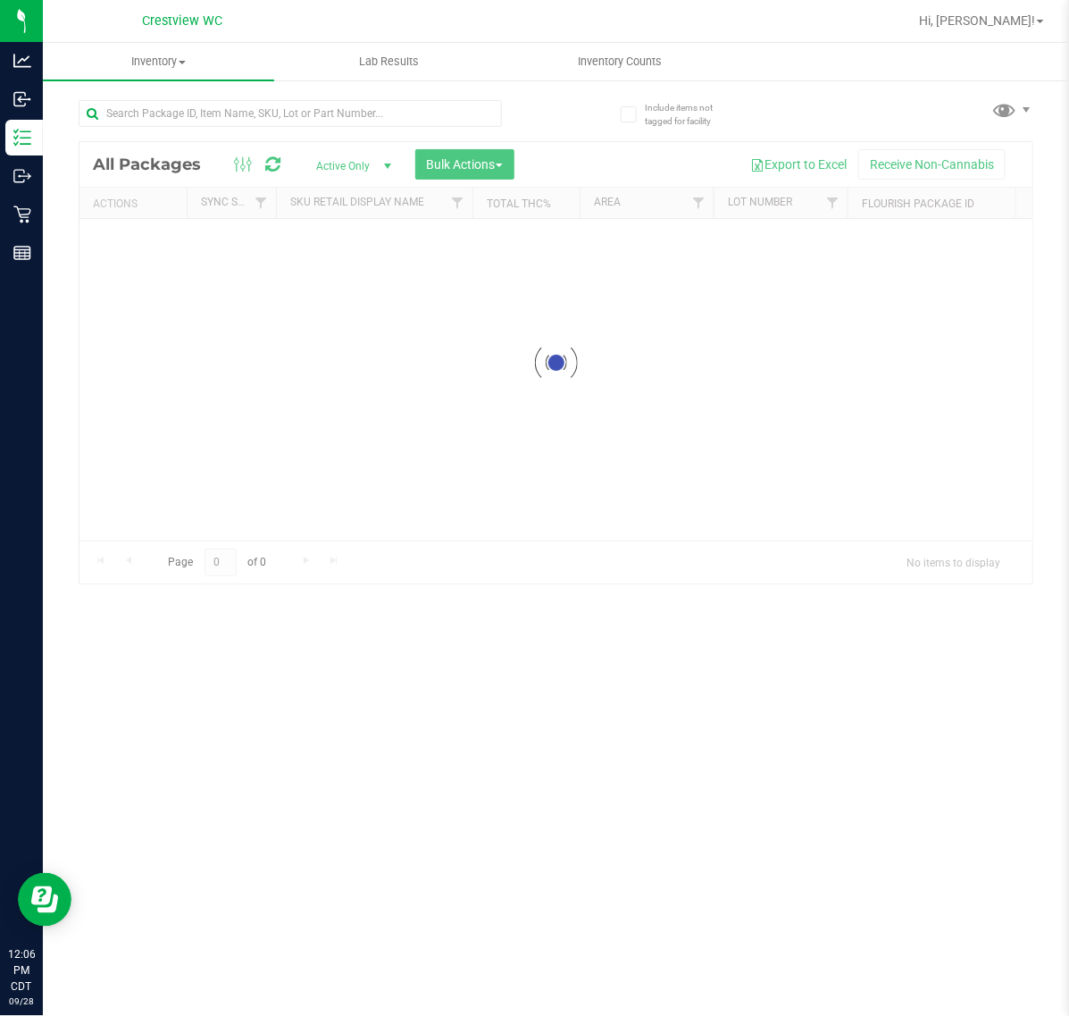
click at [141, 136] on div at bounding box center [290, 120] width 423 height 41
click at [172, 110] on div "Inventory All packages All inventory Waste log Create inventory Lab Results Inv…" at bounding box center [556, 529] width 1027 height 973
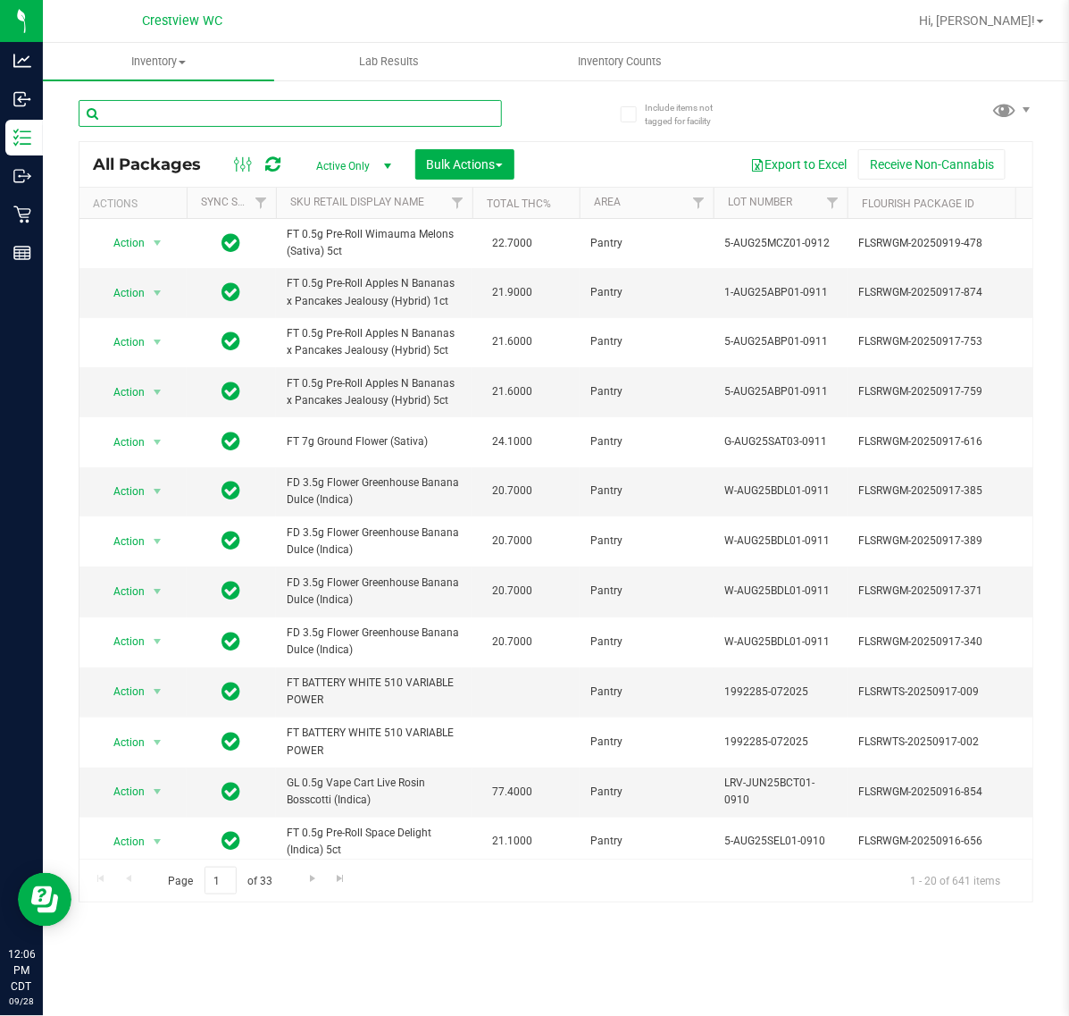
click at [237, 108] on input "text" at bounding box center [290, 113] width 423 height 27
type input "trs"
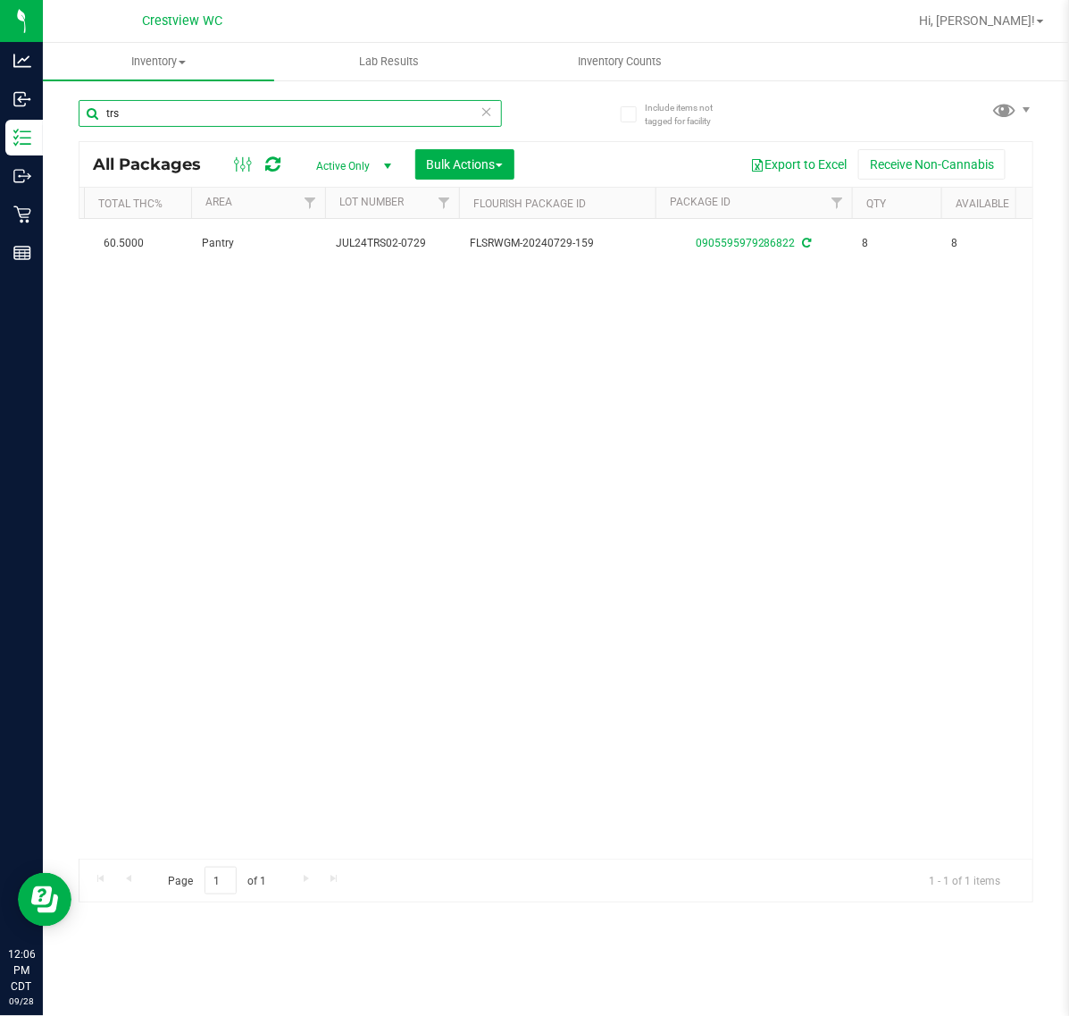
scroll to position [0, 409]
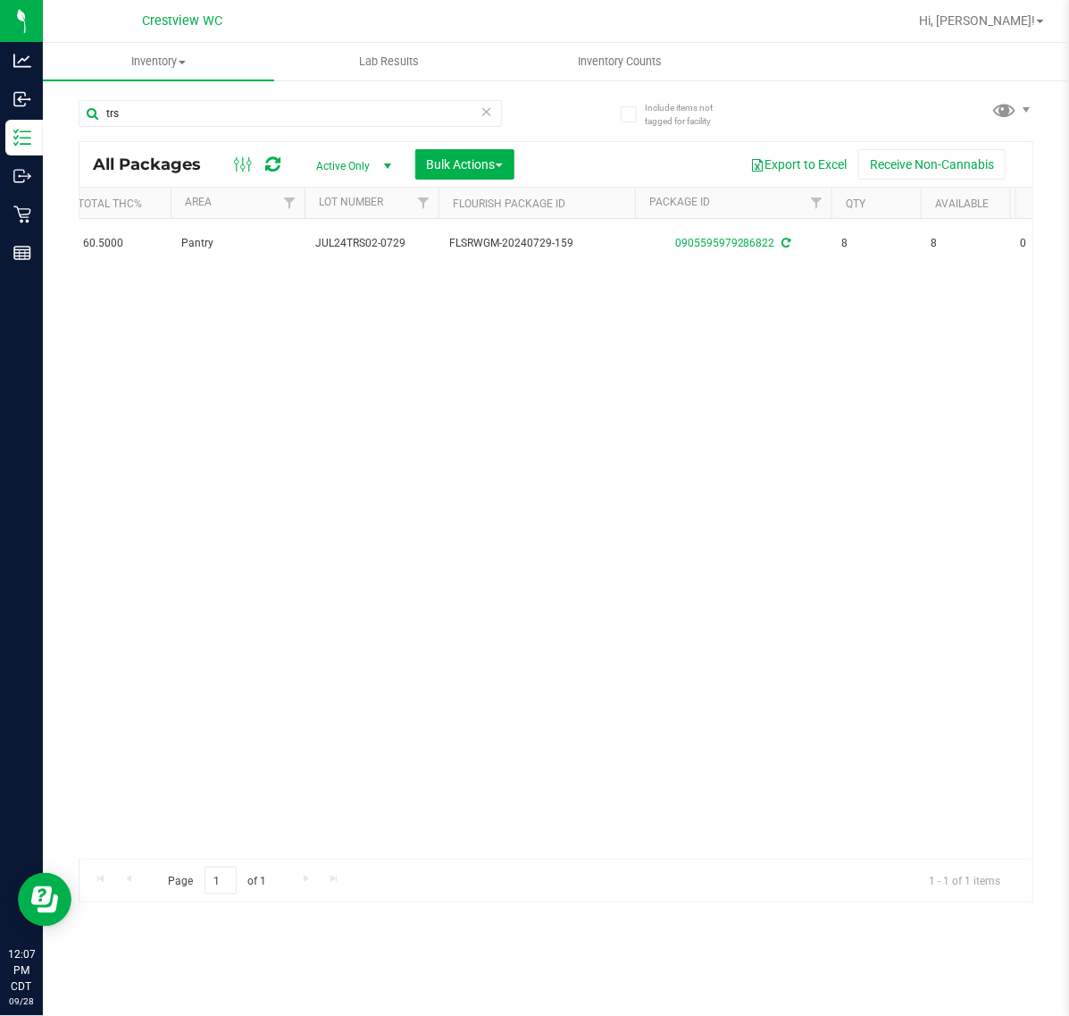
click at [770, 646] on div "Action Action Adjust qty Create package Edit attributes Global inventory Locate…" at bounding box center [556, 539] width 953 height 640
drag, startPoint x: 103, startPoint y: 353, endPoint x: 107, endPoint y: 341, distance: 12.4
click at [105, 350] on div "Action Action Adjust qty Create package Edit attributes Global inventory Locate…" at bounding box center [556, 539] width 953 height 640
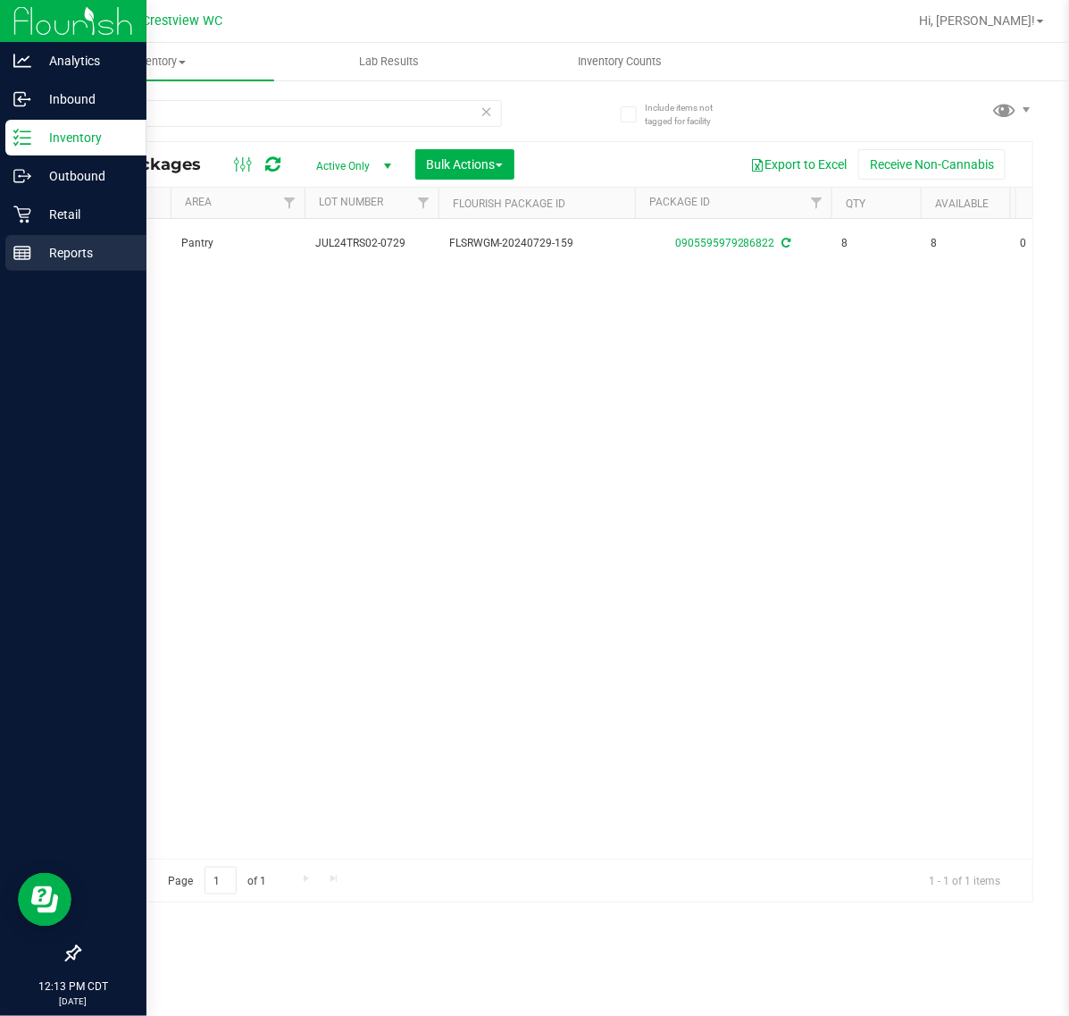
click at [63, 255] on p "Reports" at bounding box center [84, 252] width 107 height 21
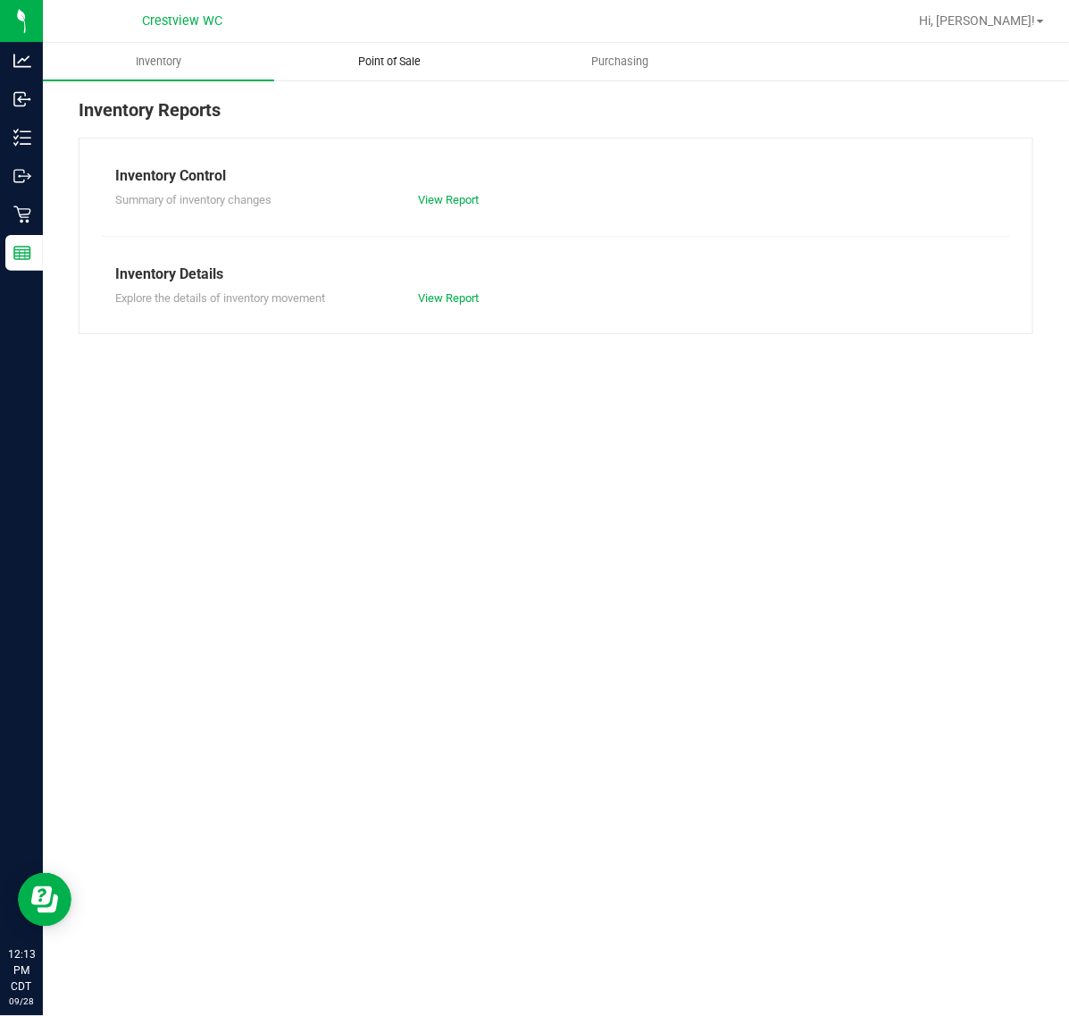
click at [404, 63] on span "Point of Sale" at bounding box center [389, 62] width 111 height 16
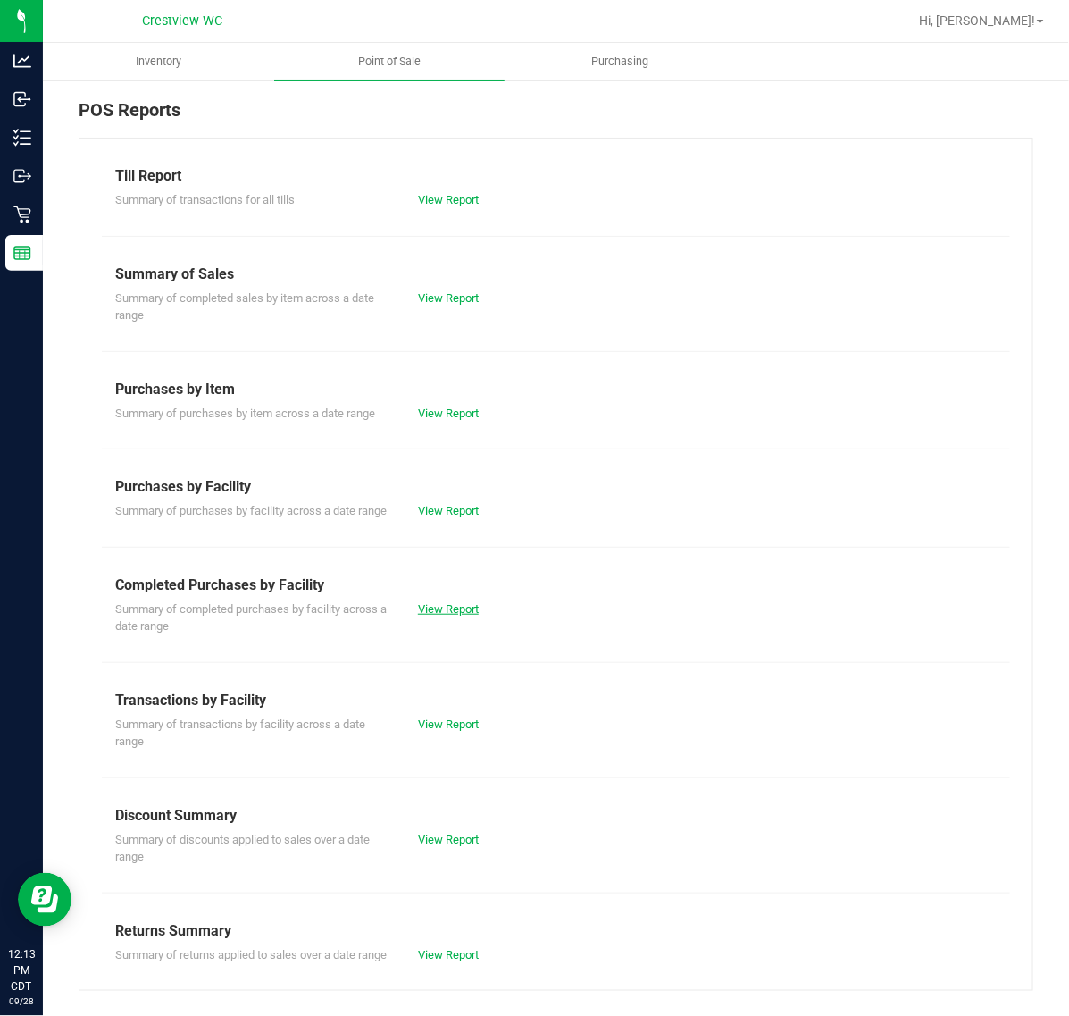
click at [425, 616] on link "View Report" at bounding box center [448, 608] width 61 height 13
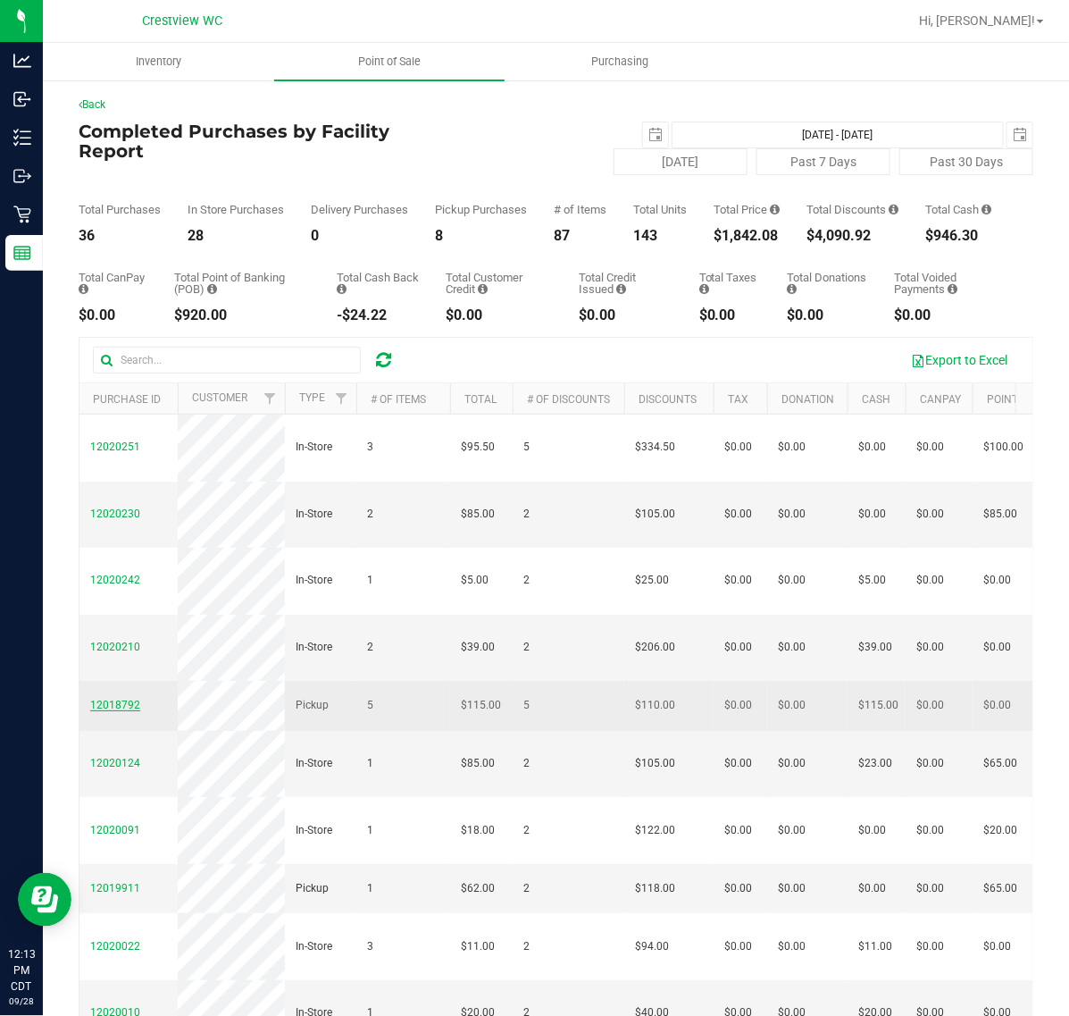
click at [130, 711] on span "12018792" at bounding box center [115, 705] width 50 height 13
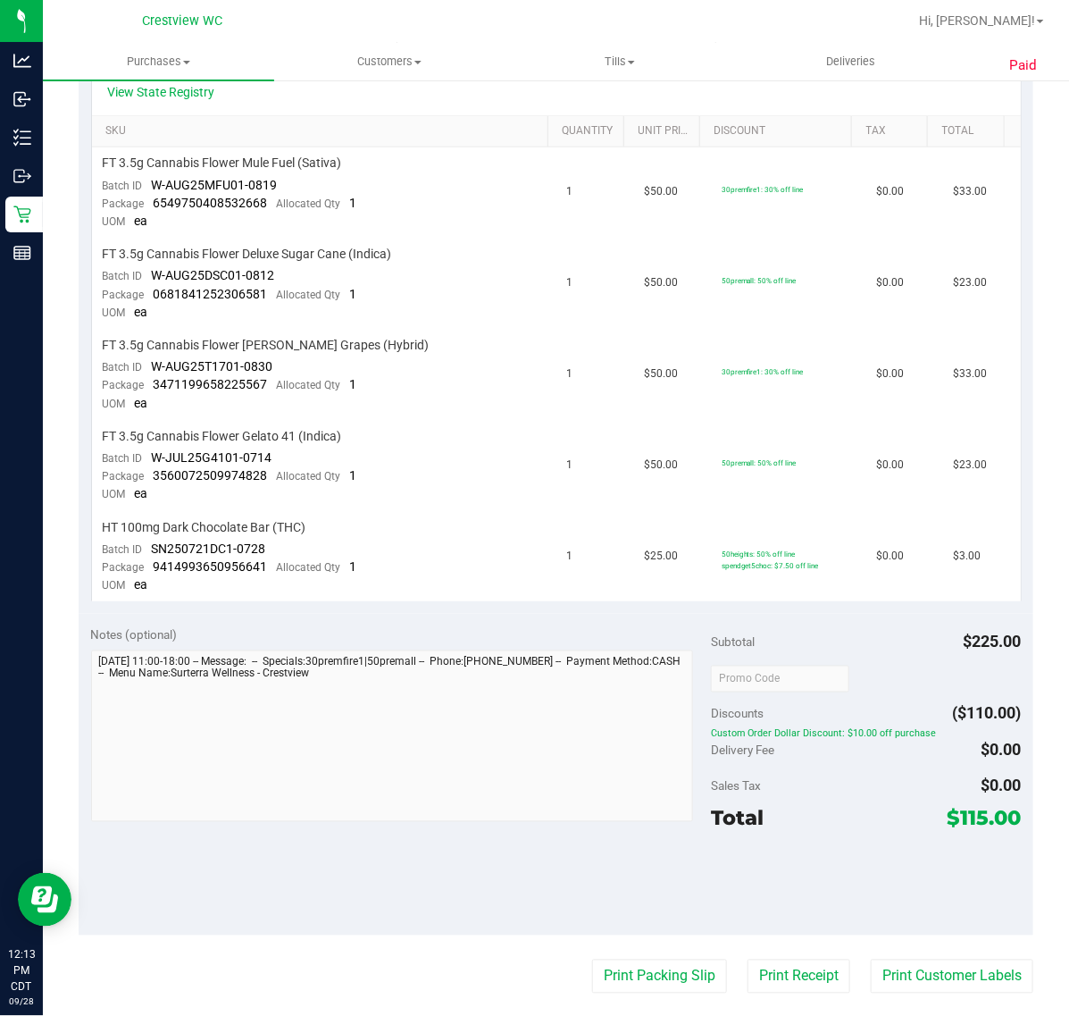
scroll to position [804, 0]
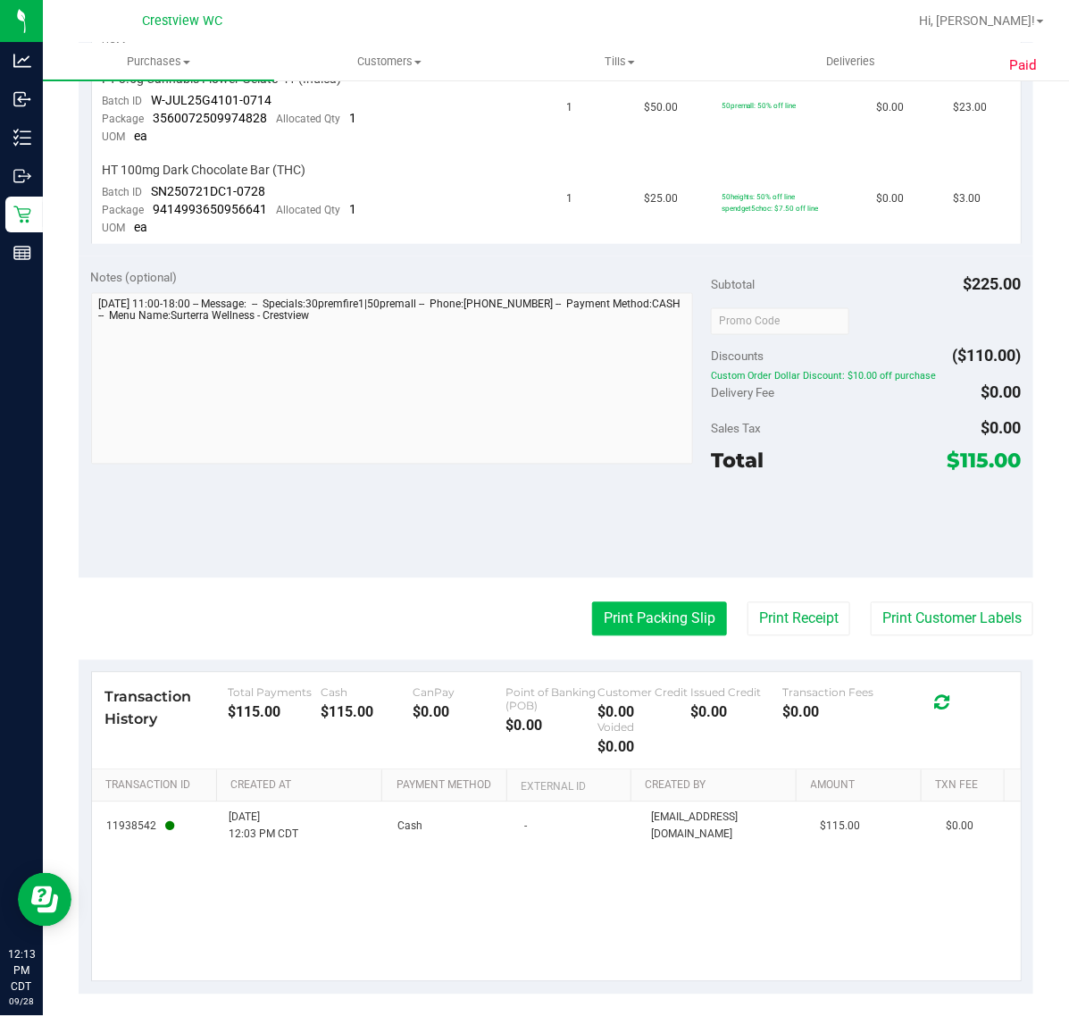
click at [680, 603] on button "Print Packing Slip" at bounding box center [659, 619] width 135 height 34
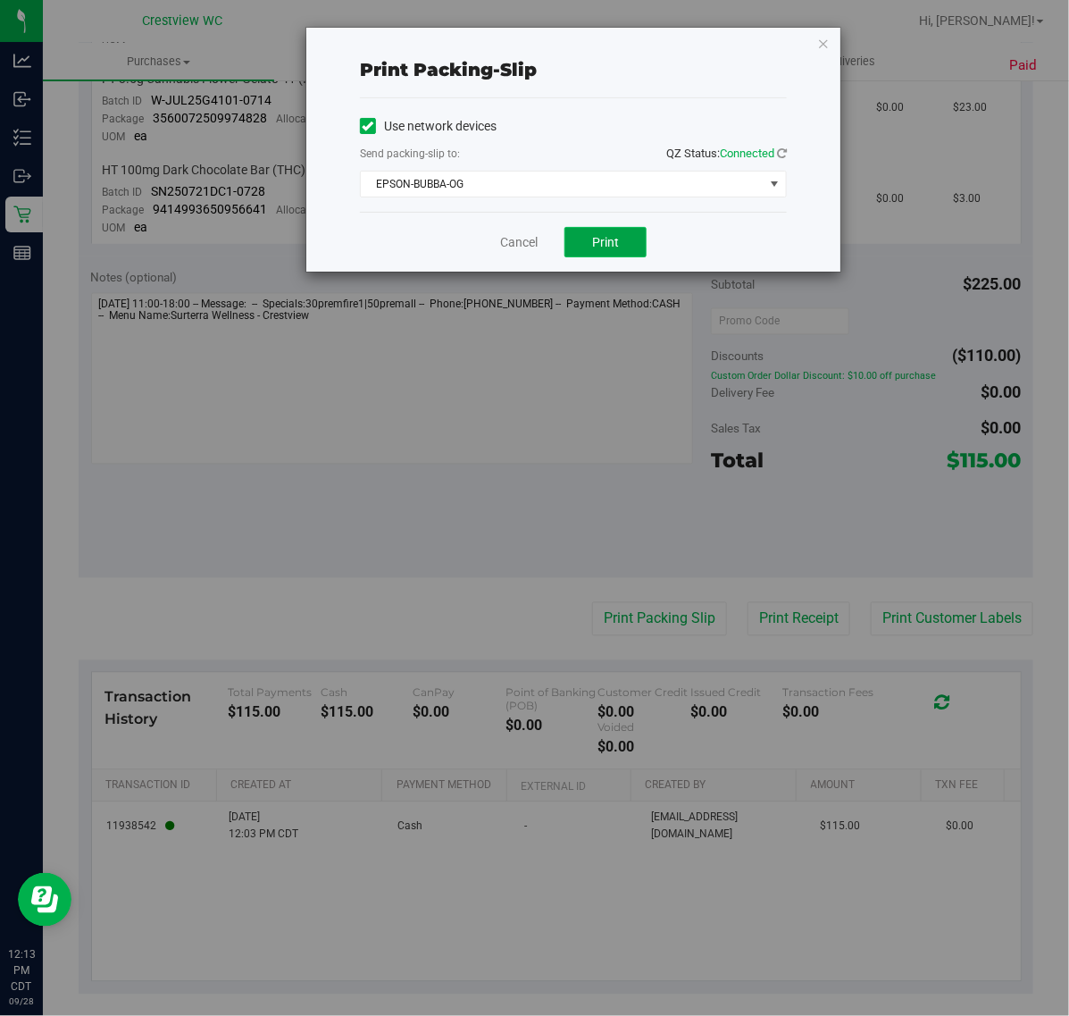
click at [590, 251] on button "Print" at bounding box center [606, 242] width 82 height 30
click at [524, 243] on link "Cancel" at bounding box center [519, 242] width 38 height 19
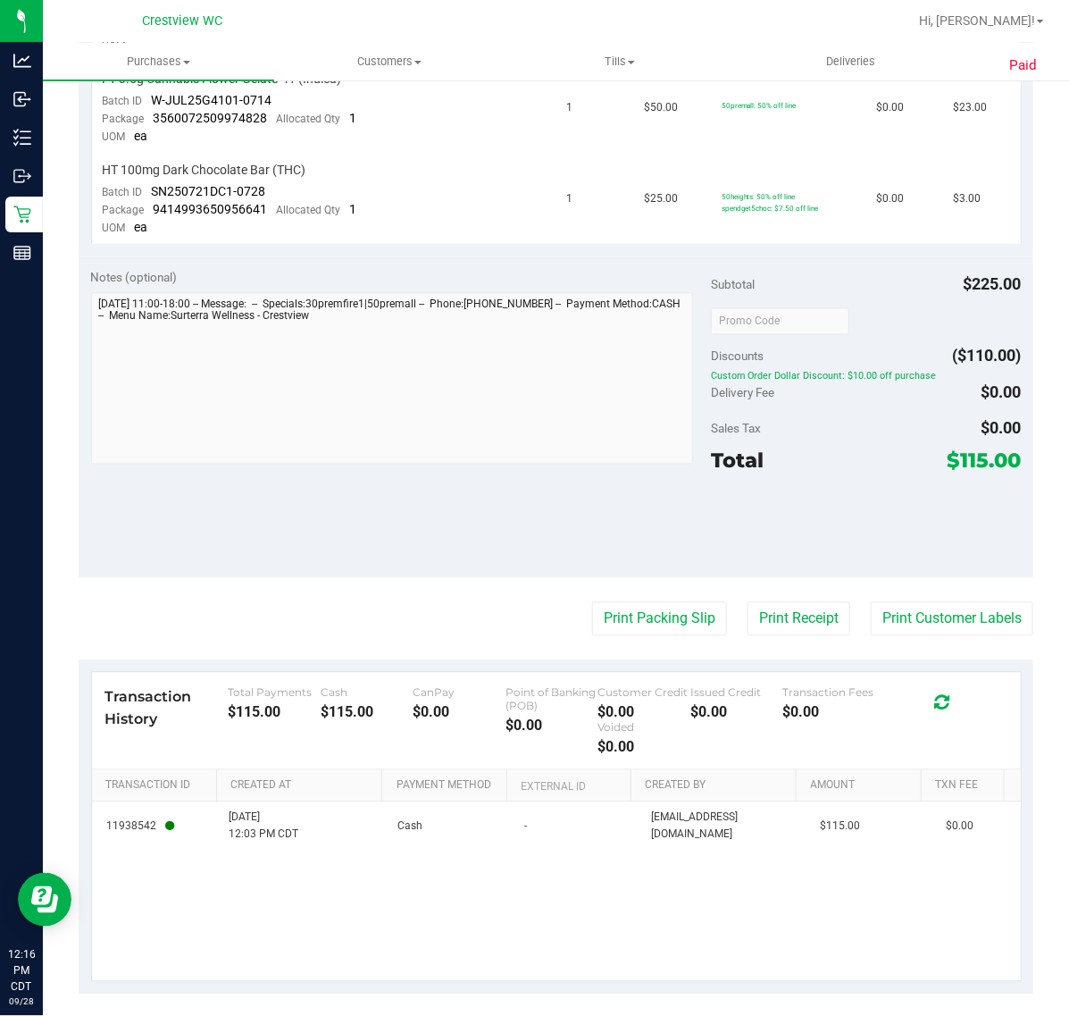
scroll to position [0, 0]
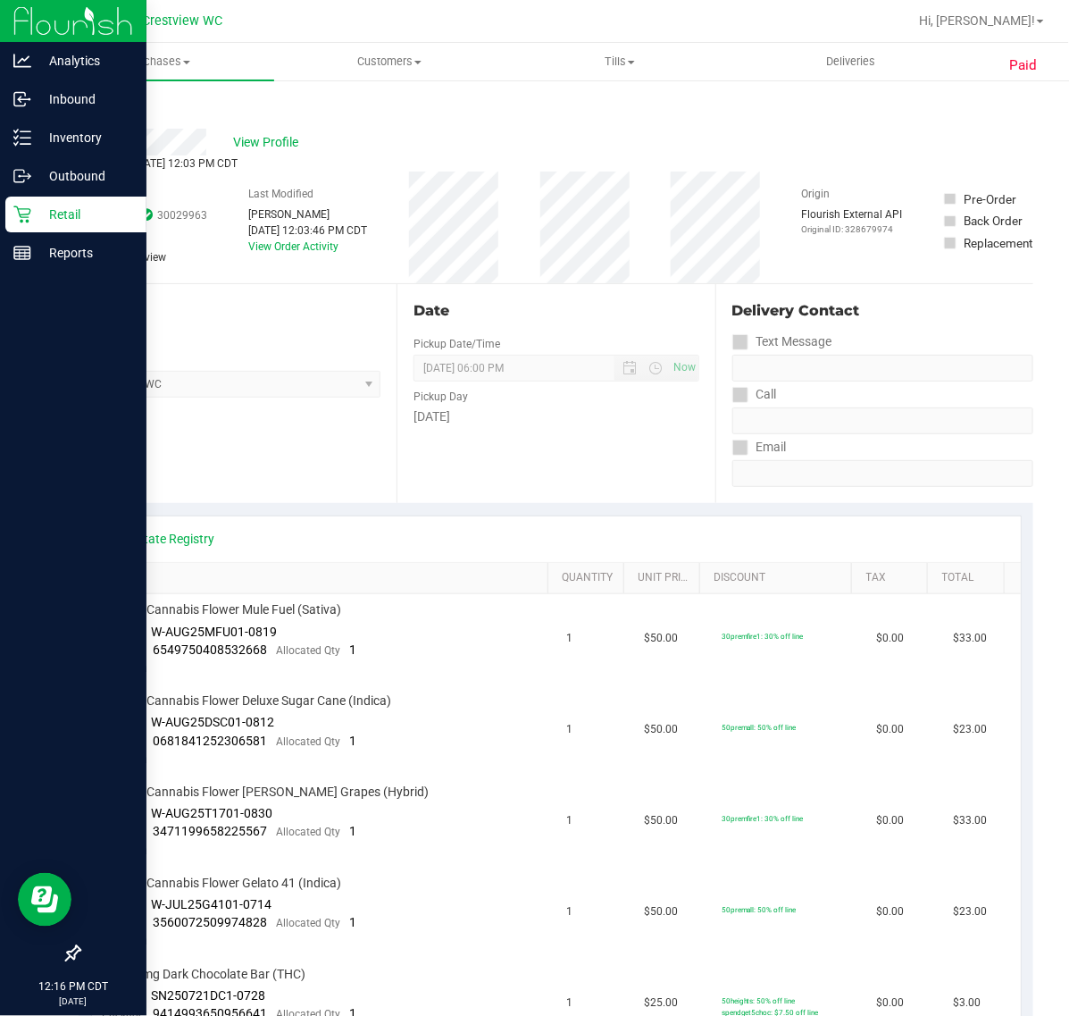
click at [15, 232] on link "Retail" at bounding box center [73, 216] width 147 height 38
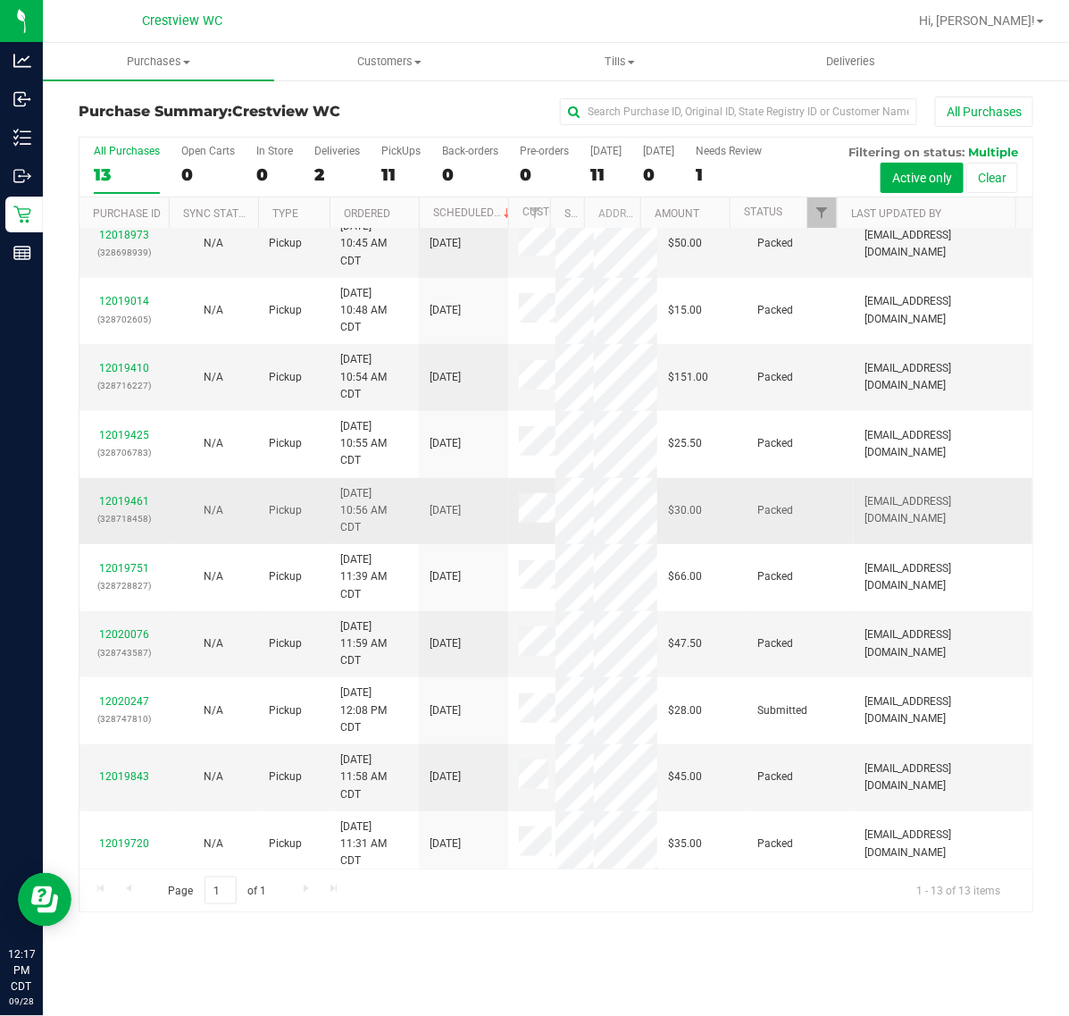
scroll to position [398, 0]
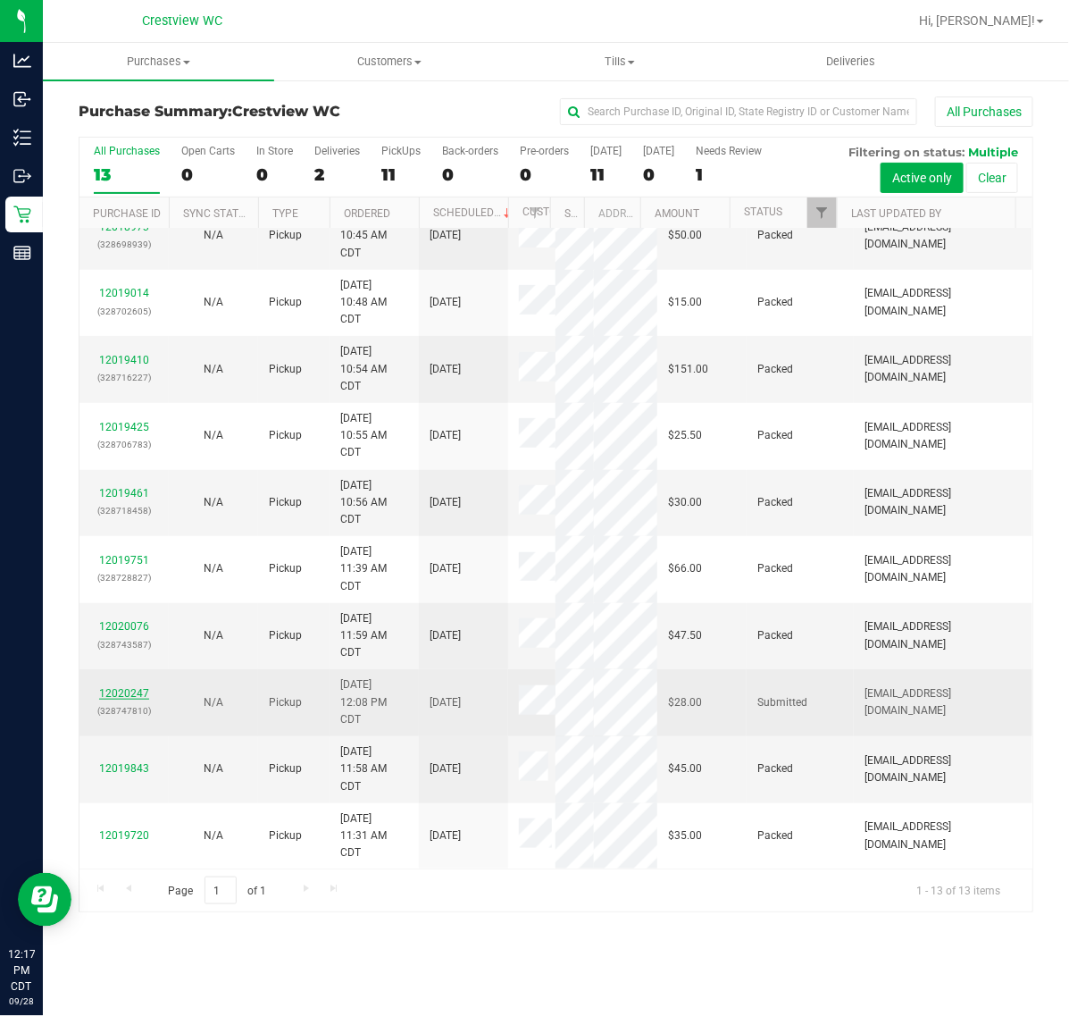
click at [116, 687] on link "12020247" at bounding box center [124, 693] width 50 height 13
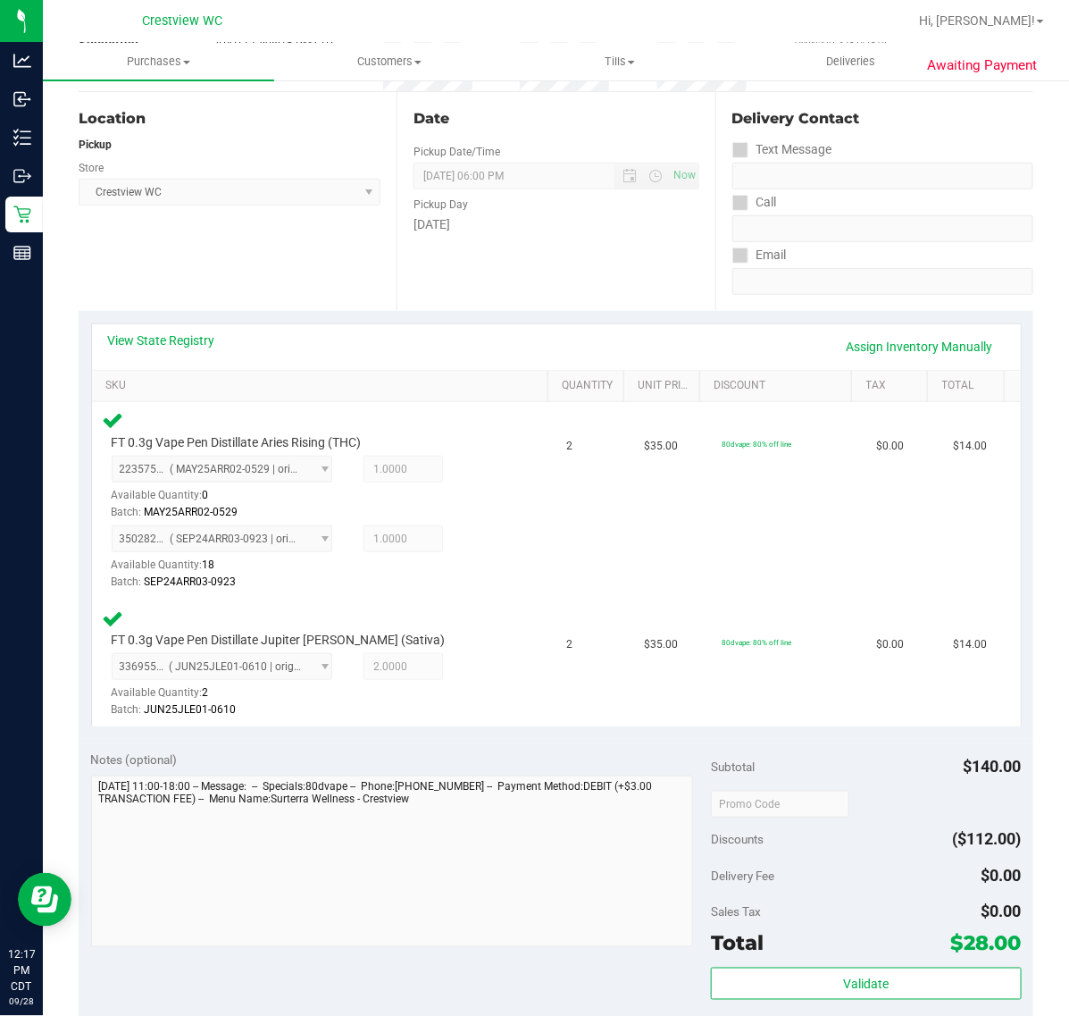
scroll to position [335, 0]
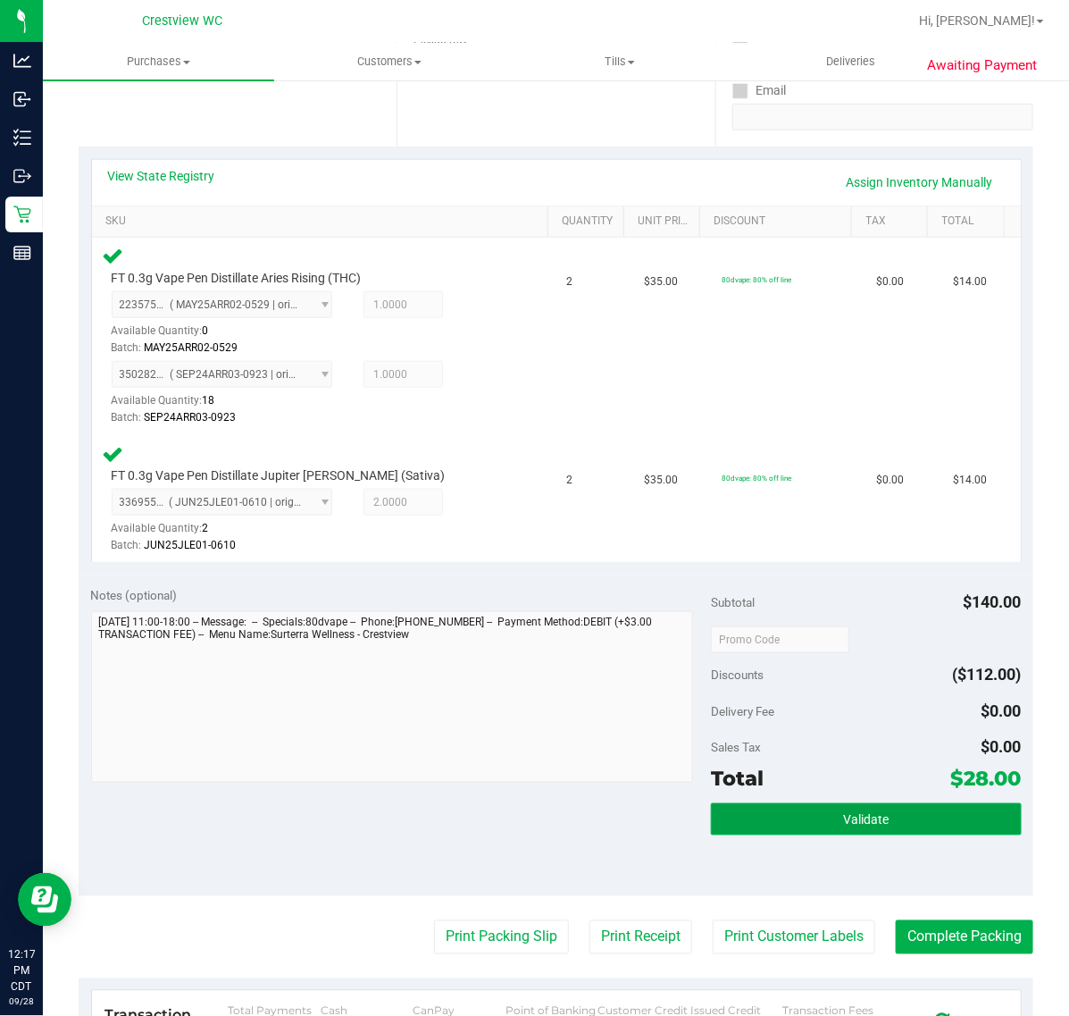
click at [765, 811] on button "Validate" at bounding box center [866, 819] width 310 height 32
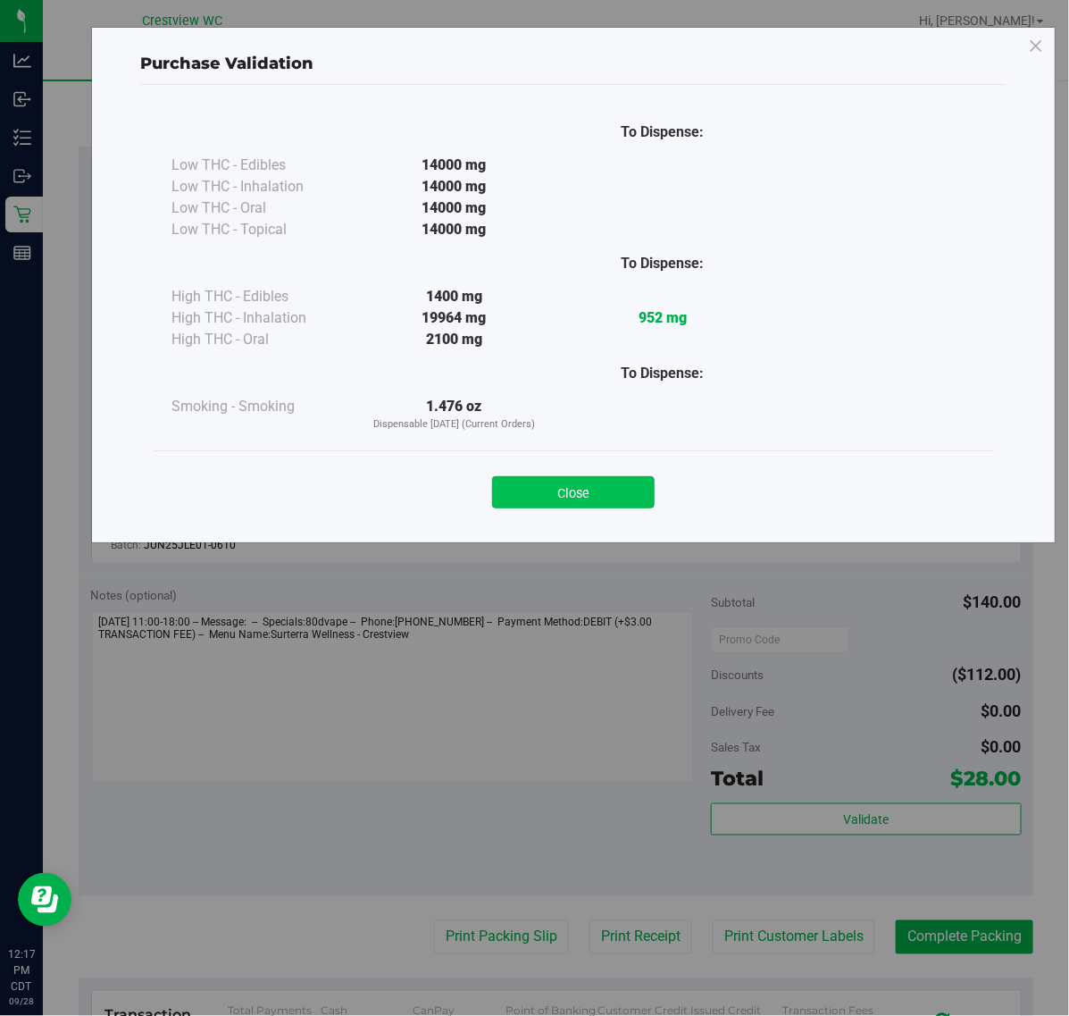
click at [632, 480] on button "Close" at bounding box center [573, 492] width 163 height 32
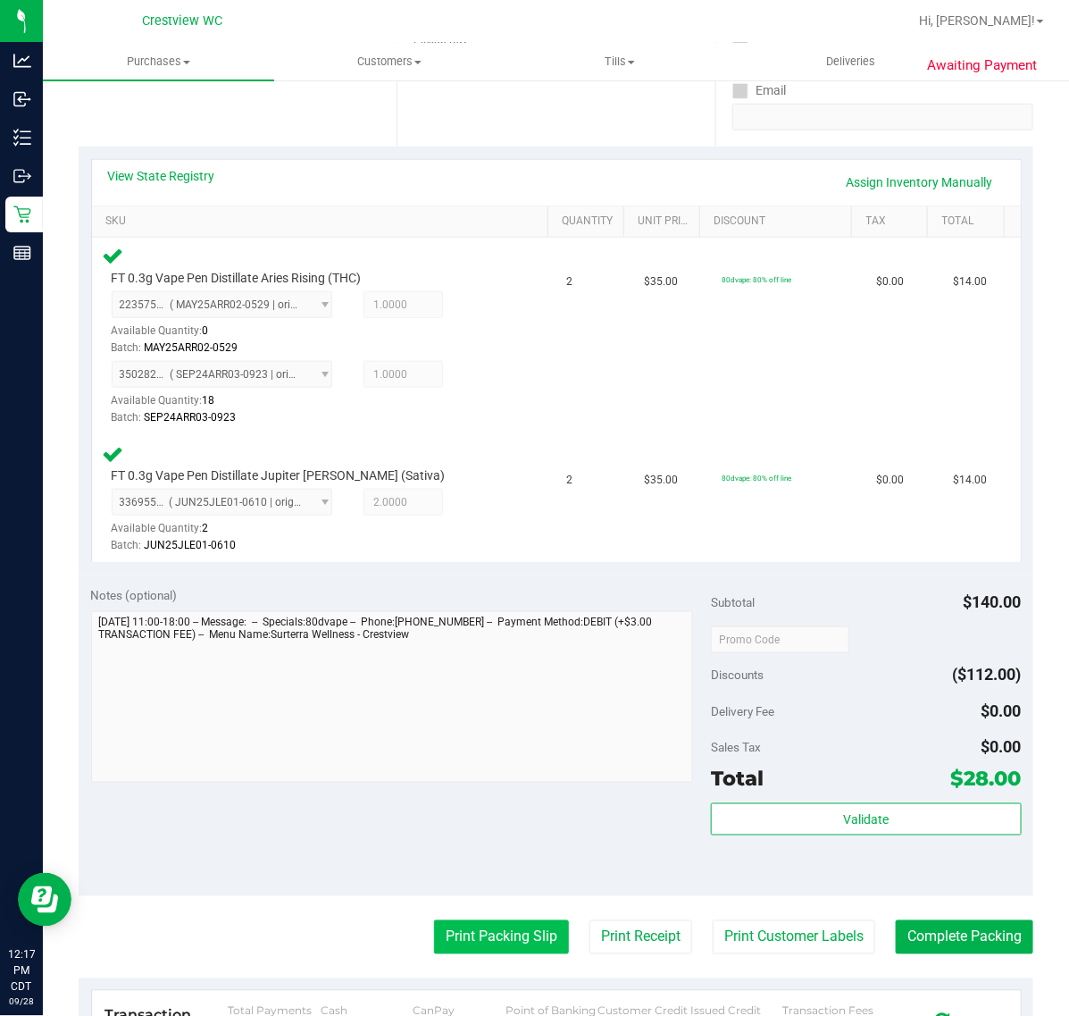
click at [502, 944] on button "Print Packing Slip" at bounding box center [501, 937] width 135 height 34
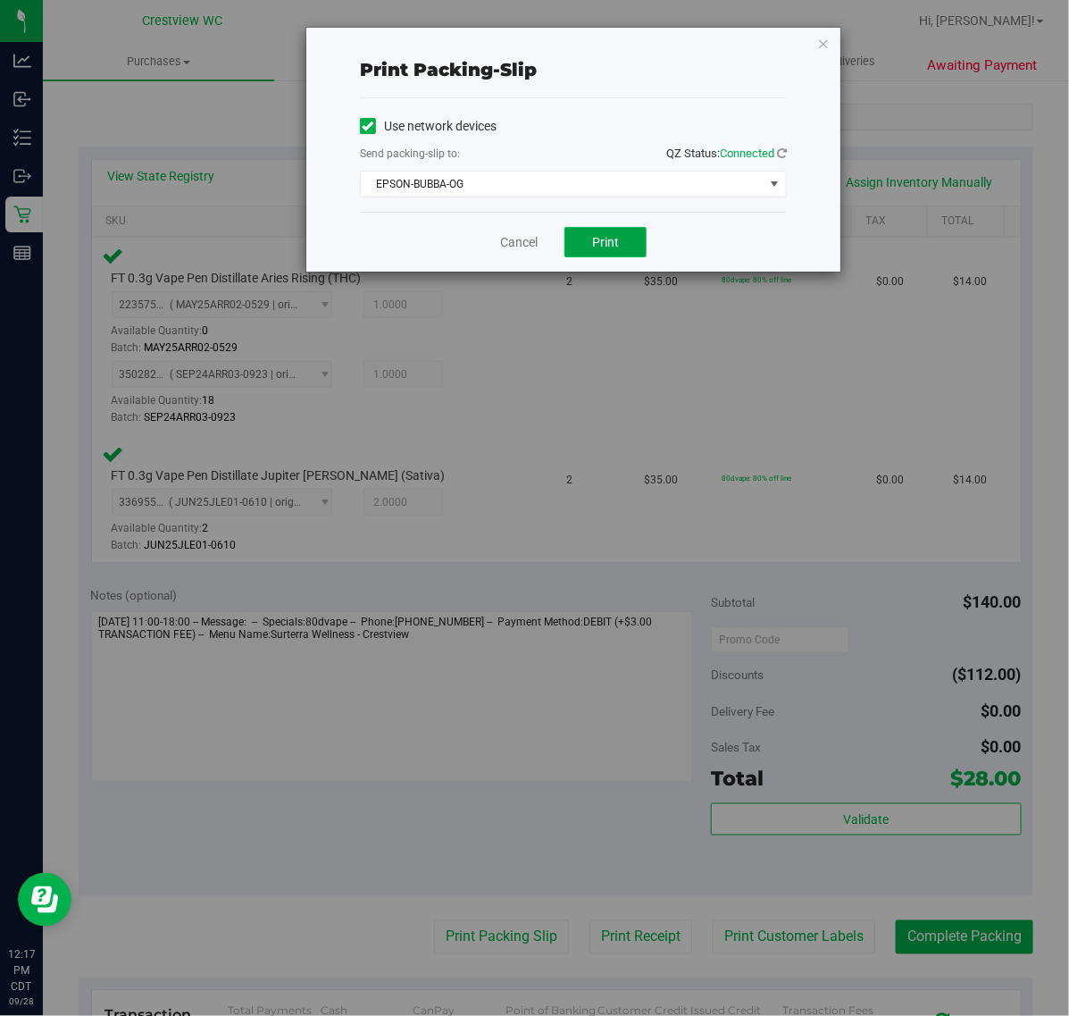
click at [612, 239] on span "Print" at bounding box center [605, 242] width 27 height 14
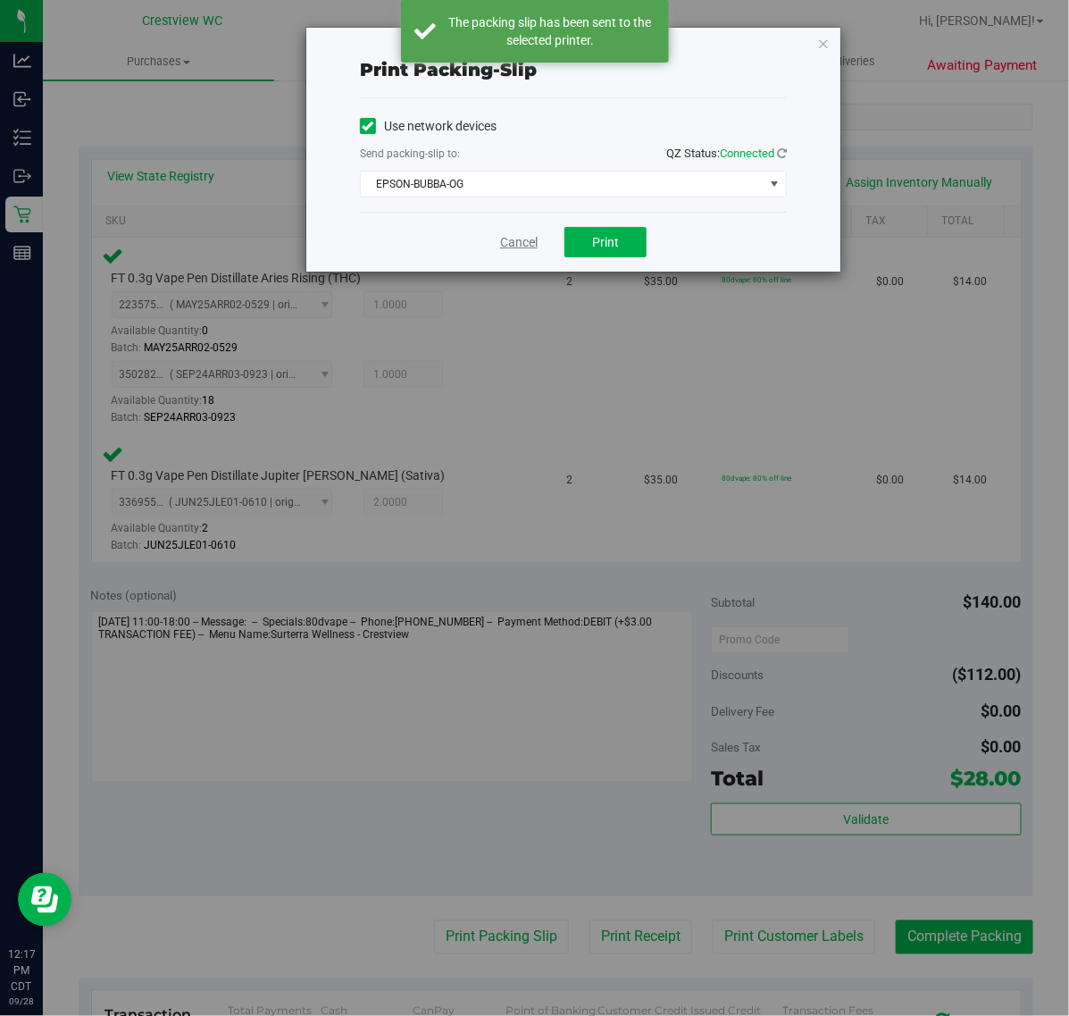
click at [532, 242] on link "Cancel" at bounding box center [519, 242] width 38 height 19
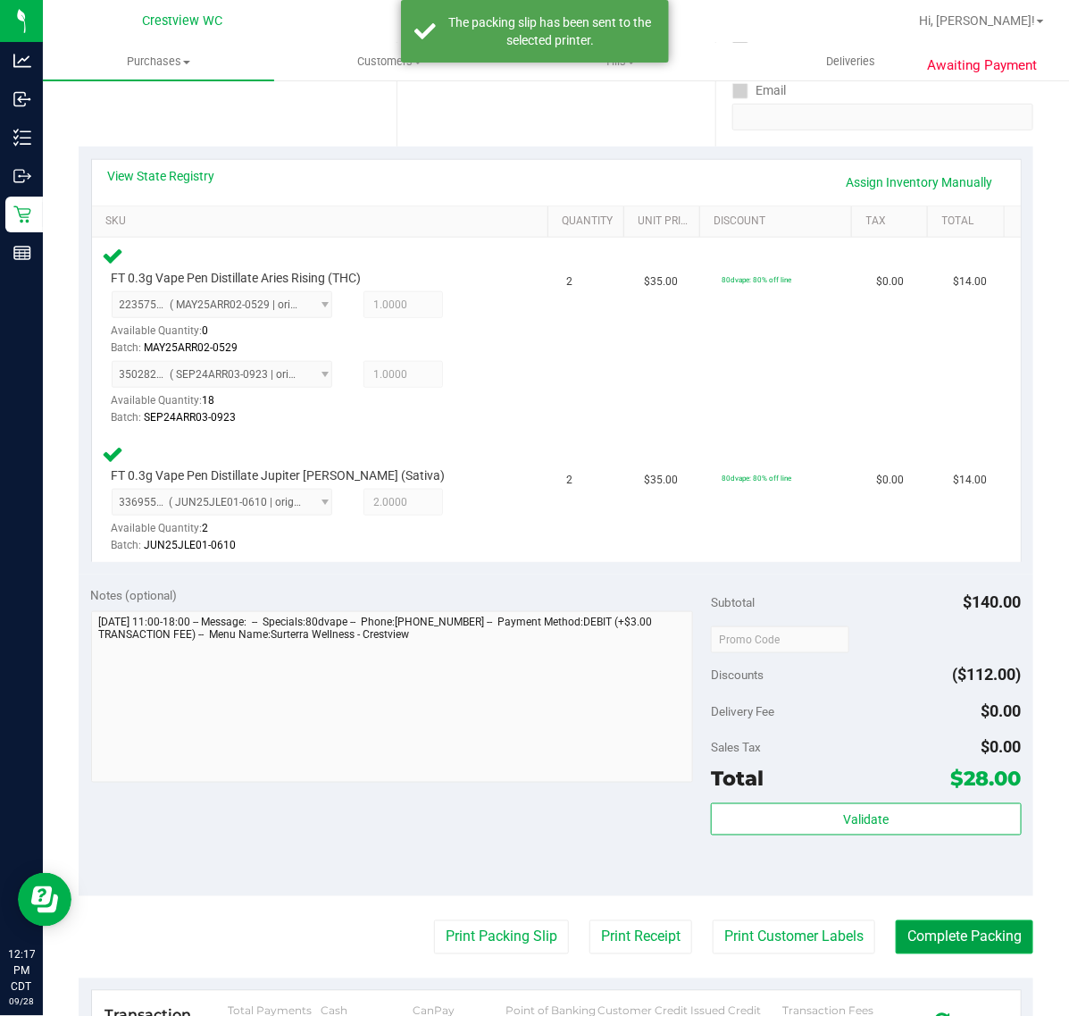
click at [979, 925] on button "Complete Packing" at bounding box center [965, 937] width 138 height 34
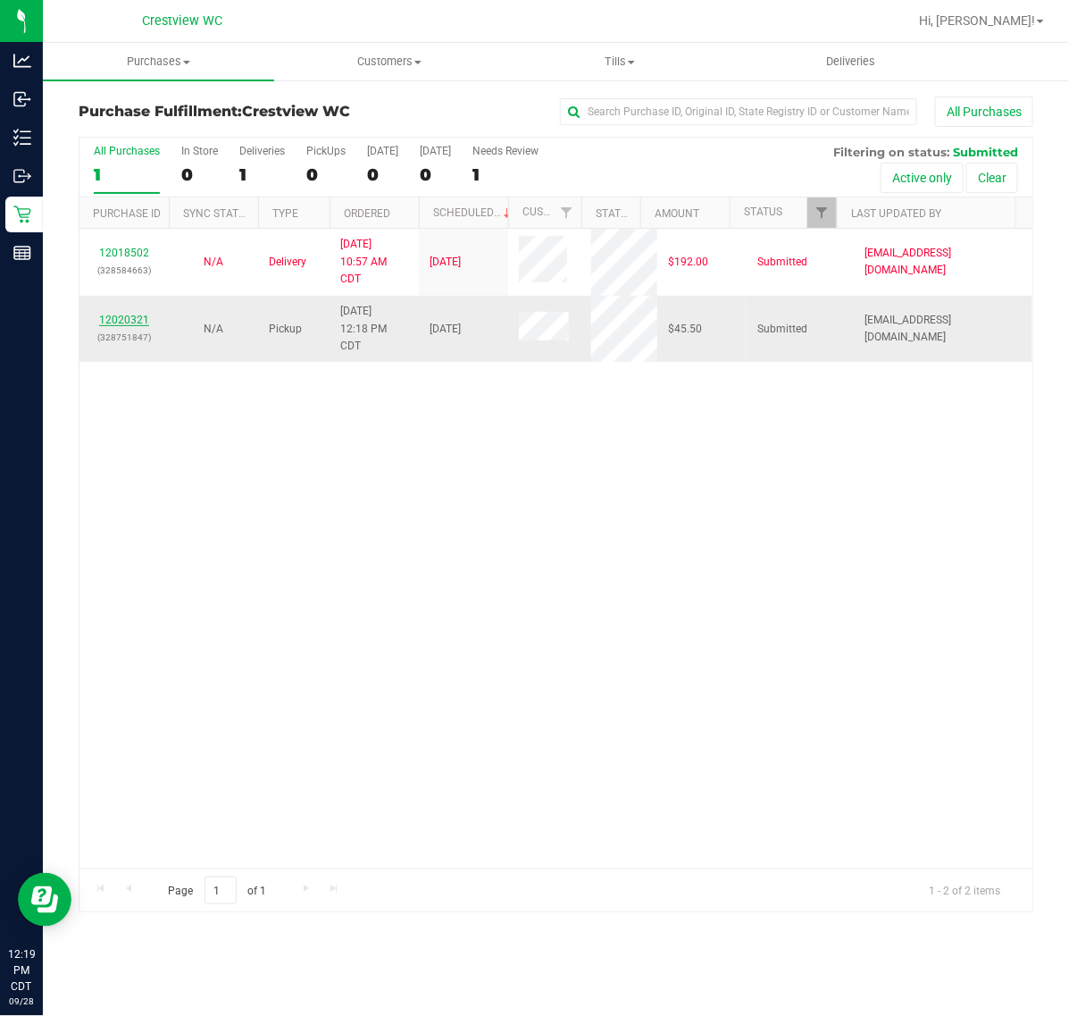
click at [116, 324] on link "12020321" at bounding box center [124, 320] width 50 height 13
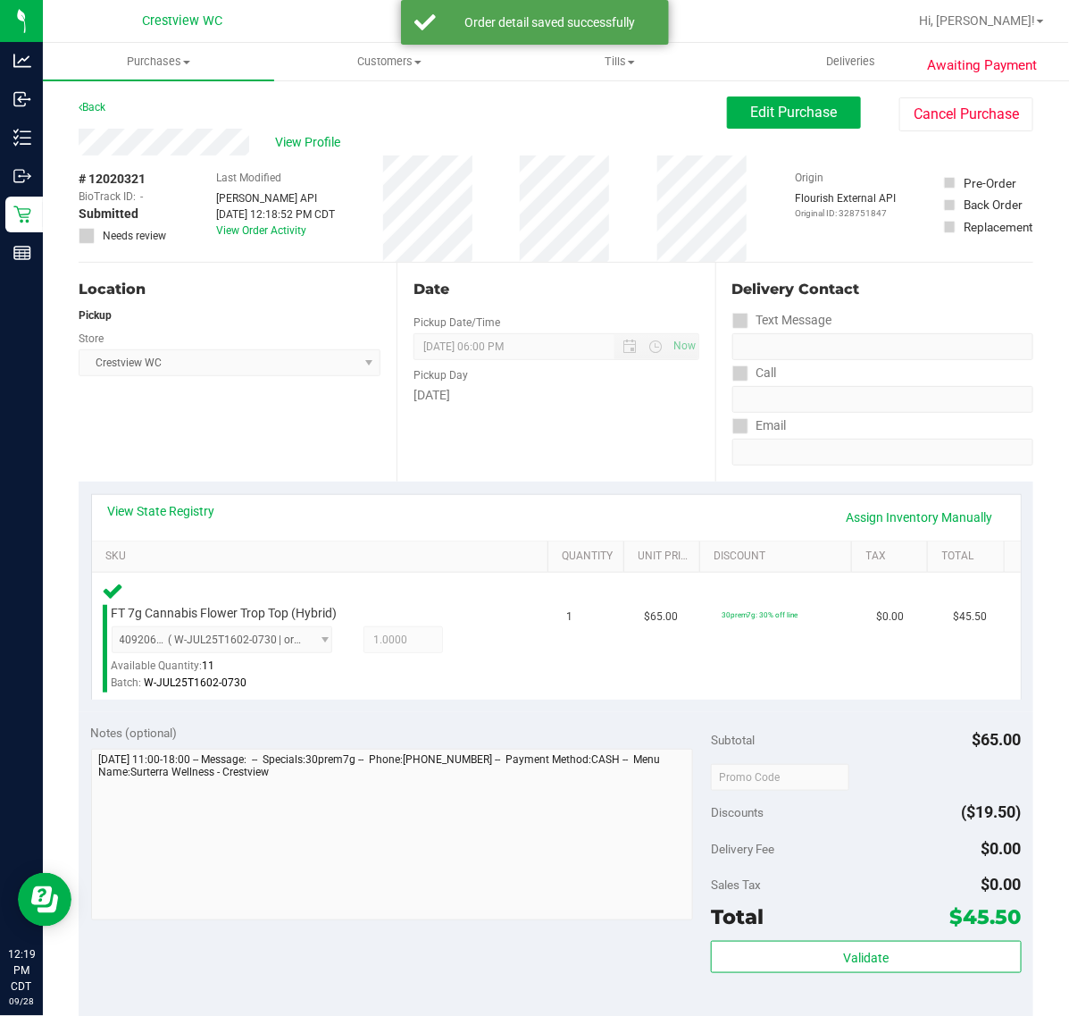
scroll to position [466, 0]
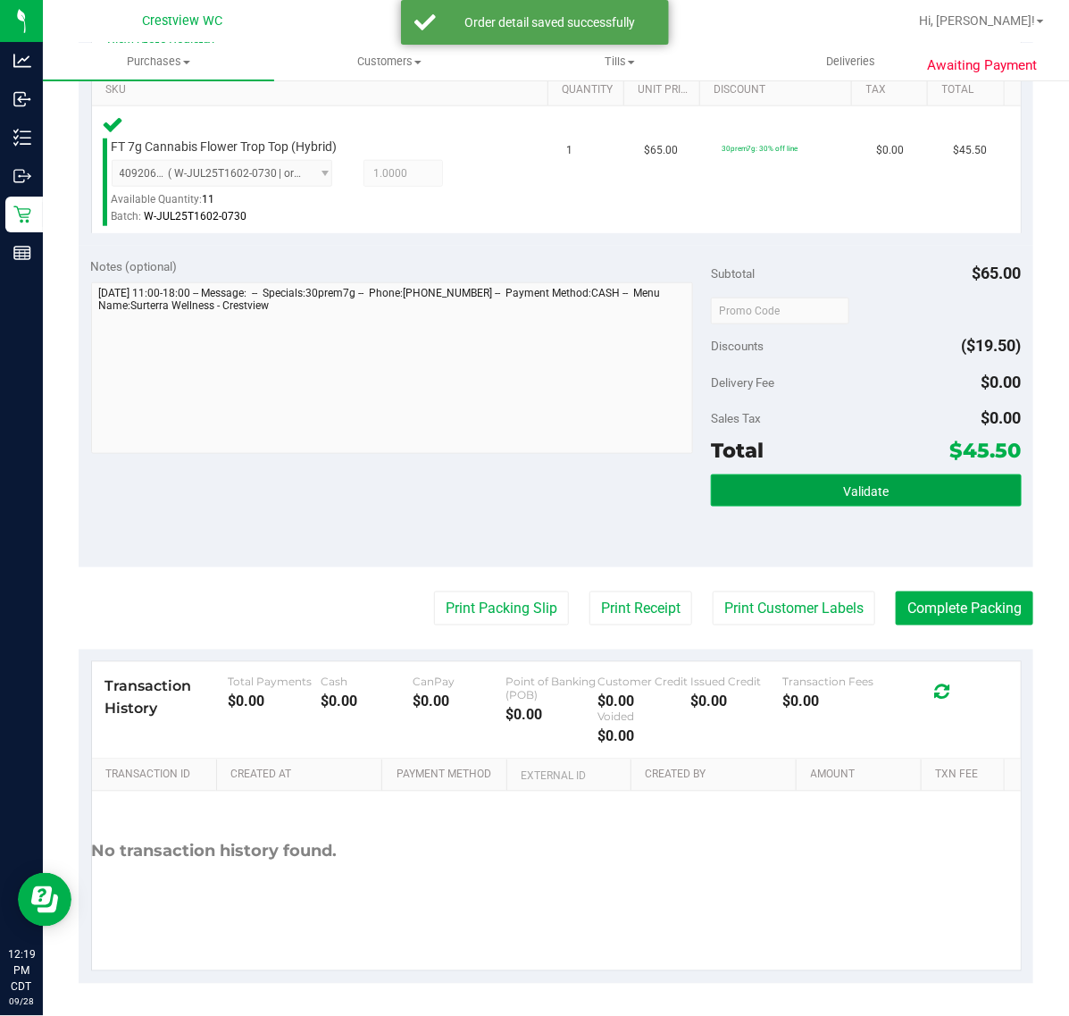
click at [728, 491] on button "Validate" at bounding box center [866, 490] width 310 height 32
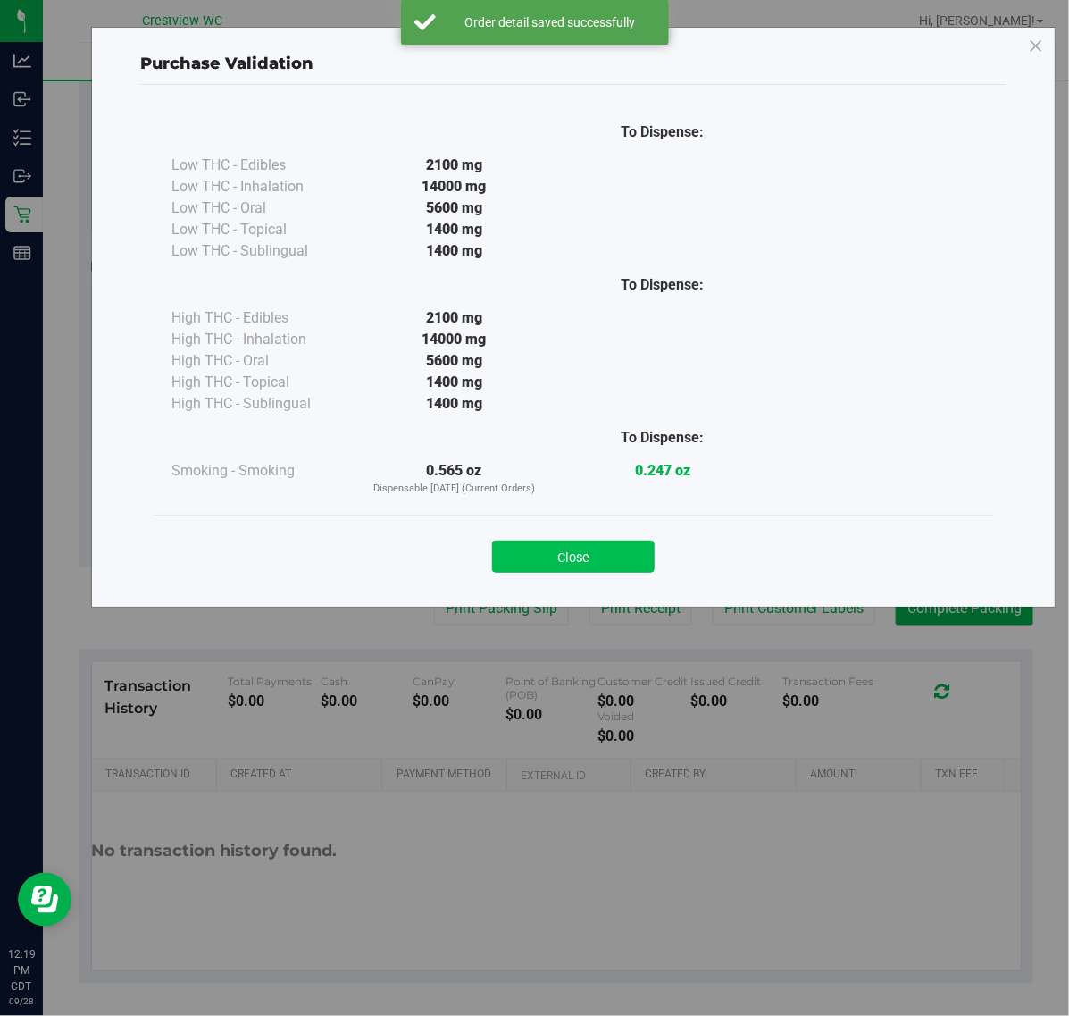
drag, startPoint x: 636, startPoint y: 582, endPoint x: 630, endPoint y: 556, distance: 26.7
click at [633, 573] on div "Close" at bounding box center [574, 551] width 840 height 72
drag, startPoint x: 630, startPoint y: 556, endPoint x: 503, endPoint y: 618, distance: 141.4
click at [628, 556] on button "Close" at bounding box center [573, 557] width 163 height 32
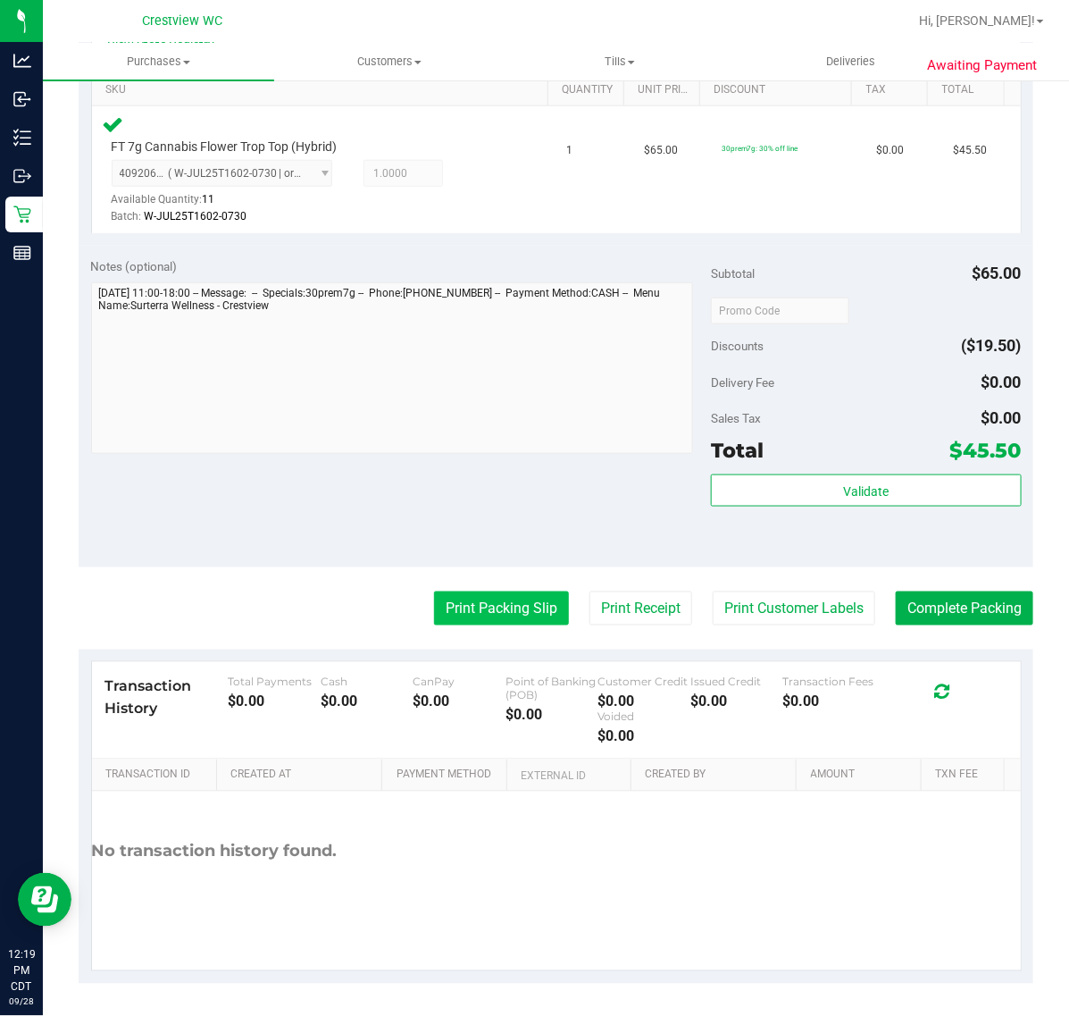
click at [490, 606] on button "Print Packing Slip" at bounding box center [501, 608] width 135 height 34
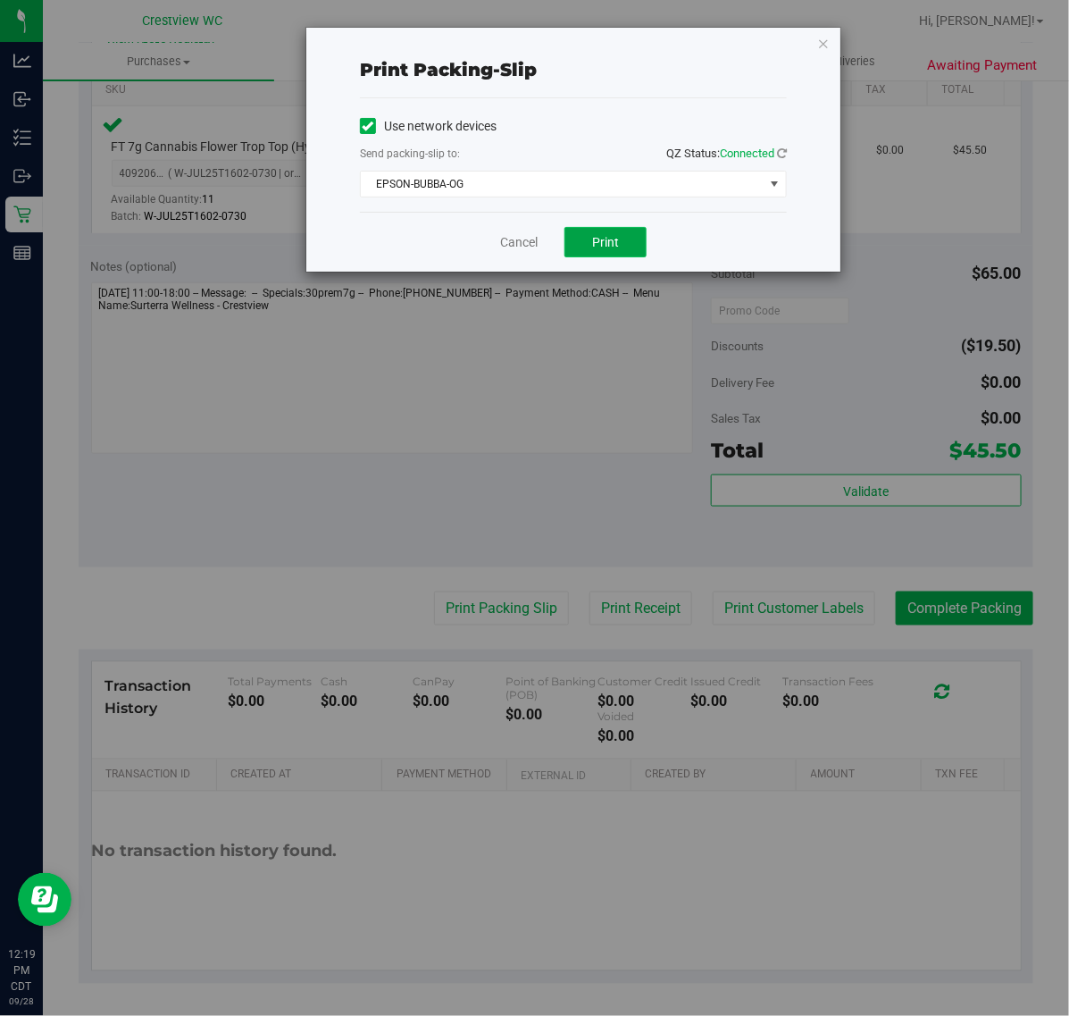
click at [583, 232] on button "Print" at bounding box center [606, 242] width 82 height 30
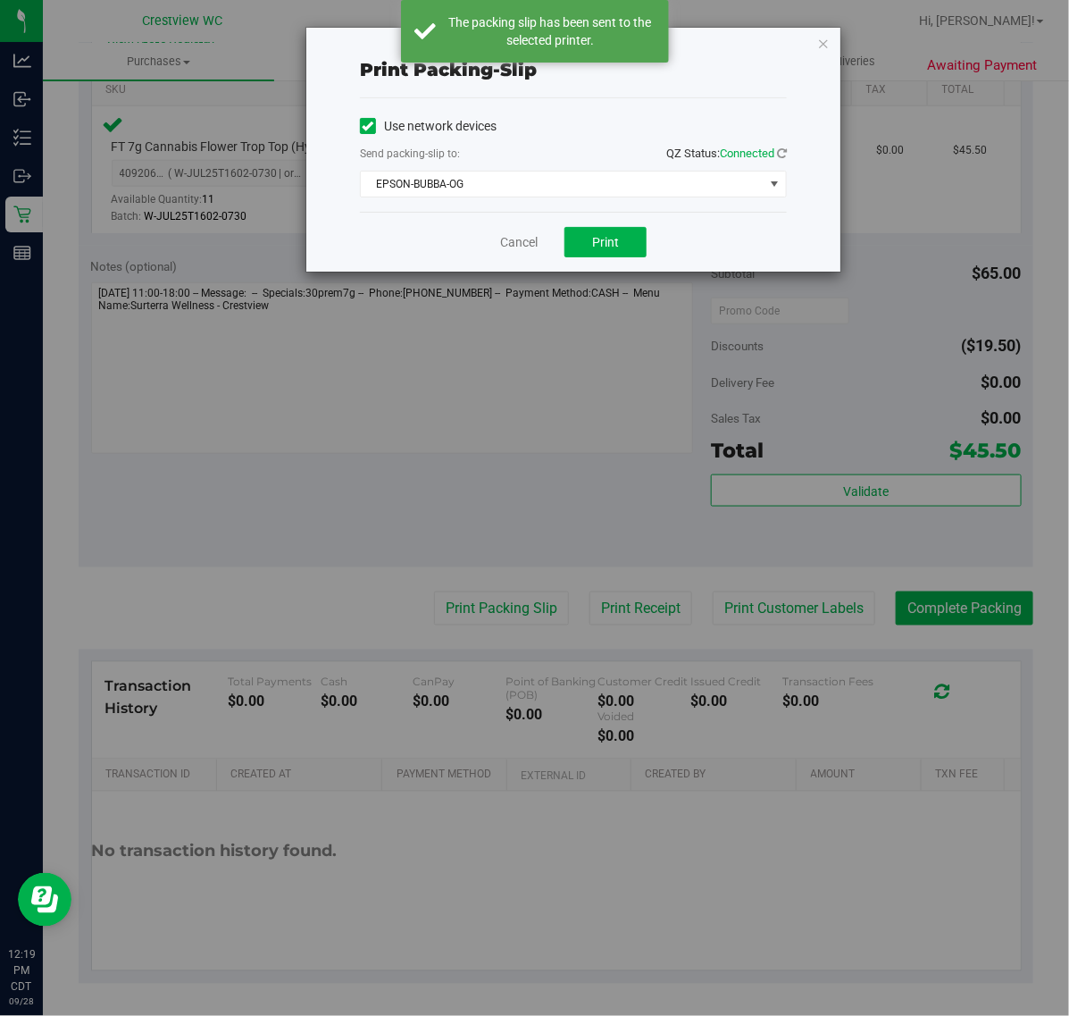
click at [510, 253] on div "Cancel Print" at bounding box center [573, 242] width 427 height 60
click at [523, 242] on link "Cancel" at bounding box center [519, 242] width 38 height 19
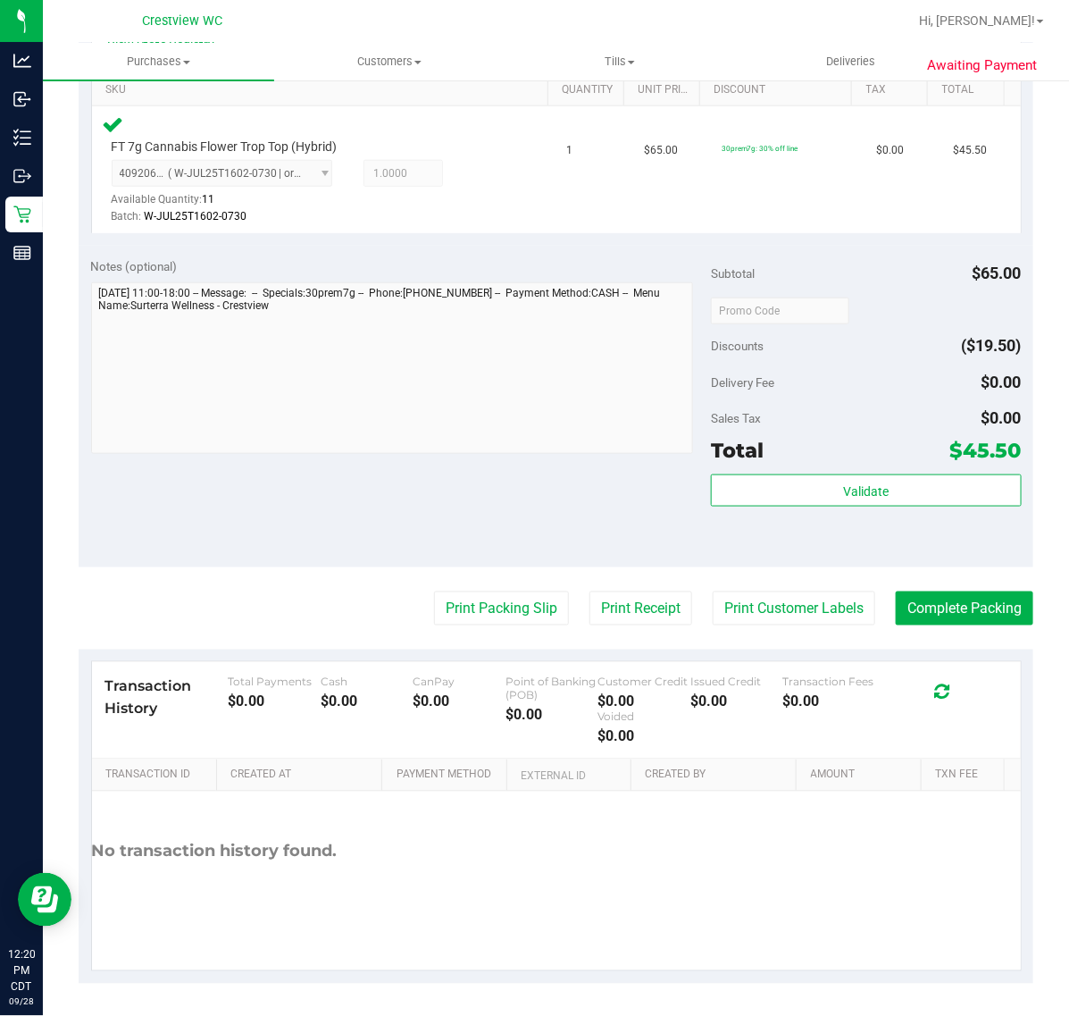
click at [943, 570] on purchase-details "Back Edit Purchase Cancel Purchase View Profile # 12020321 BioTrack ID: - Submi…" at bounding box center [556, 307] width 955 height 1354
click at [896, 622] on button "Complete Packing" at bounding box center [965, 608] width 138 height 34
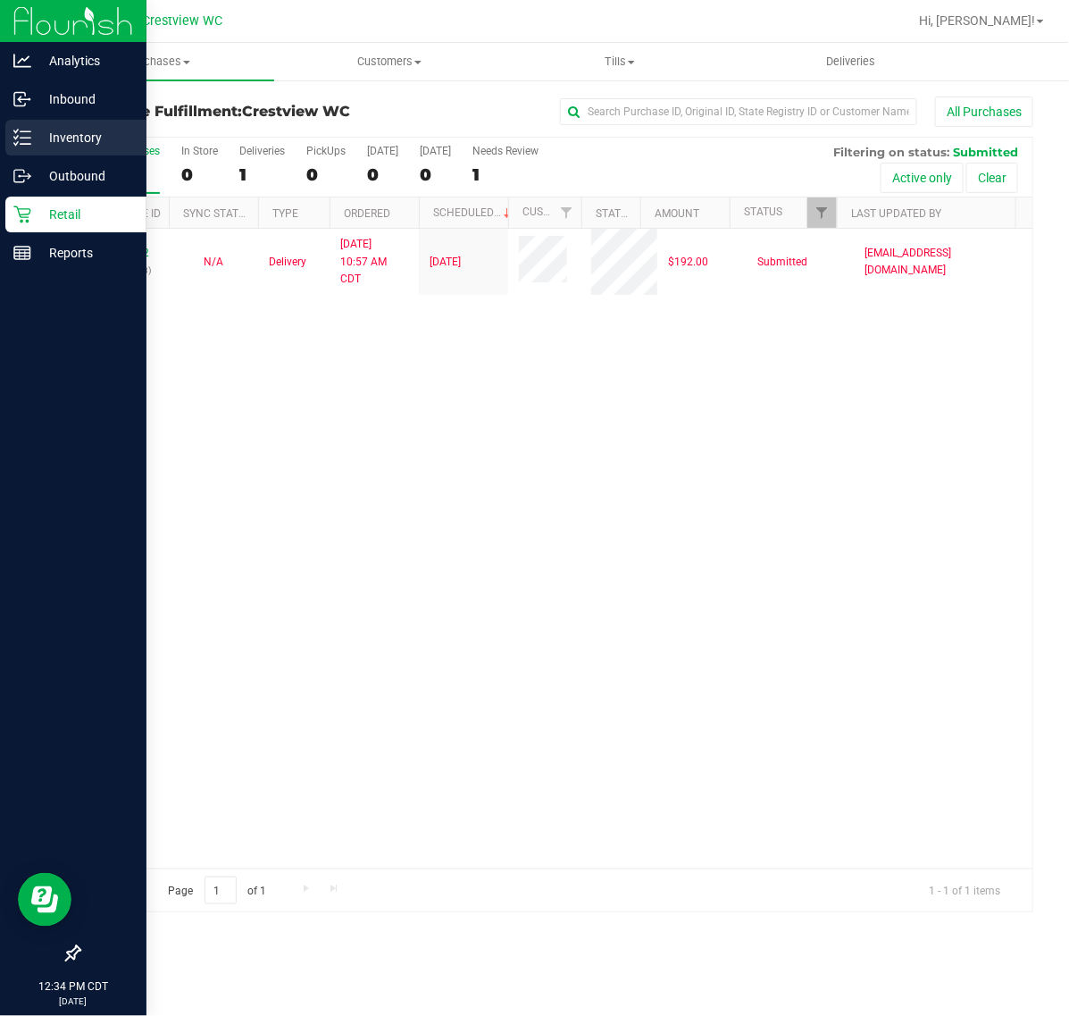
click at [20, 129] on icon at bounding box center [22, 138] width 18 height 18
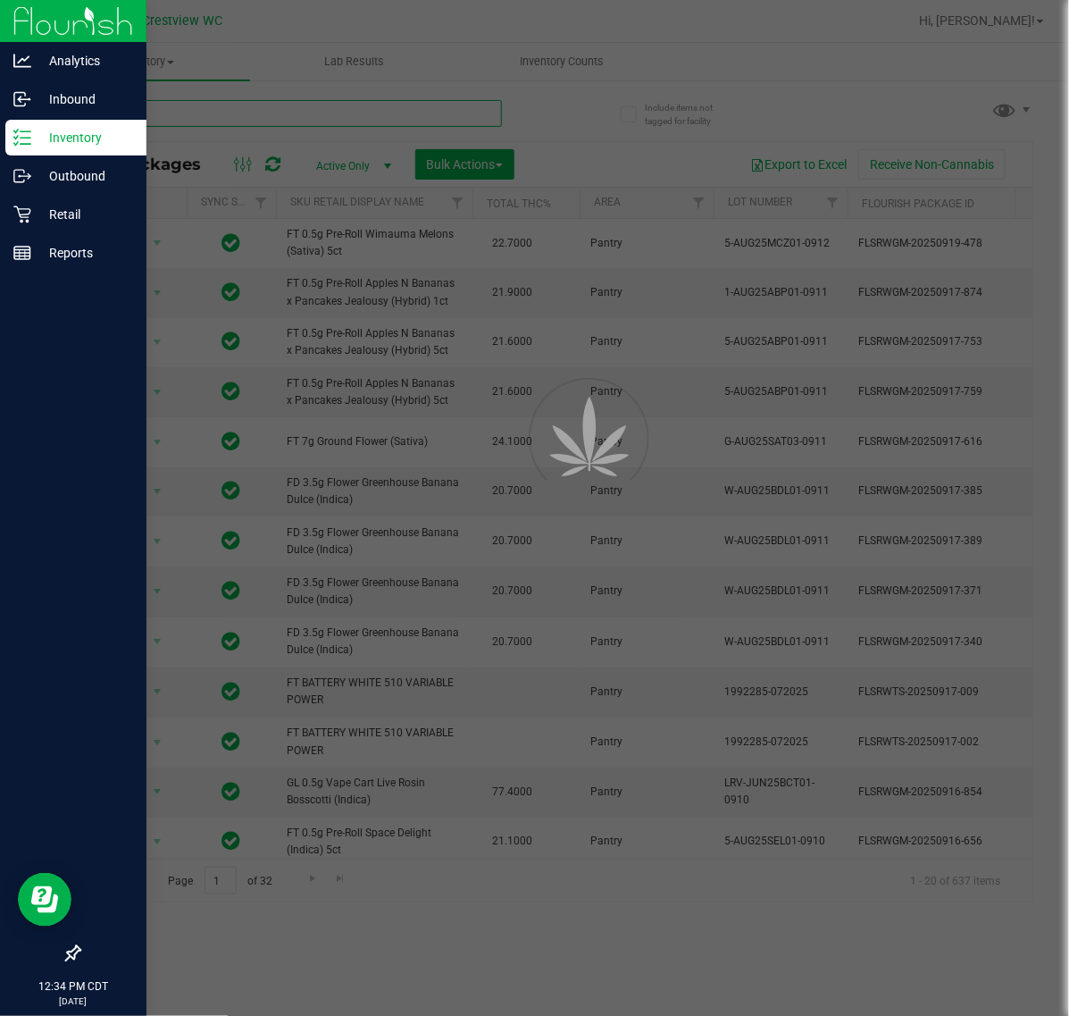
click at [212, 112] on input "text" at bounding box center [290, 113] width 423 height 27
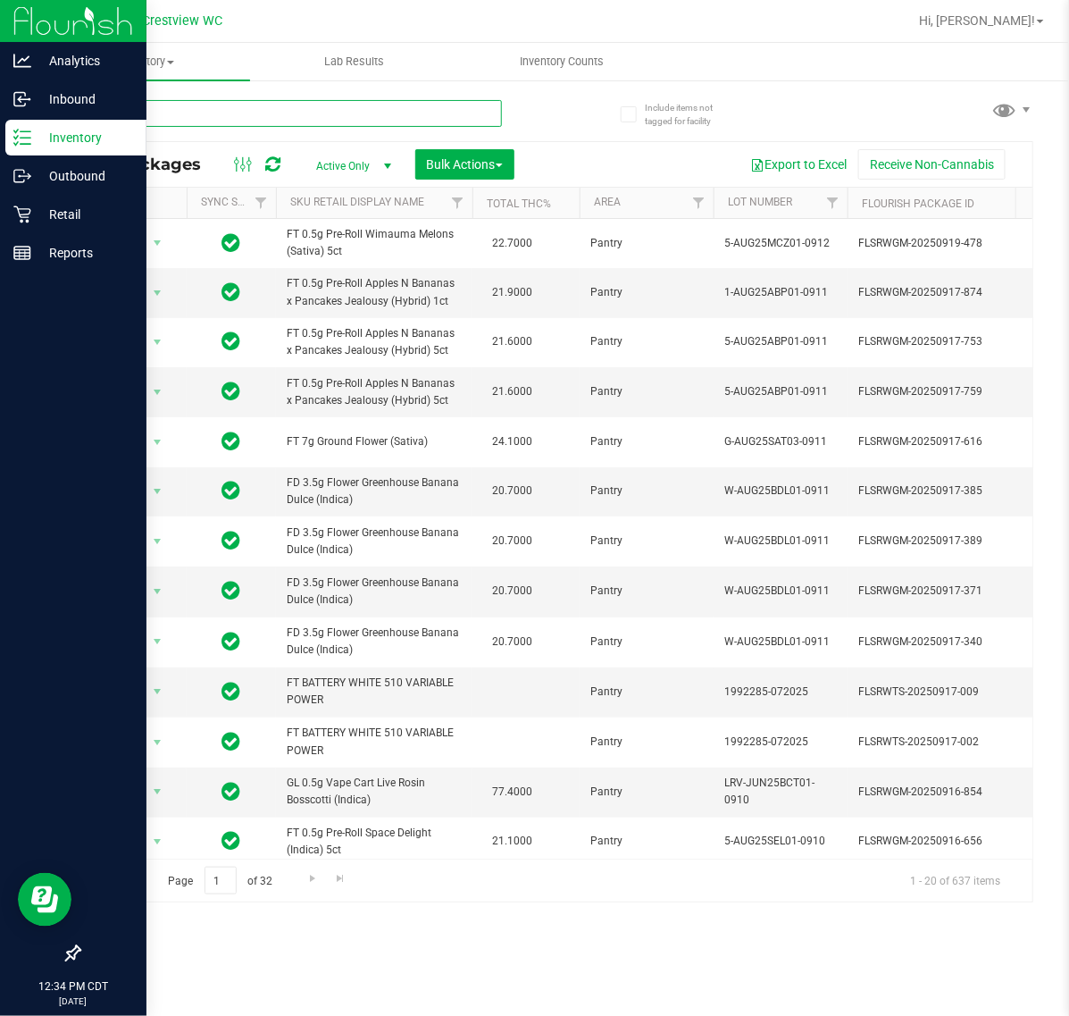
click at [192, 116] on input "text" at bounding box center [290, 113] width 423 height 27
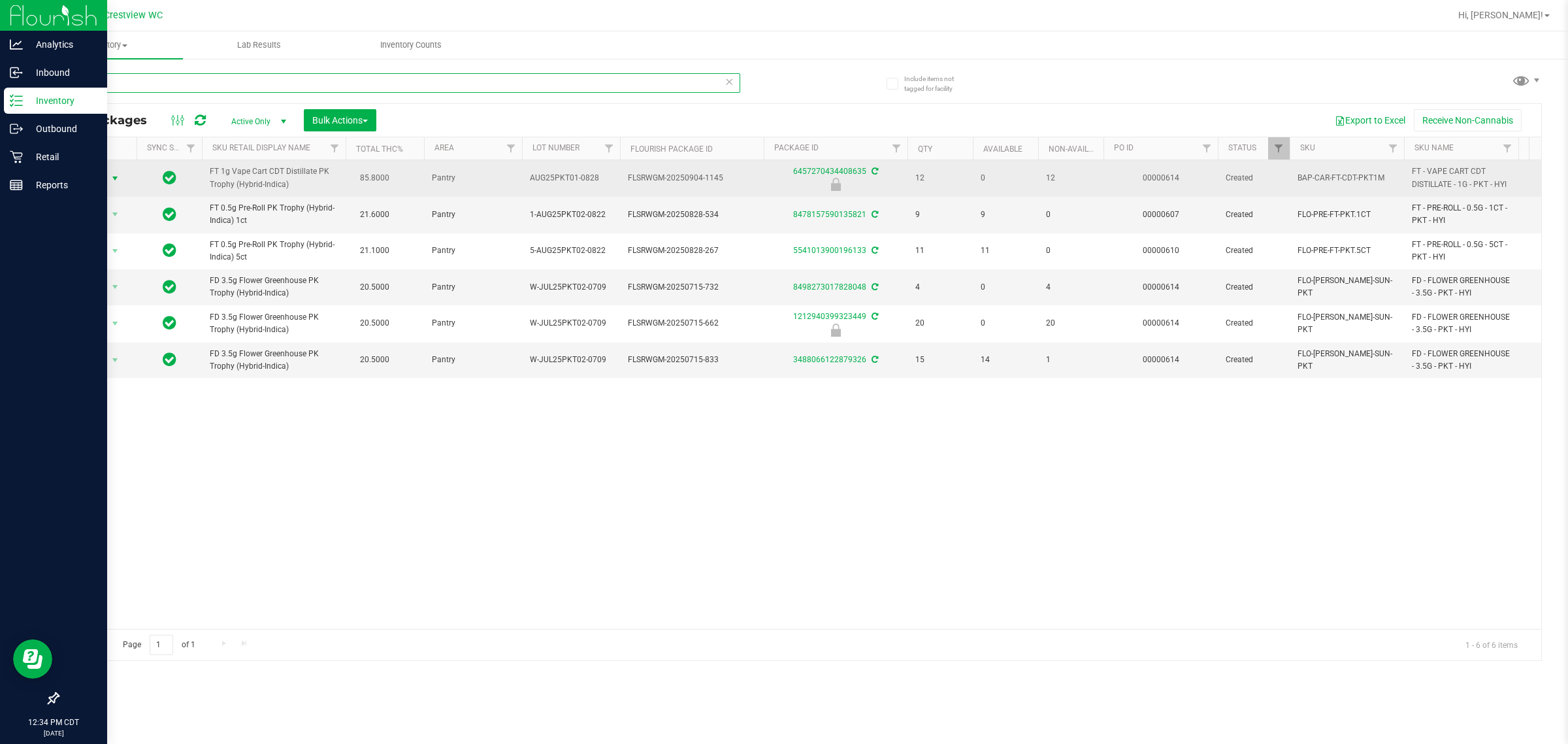
type input "pkt"
drag, startPoint x: 72, startPoint y: 178, endPoint x: 82, endPoint y: 176, distance: 10.2
click at [80, 177] on span "Action" at bounding box center [88, 178] width 35 height 18
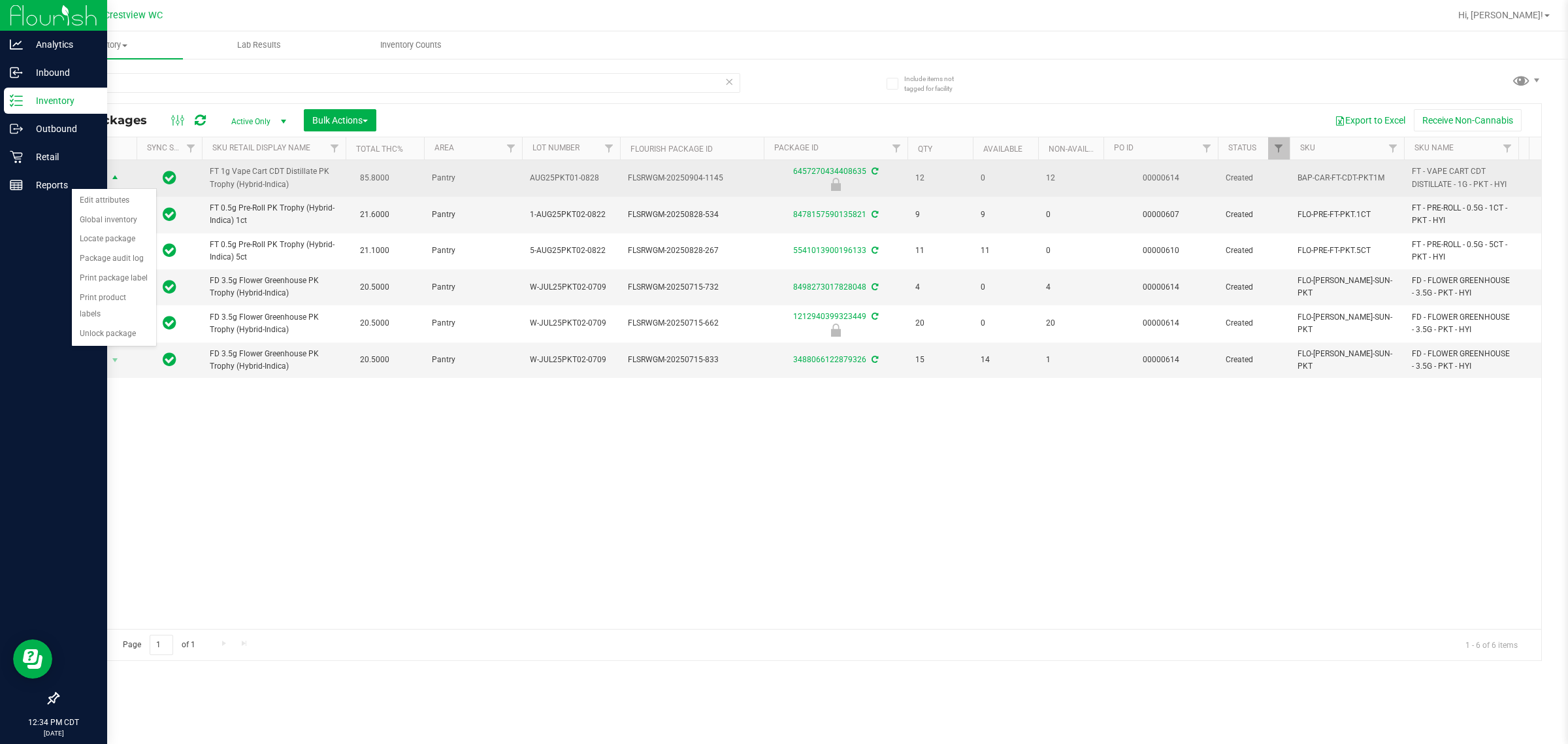
click at [86, 176] on span "Action" at bounding box center [88, 178] width 35 height 18
click at [105, 179] on span "Action" at bounding box center [88, 178] width 35 height 18
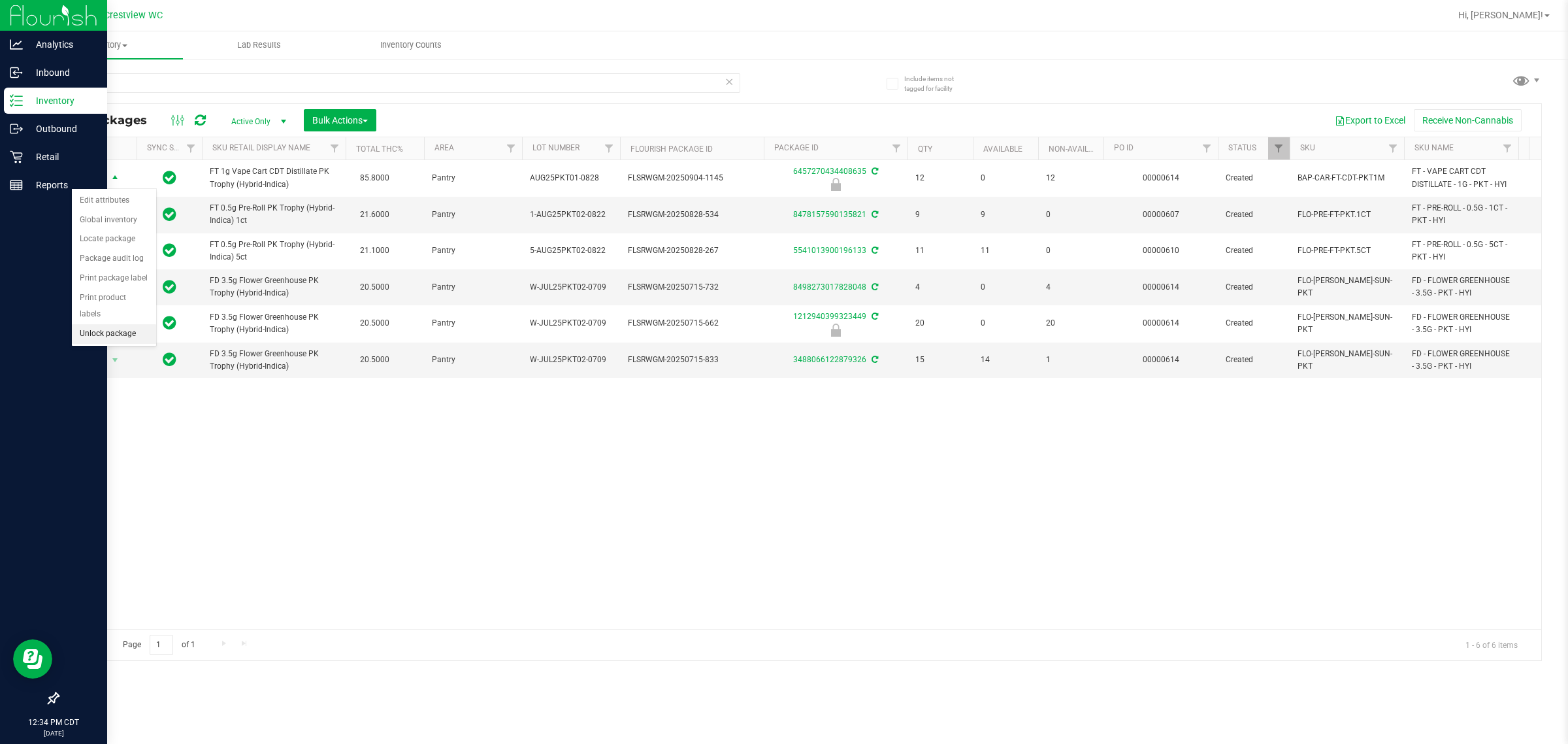
click at [95, 324] on li "Unlock package" at bounding box center [113, 334] width 84 height 20
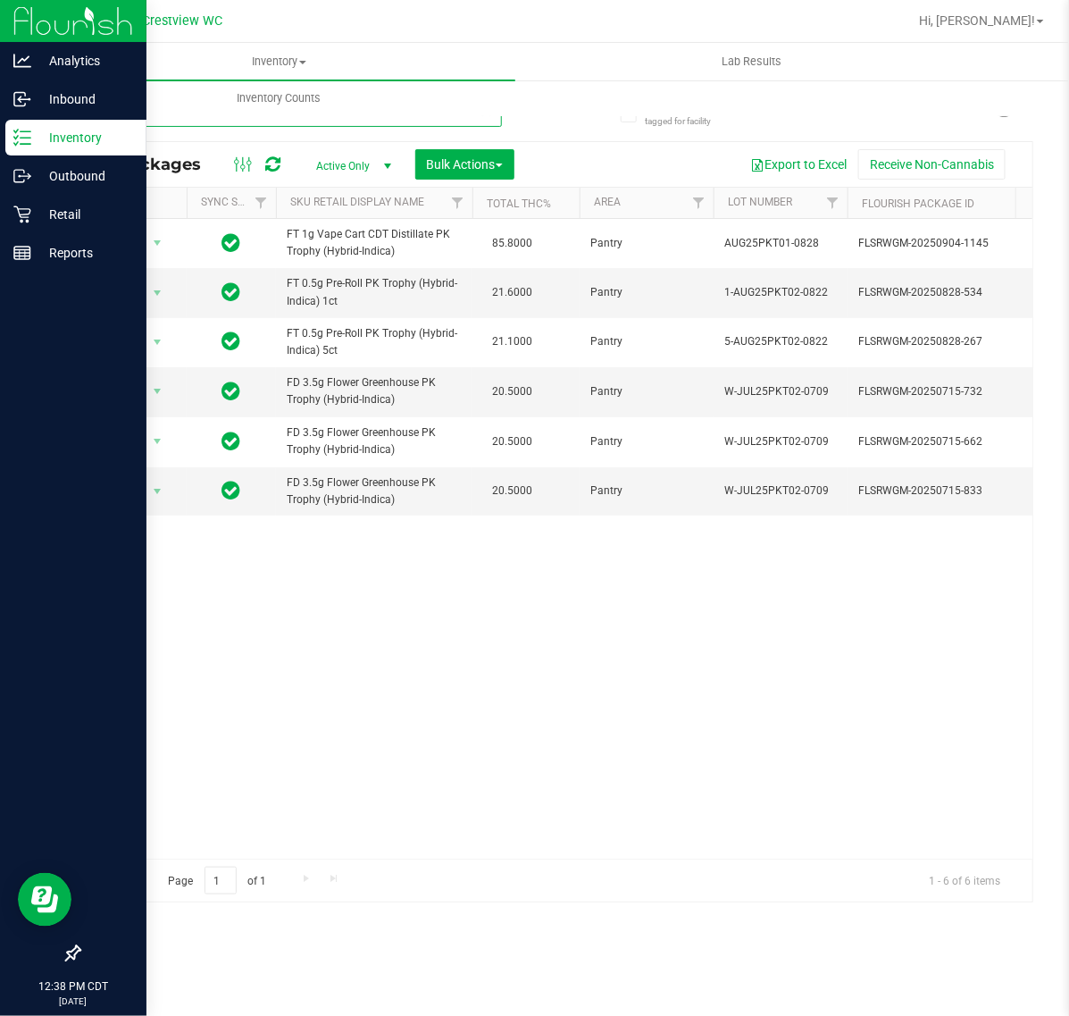
drag, startPoint x: 174, startPoint y: 119, endPoint x: -156, endPoint y: 118, distance: 330.6
click at [0, 118] on html "Analytics Inbound Inventory Outbound Retail Reports 12:38 PM CDT [DATE] 09/28 C…" at bounding box center [534, 508] width 1069 height 1016
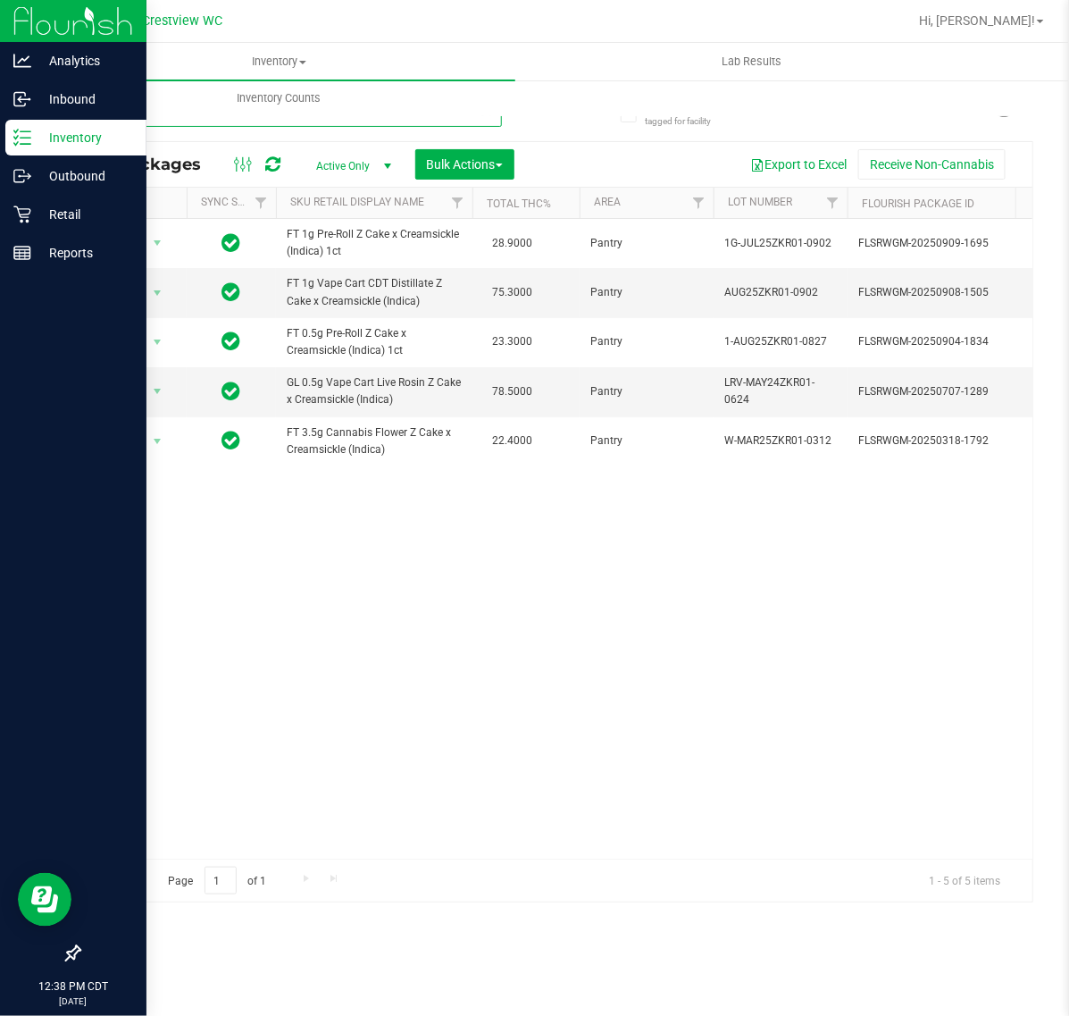
type input "zkr"
click at [849, 555] on div "Action Action Adjust qty Create package Edit attributes Global inventory Locate…" at bounding box center [556, 539] width 953 height 640
click at [22, 256] on line at bounding box center [22, 256] width 16 height 0
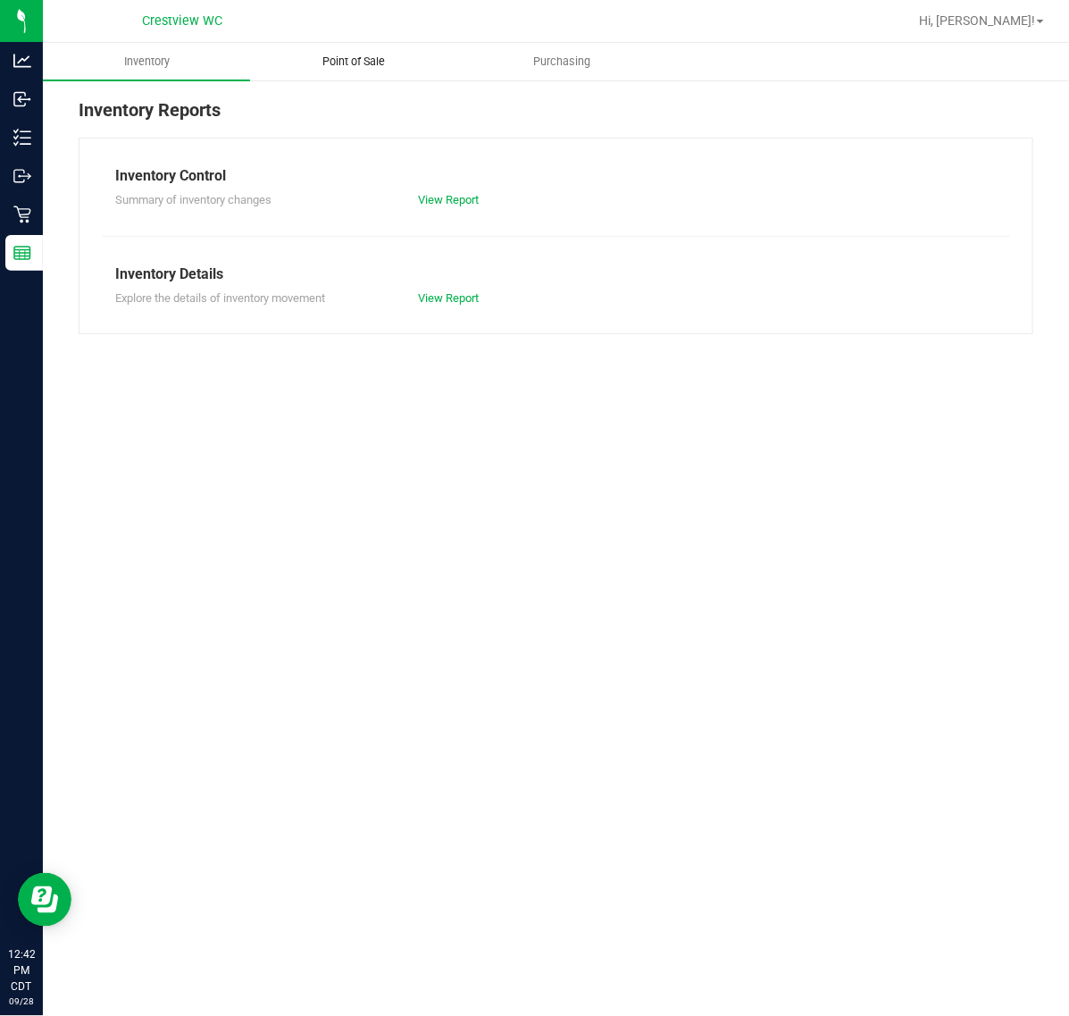
click at [306, 77] on uib-tab-heading "Point of Sale" at bounding box center [353, 62] width 205 height 36
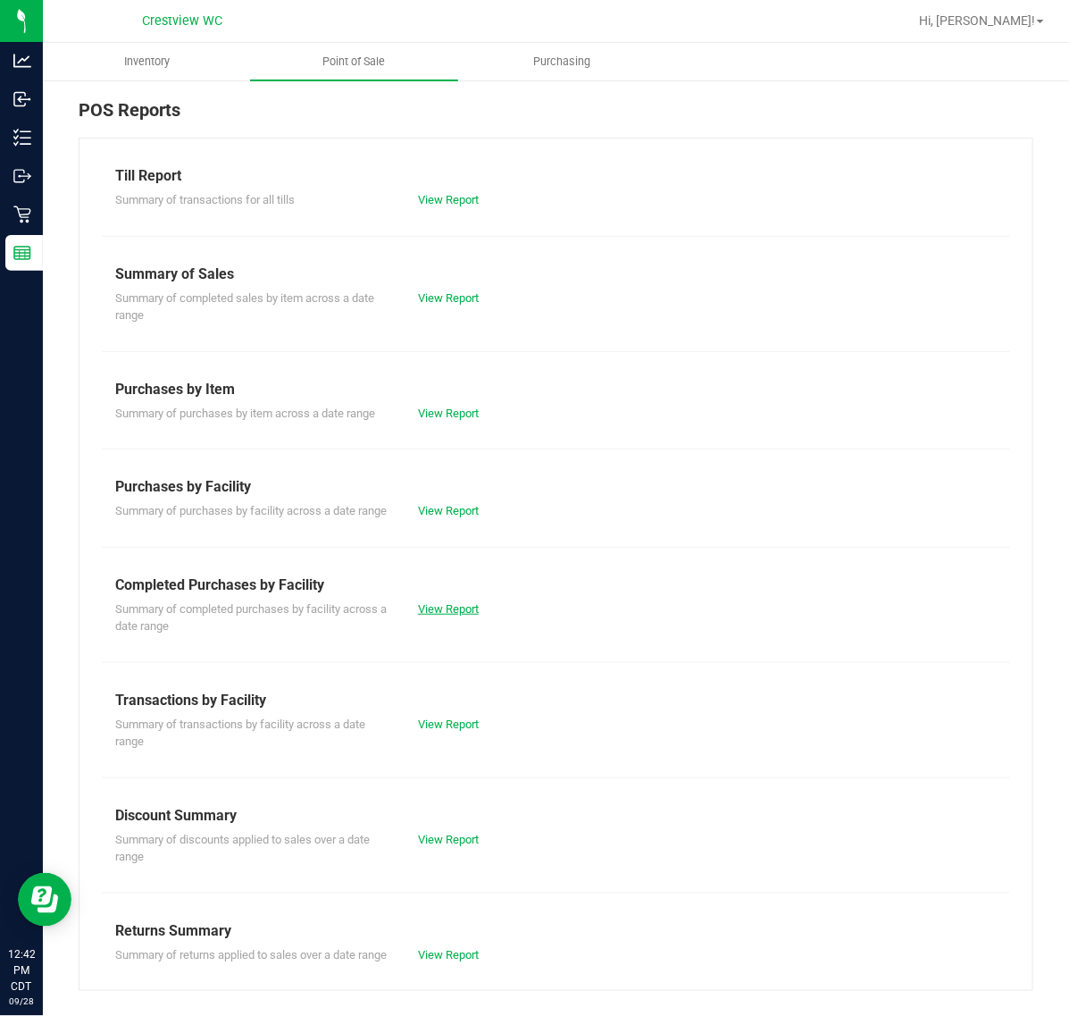
click at [443, 616] on link "View Report" at bounding box center [448, 608] width 61 height 13
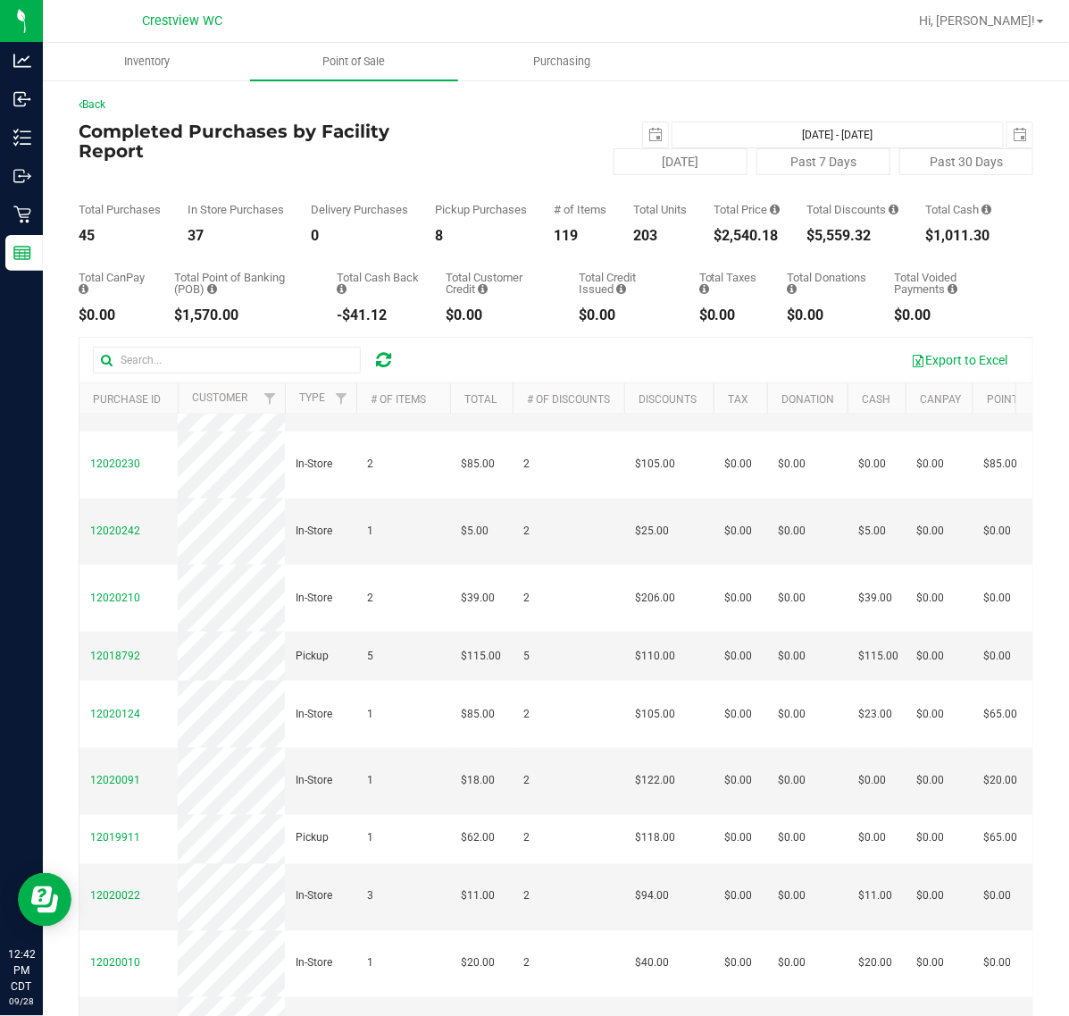
scroll to position [670, 0]
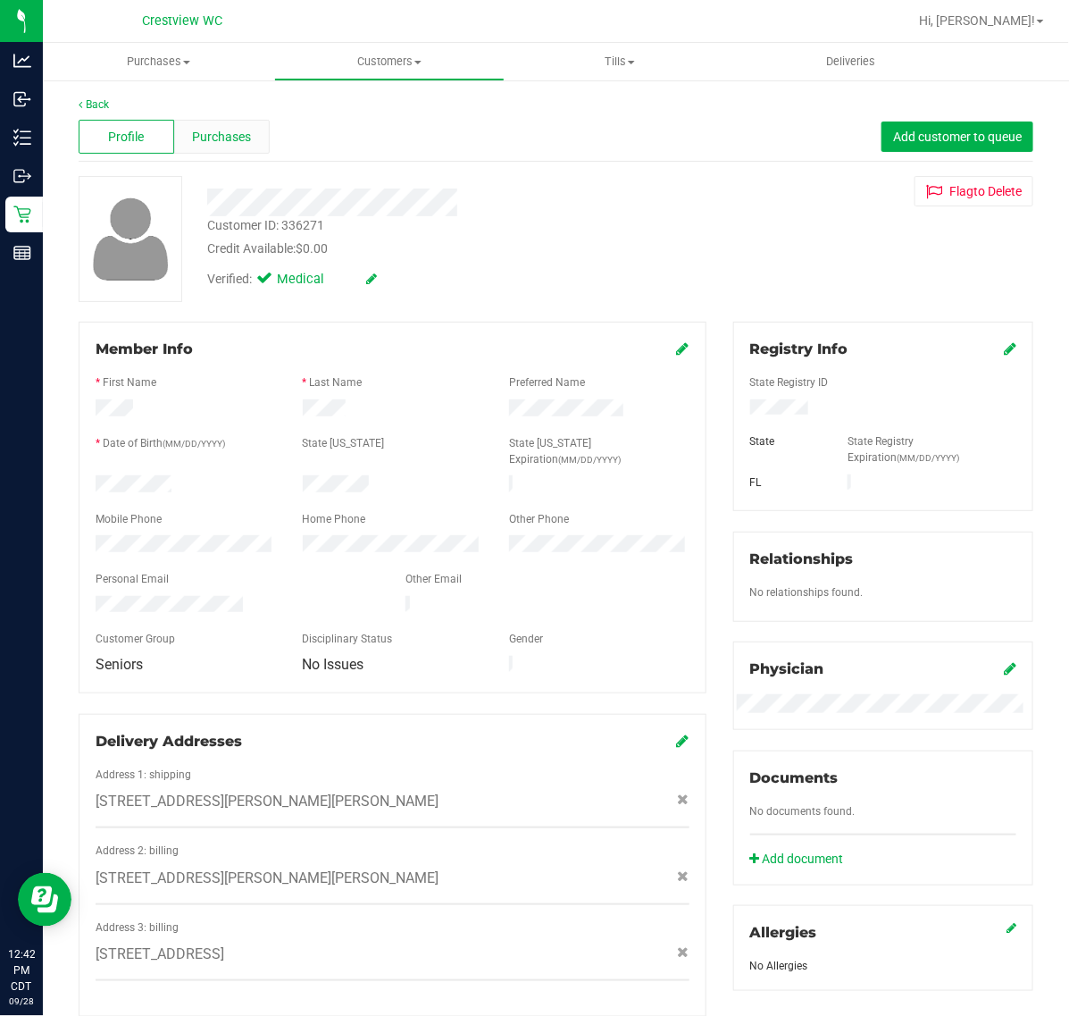
click at [247, 152] on div "Purchases" at bounding box center [222, 137] width 96 height 34
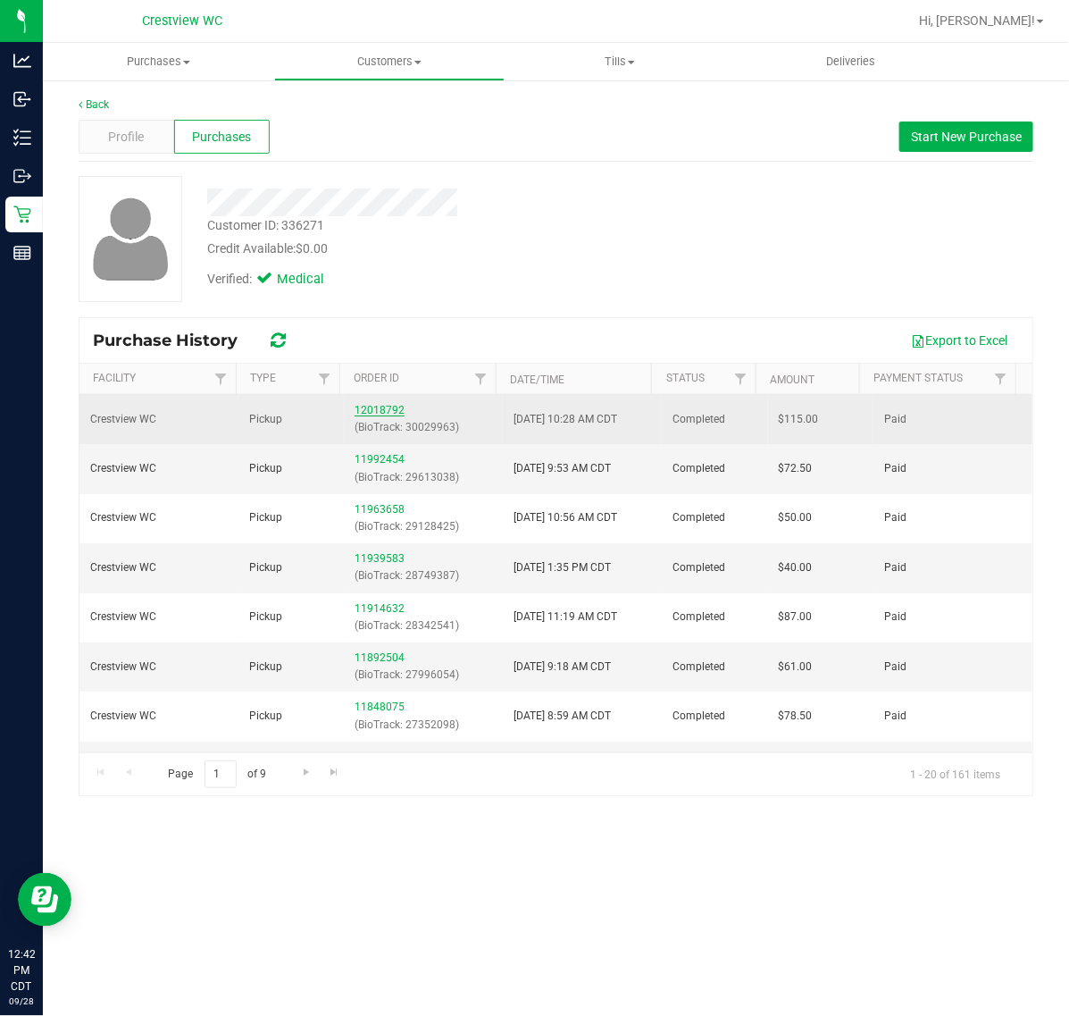
click at [373, 412] on link "12018792" at bounding box center [380, 410] width 50 height 13
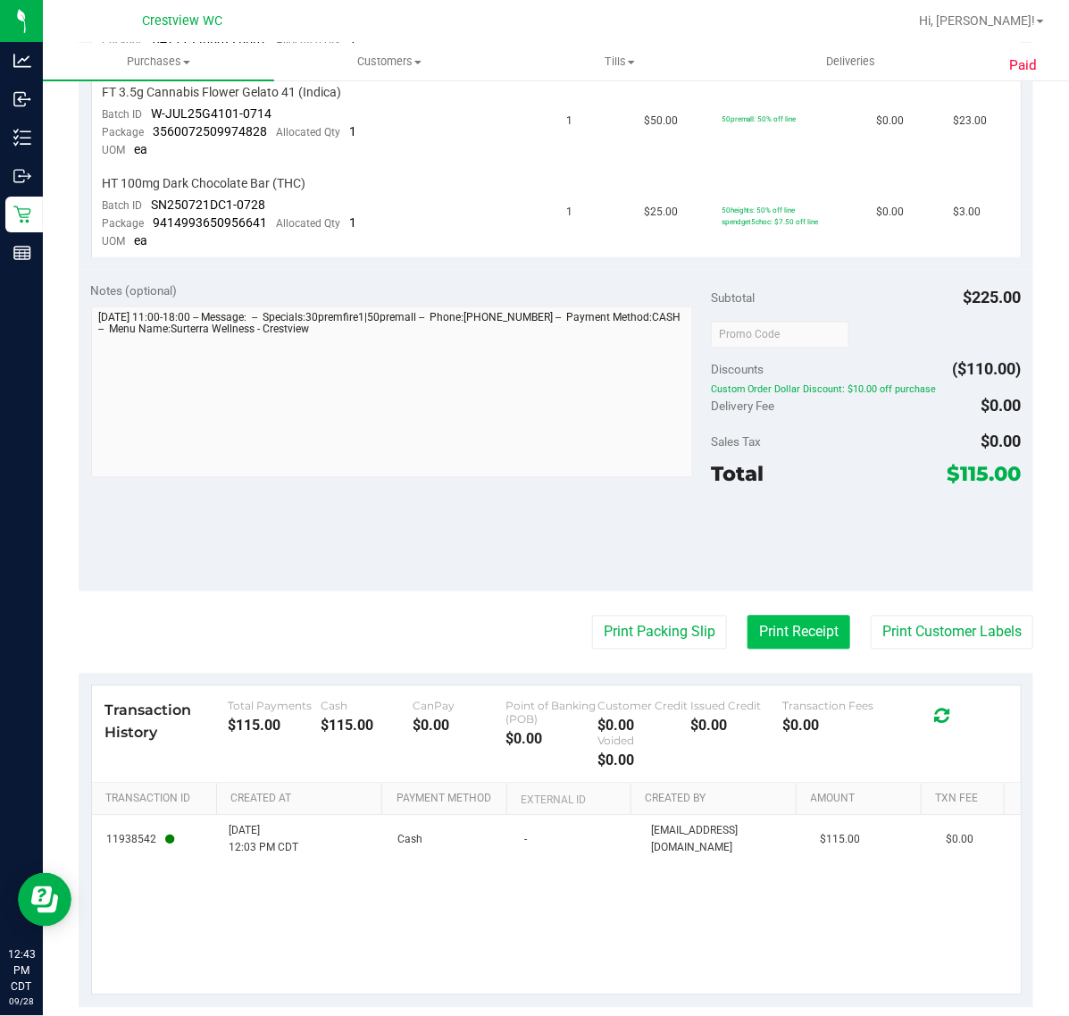
scroll to position [804, 0]
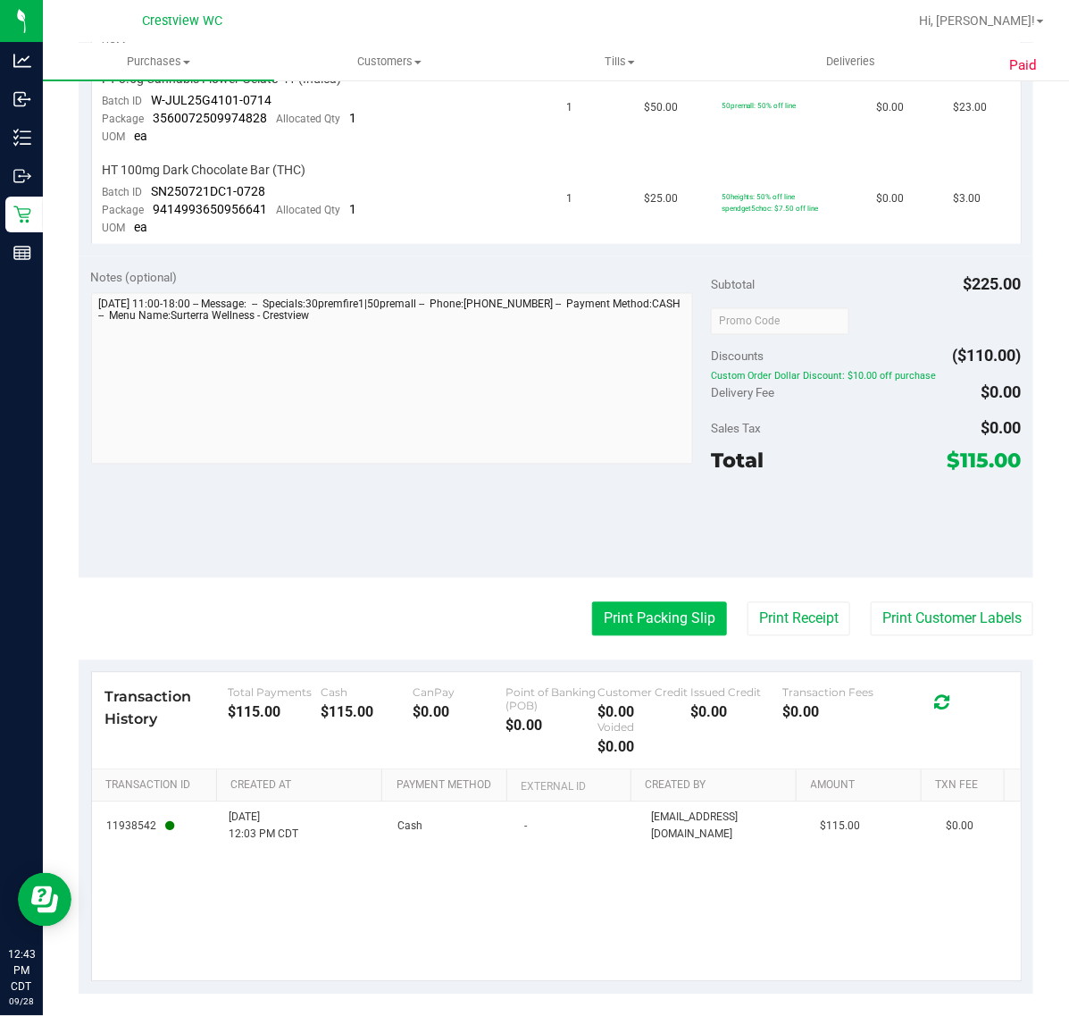
click at [663, 617] on button "Print Packing Slip" at bounding box center [659, 619] width 135 height 34
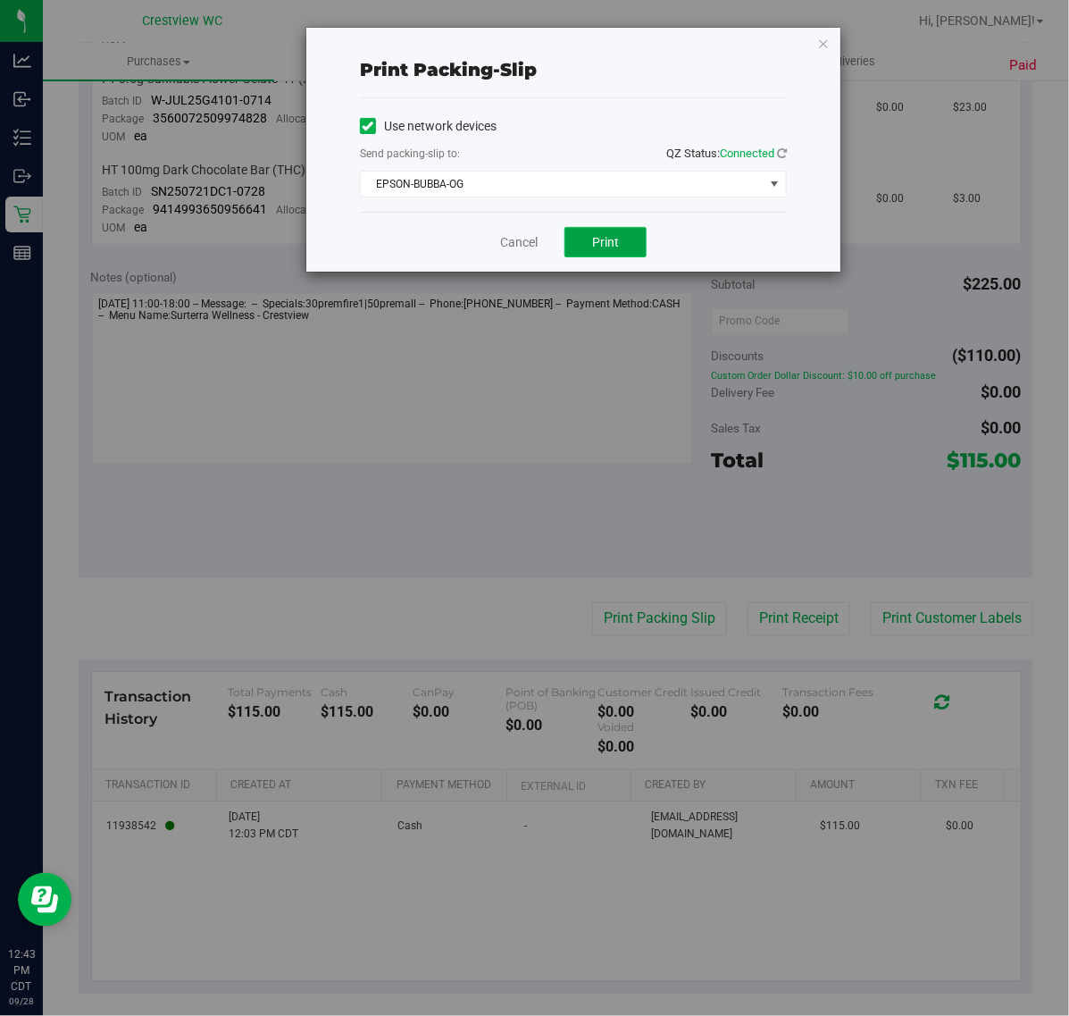
click at [599, 241] on span "Print" at bounding box center [605, 242] width 27 height 14
click at [534, 244] on link "Cancel" at bounding box center [519, 242] width 38 height 19
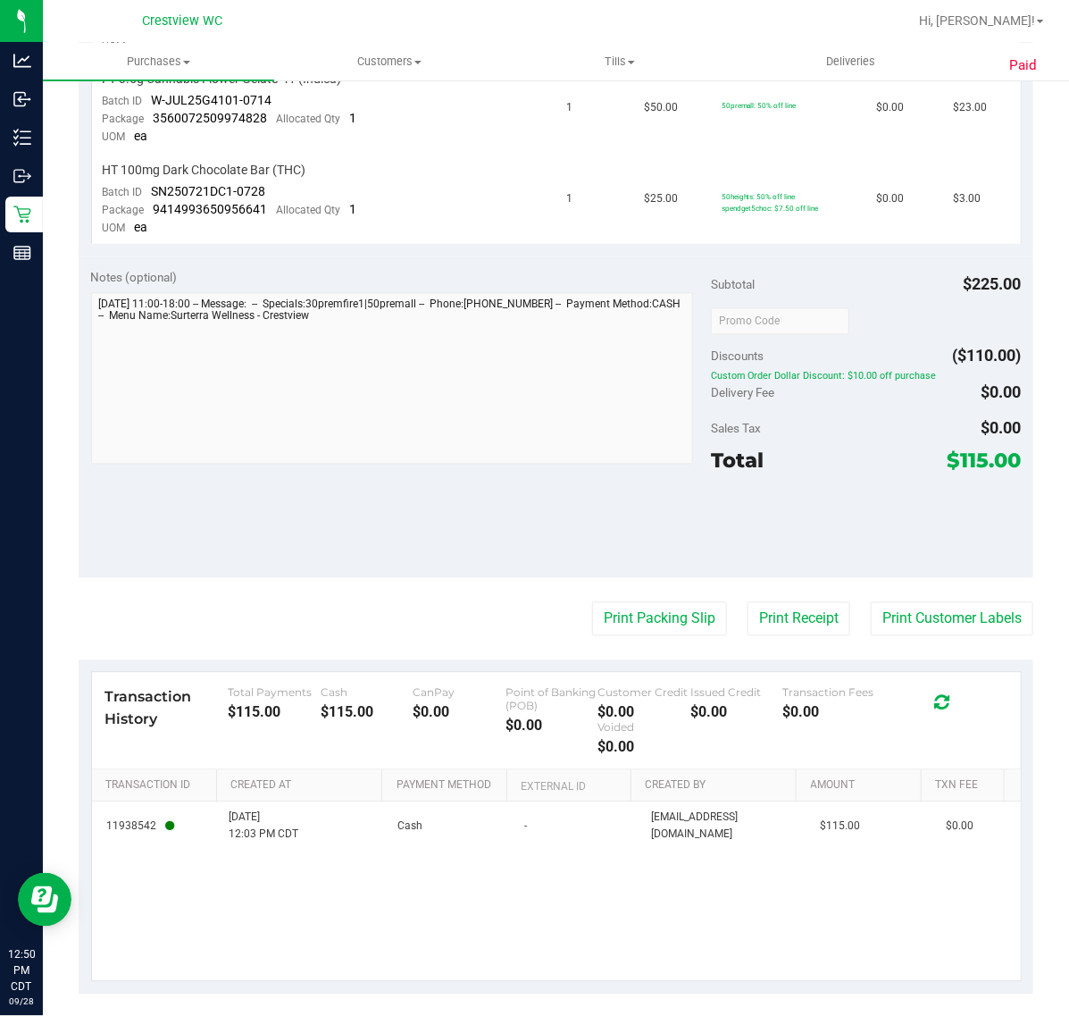
click at [529, 256] on div "Notes (optional) Subtotal $225.00 Discounts ($110.00) Custom Order Dollar Disco…" at bounding box center [556, 417] width 955 height 322
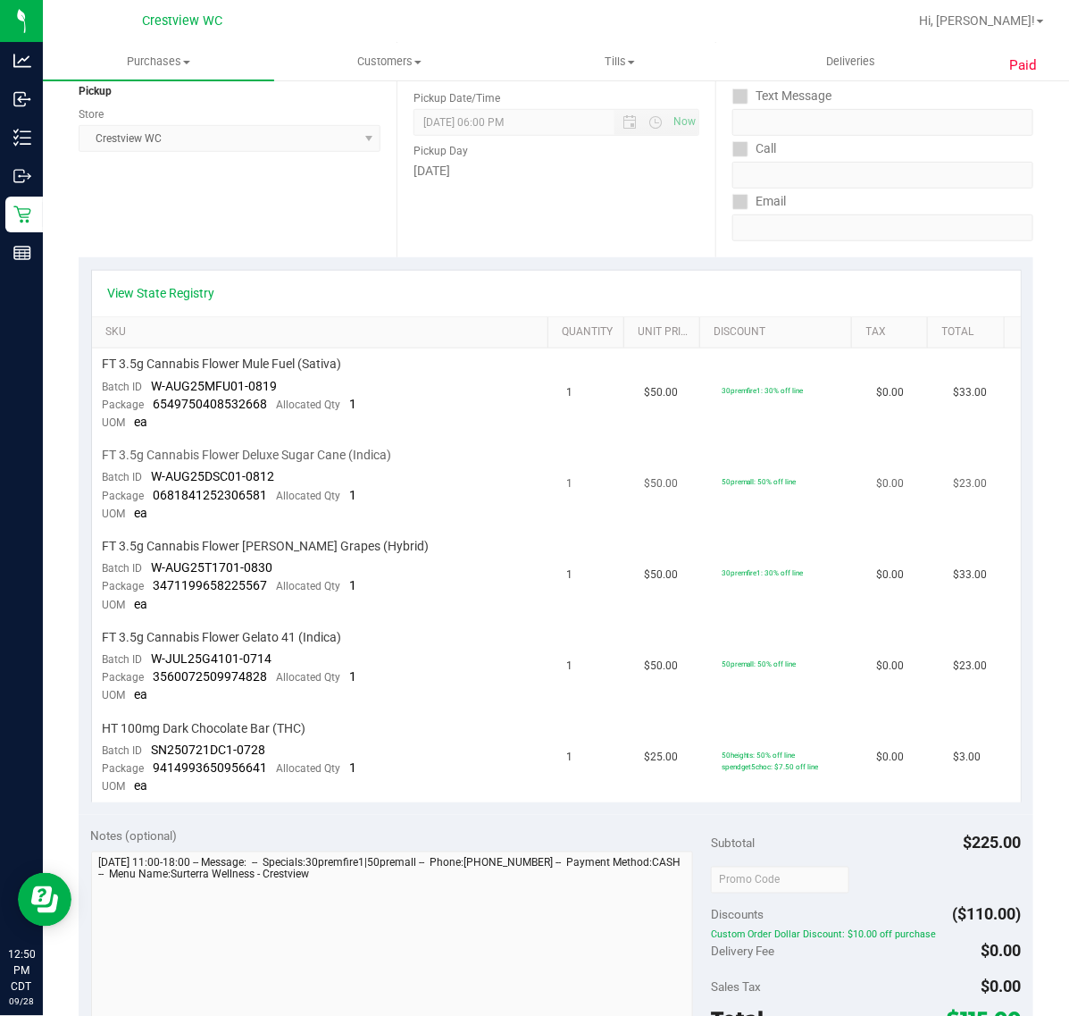
scroll to position [0, 0]
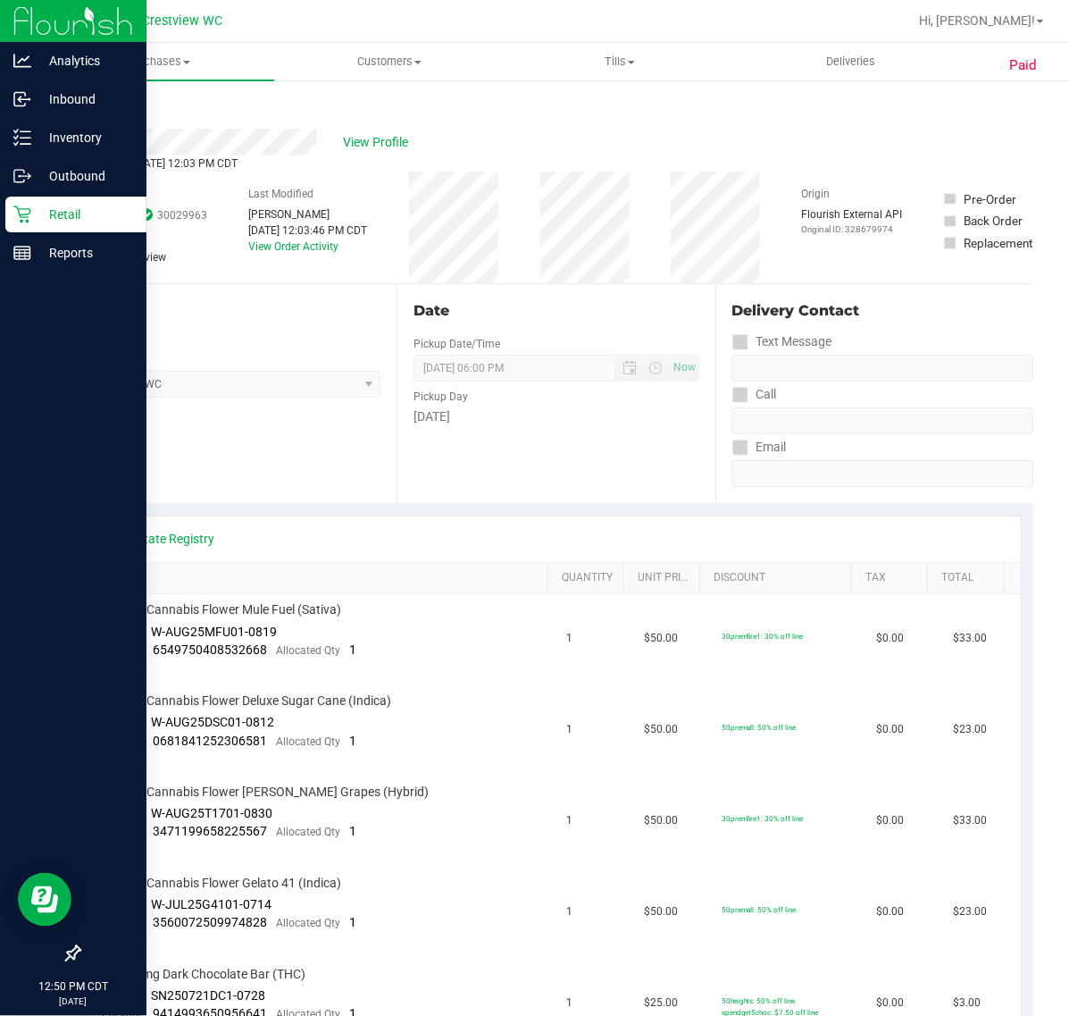
drag, startPoint x: 7, startPoint y: 223, endPoint x: 22, endPoint y: 221, distance: 15.4
click at [7, 222] on div "Retail" at bounding box center [75, 215] width 141 height 36
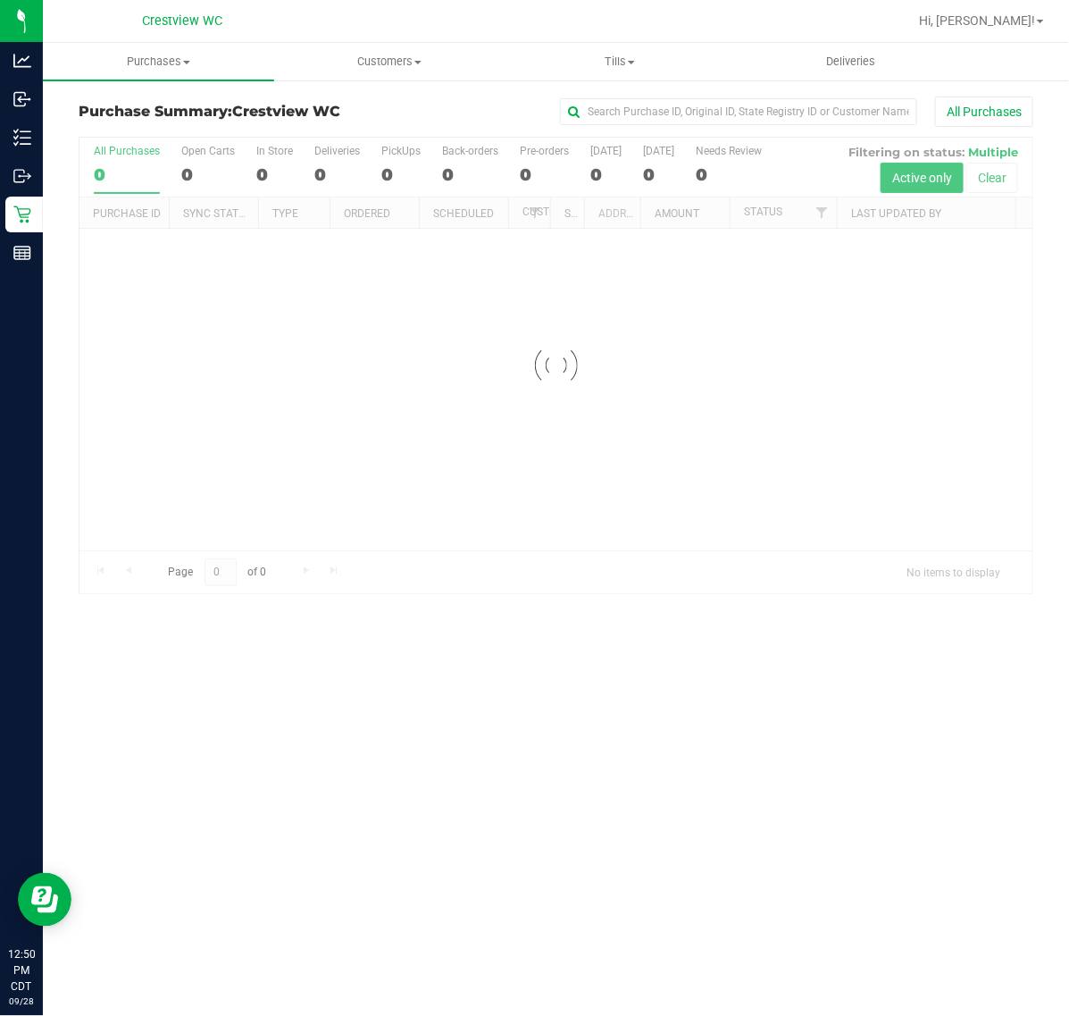
click at [1015, 31] on div "Hi, [PERSON_NAME]!" at bounding box center [981, 20] width 139 height 31
click at [1014, 29] on link "Hi, [PERSON_NAME]!" at bounding box center [981, 21] width 139 height 19
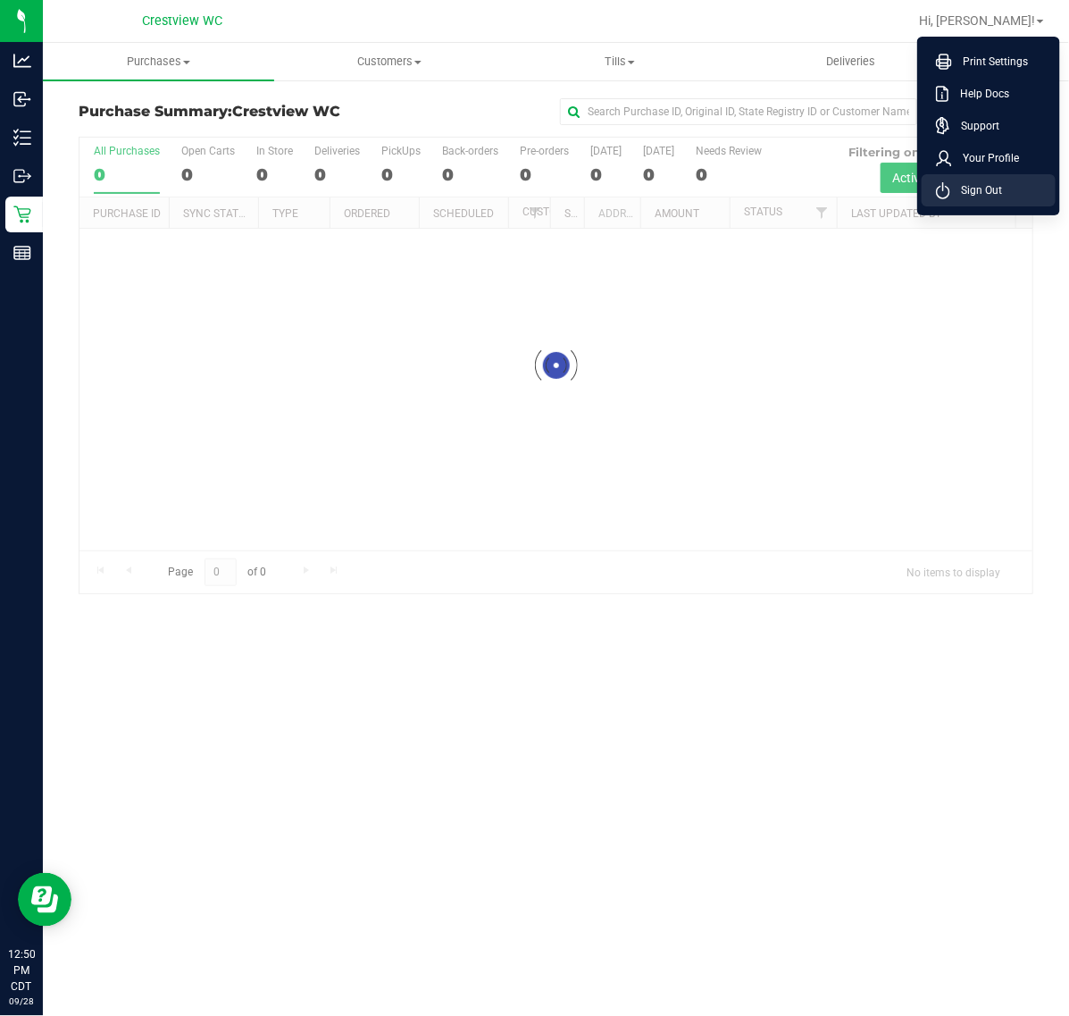
click at [979, 180] on li "Sign Out" at bounding box center [989, 190] width 134 height 32
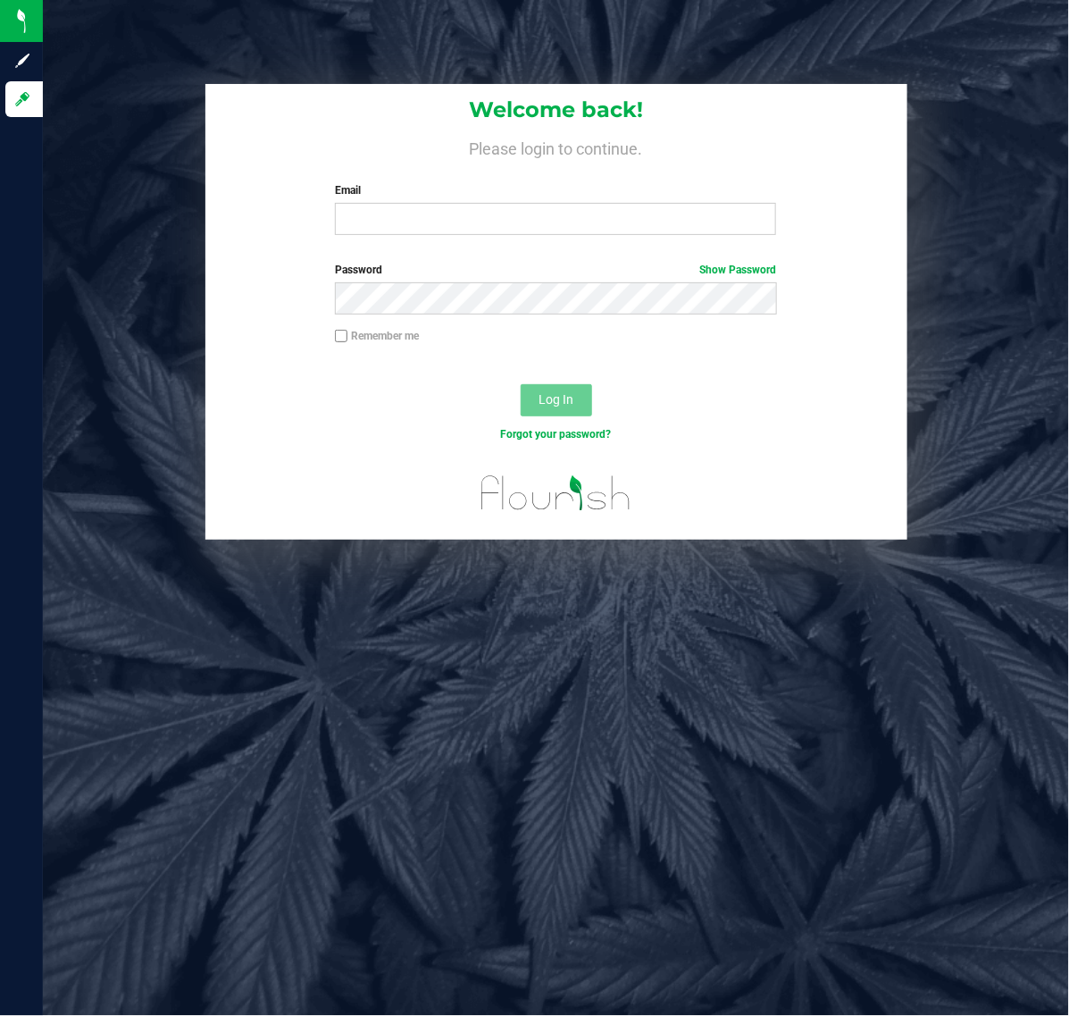
click at [505, 198] on div "Email Required Please format your email correctly." at bounding box center [556, 208] width 468 height 53
click at [506, 212] on input "Email" at bounding box center [555, 219] width 441 height 32
type input "[EMAIL_ADDRESS][DOMAIN_NAME]"
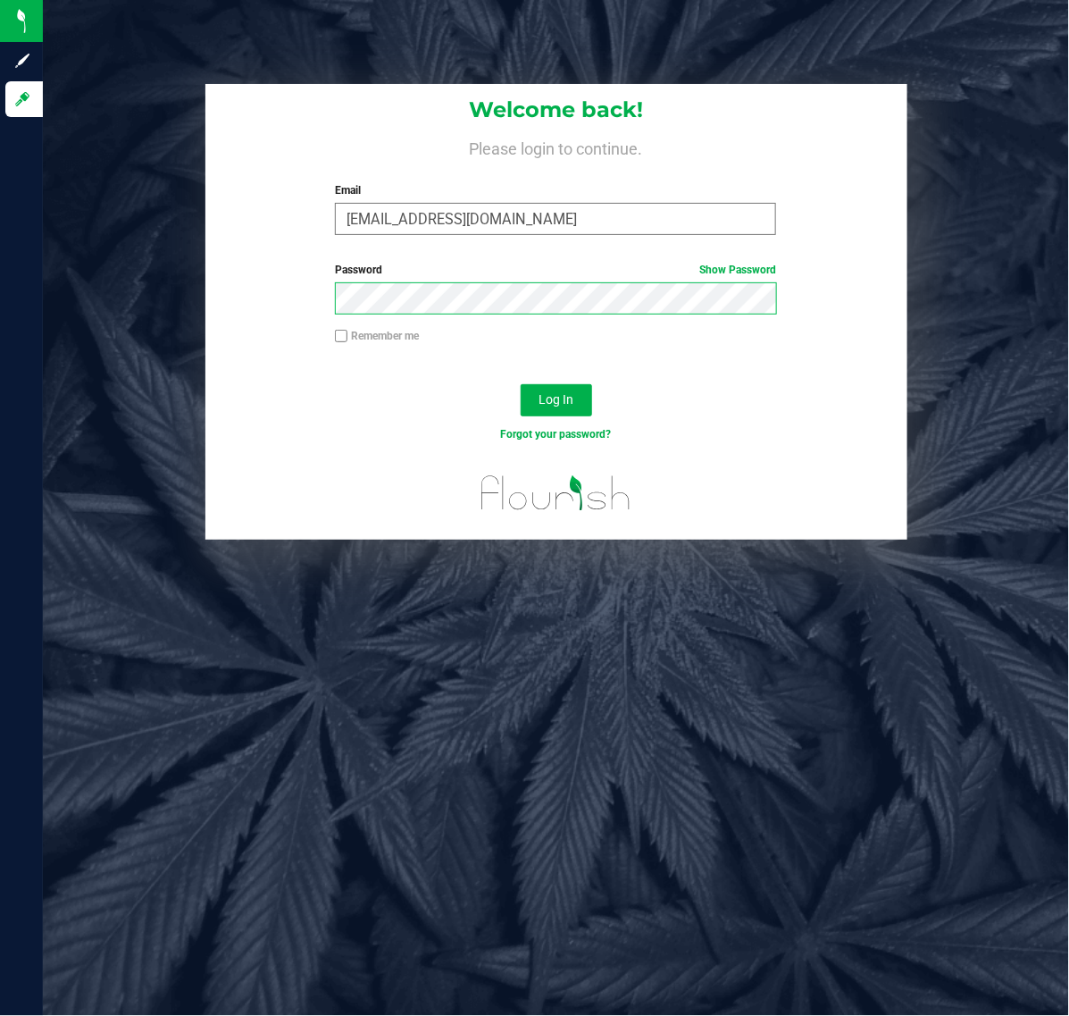
click at [521, 384] on button "Log In" at bounding box center [556, 400] width 71 height 32
